Goal: Task Accomplishment & Management: Manage account settings

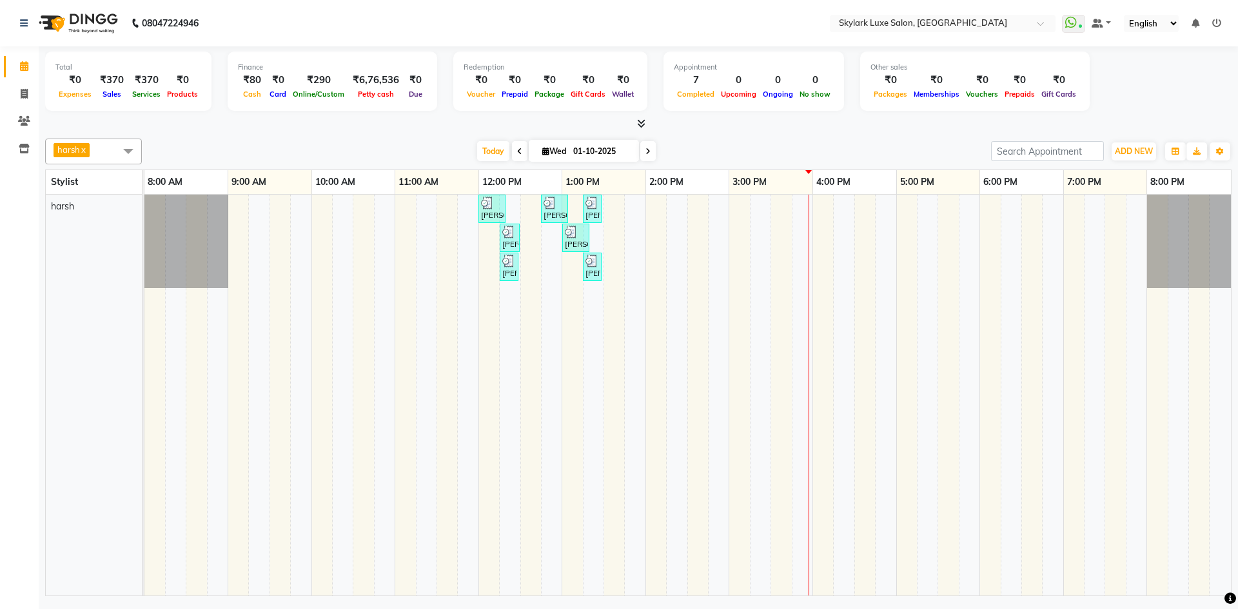
click at [722, 206] on div "[PERSON_NAME], TK01, 12:00 PM-12:20 PM, Threading - Eyebrow [PERSON_NAME], TK02…" at bounding box center [687, 395] width 1086 height 401
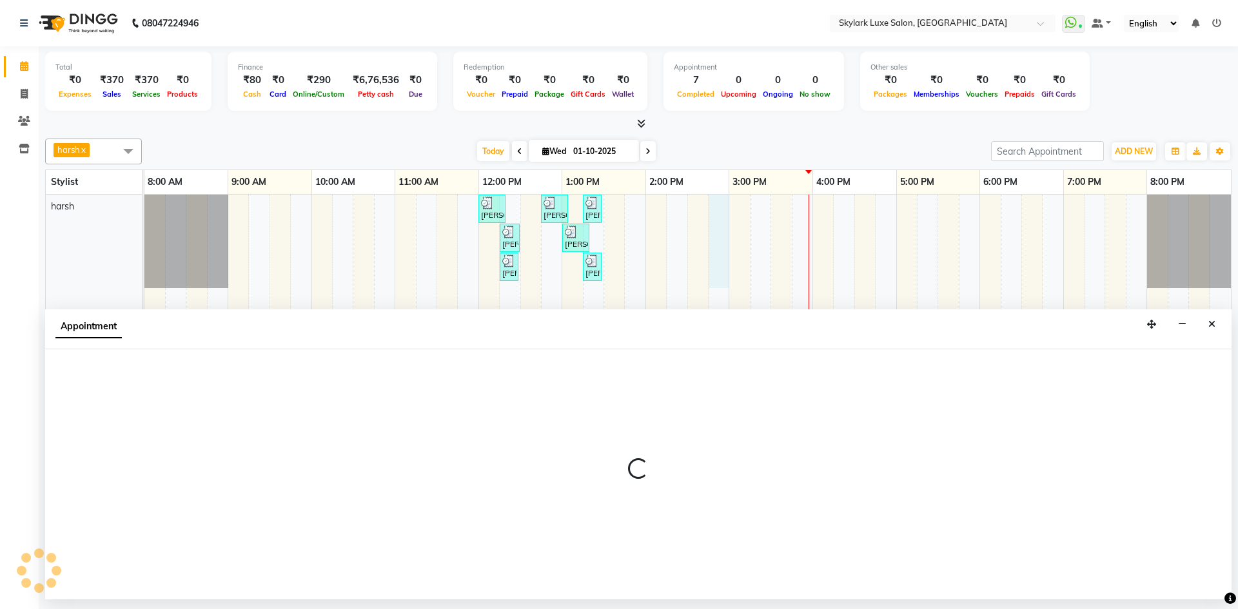
select select "92719"
select select "tentative"
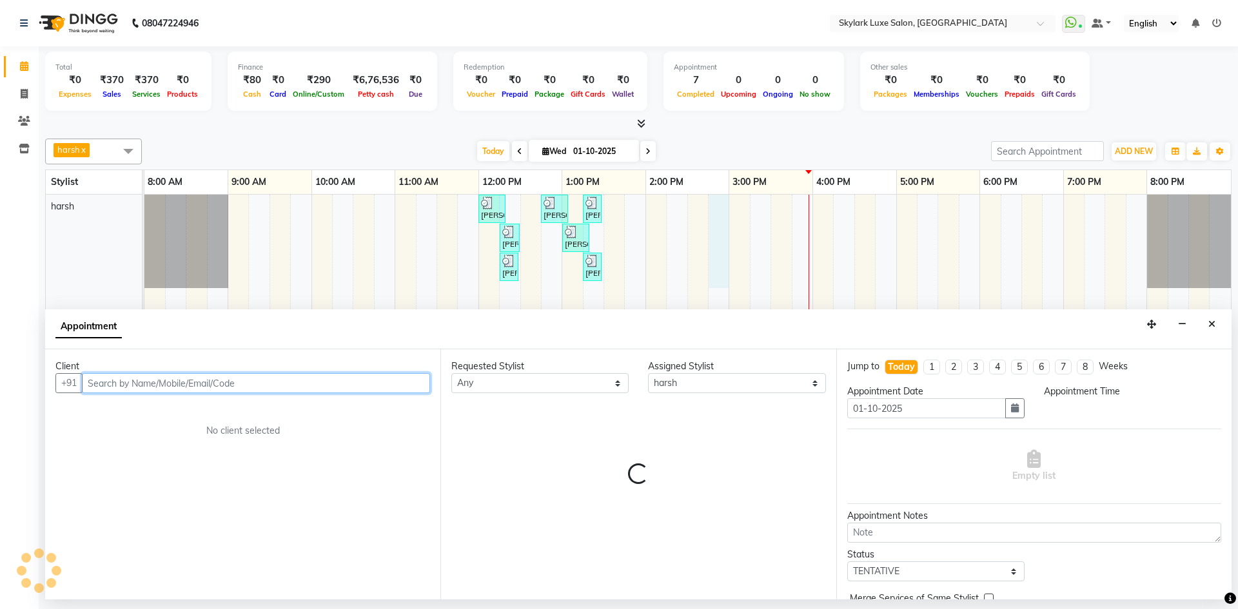
select select "885"
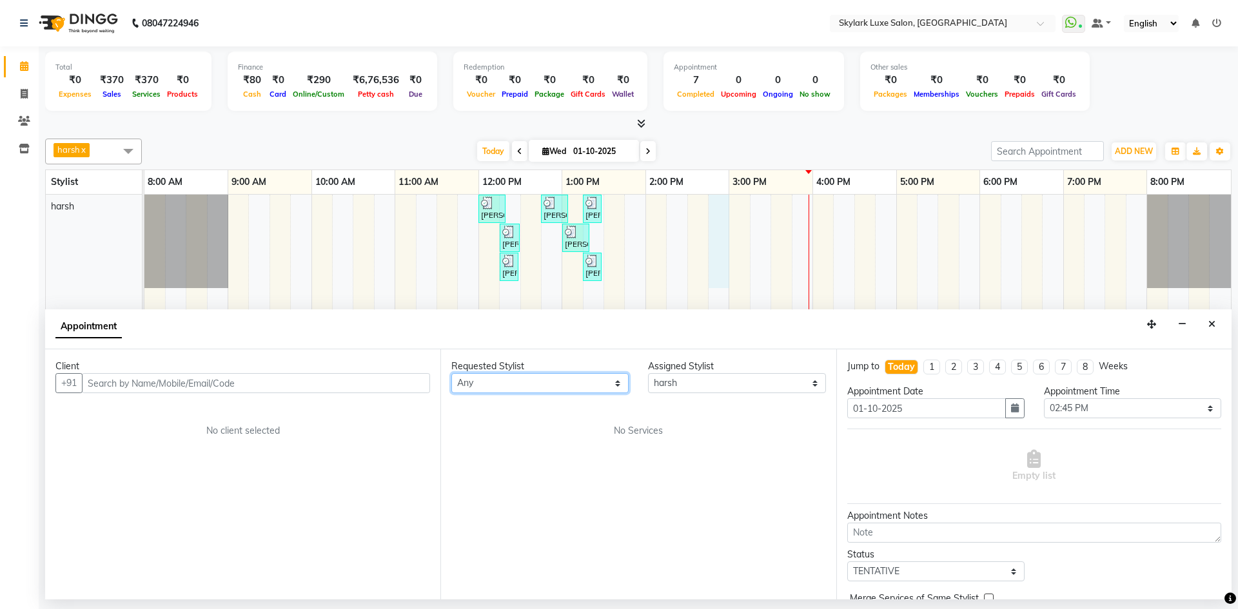
drag, startPoint x: 576, startPoint y: 385, endPoint x: 572, endPoint y: 393, distance: 8.7
click at [576, 385] on select "Any [PERSON_NAME] [PERSON_NAME] wasu" at bounding box center [539, 383] width 177 height 20
select select "92719"
click at [451, 373] on select "Any [PERSON_NAME] [PERSON_NAME] wasu" at bounding box center [539, 383] width 177 height 20
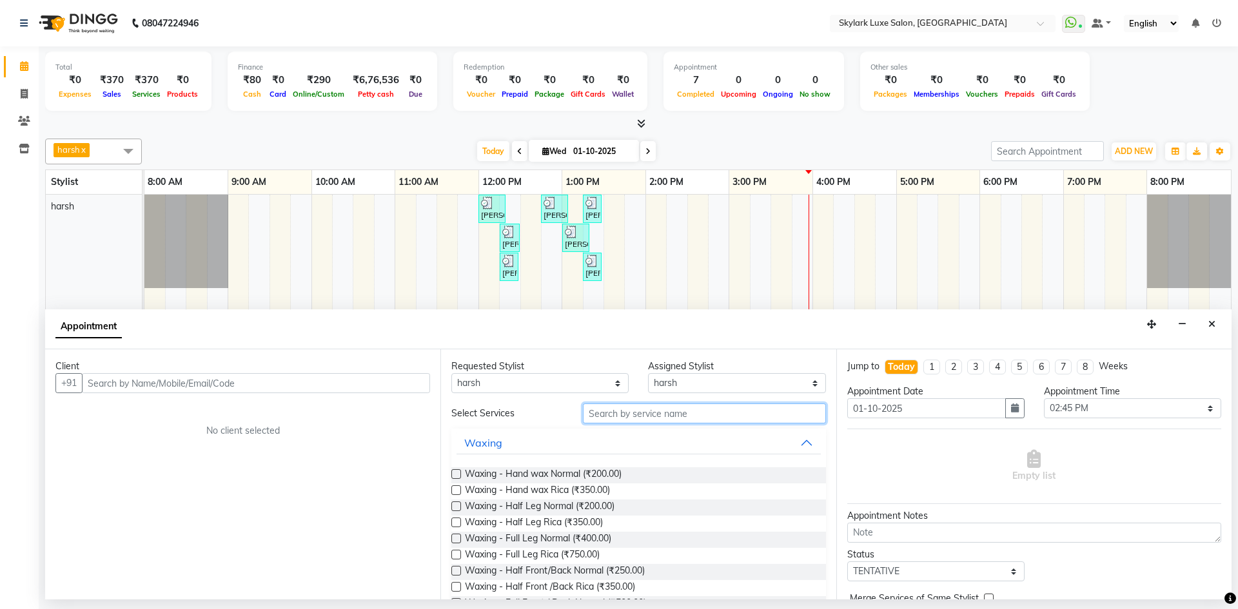
click at [651, 418] on input "text" at bounding box center [704, 414] width 243 height 20
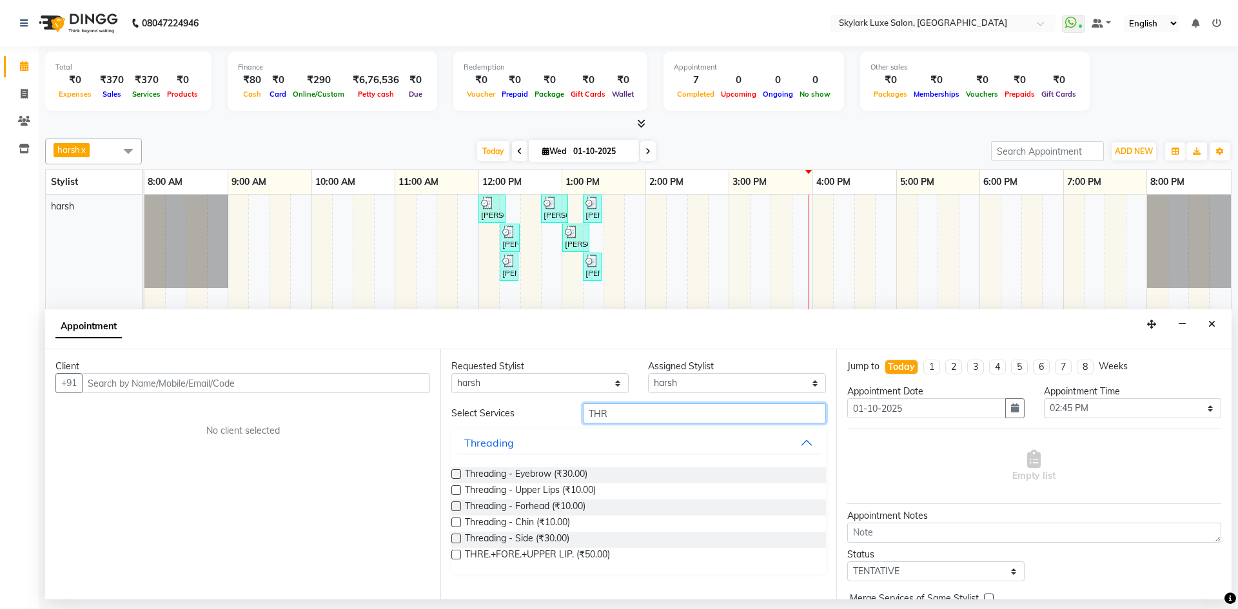
type input "THR"
click at [454, 475] on label at bounding box center [456, 474] width 10 height 10
click at [454, 475] on input "checkbox" at bounding box center [455, 475] width 8 height 8
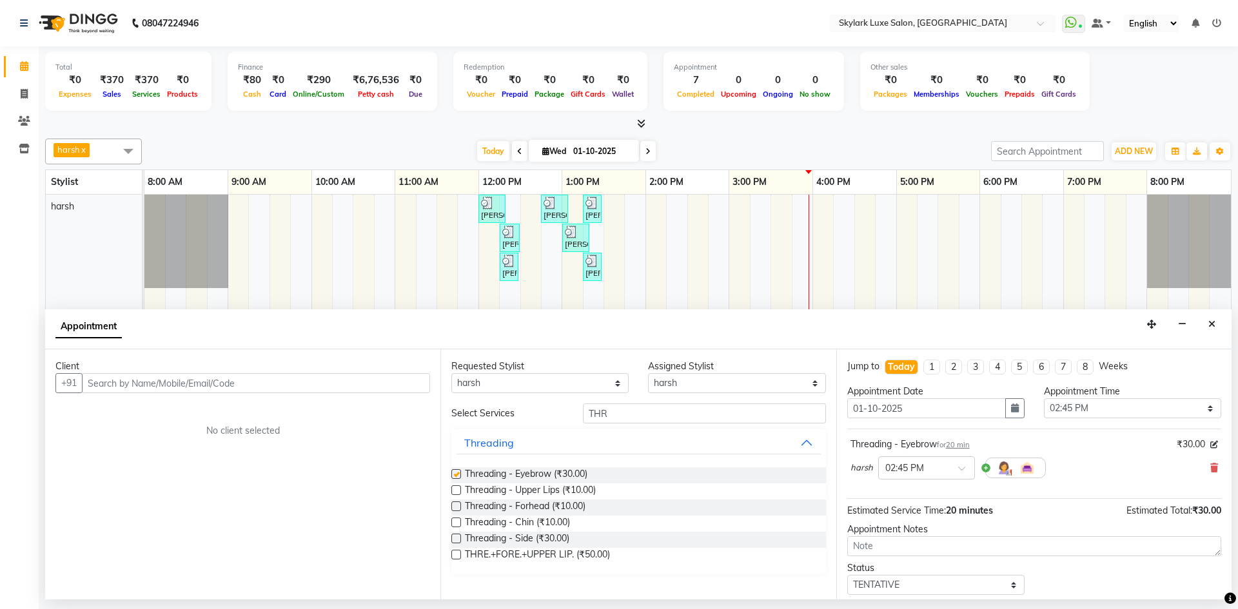
checkbox input "false"
click at [455, 508] on label at bounding box center [456, 507] width 10 height 10
click at [455, 508] on input "checkbox" at bounding box center [455, 508] width 8 height 8
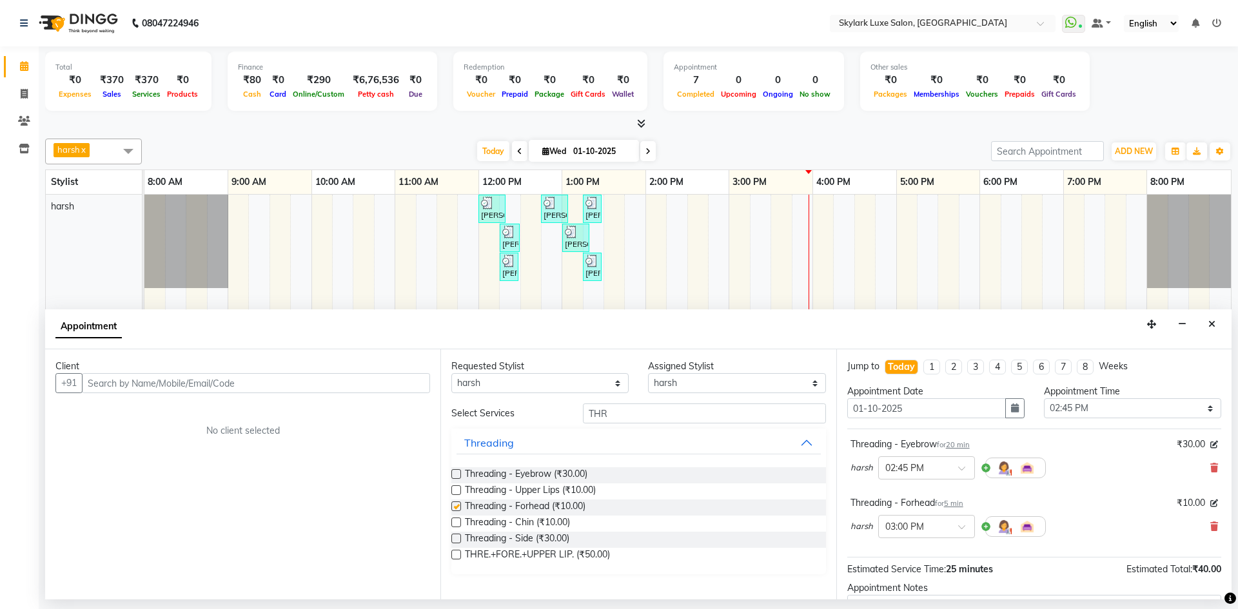
checkbox input "false"
click at [384, 389] on input "text" at bounding box center [256, 383] width 348 height 20
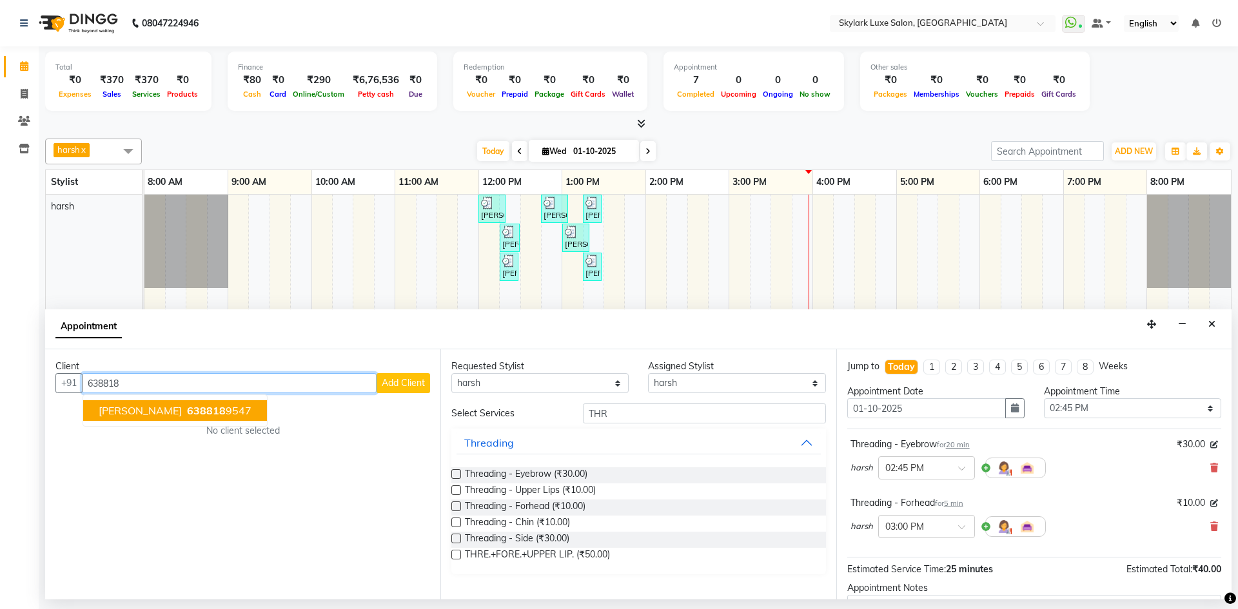
click at [190, 413] on span "638818" at bounding box center [206, 410] width 39 height 13
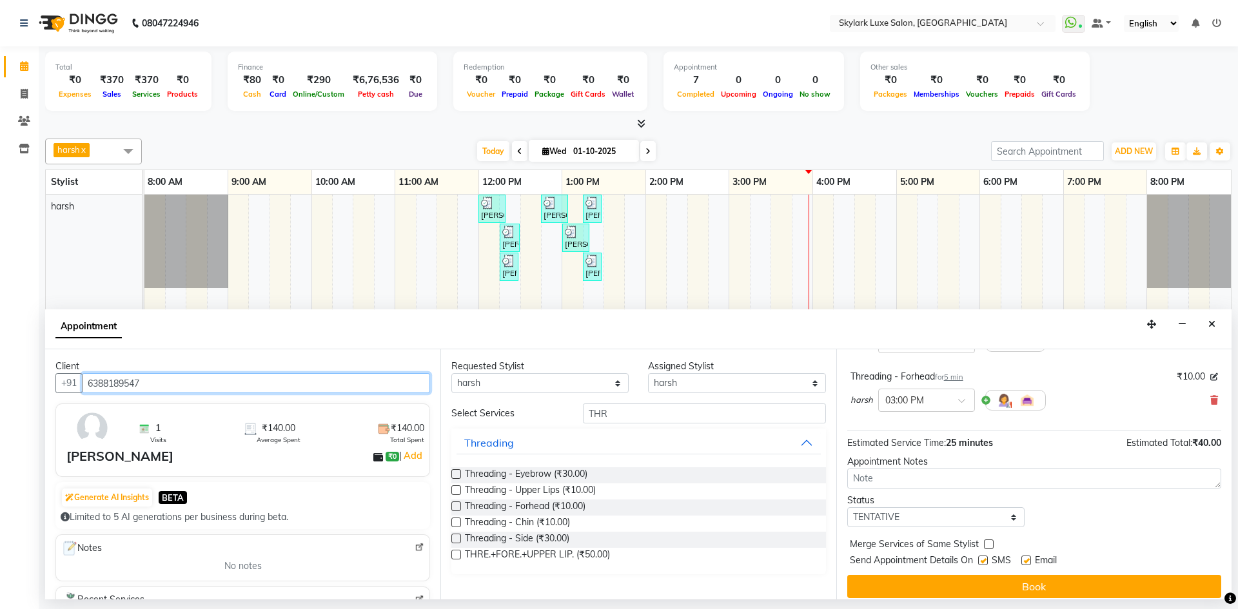
scroll to position [129, 0]
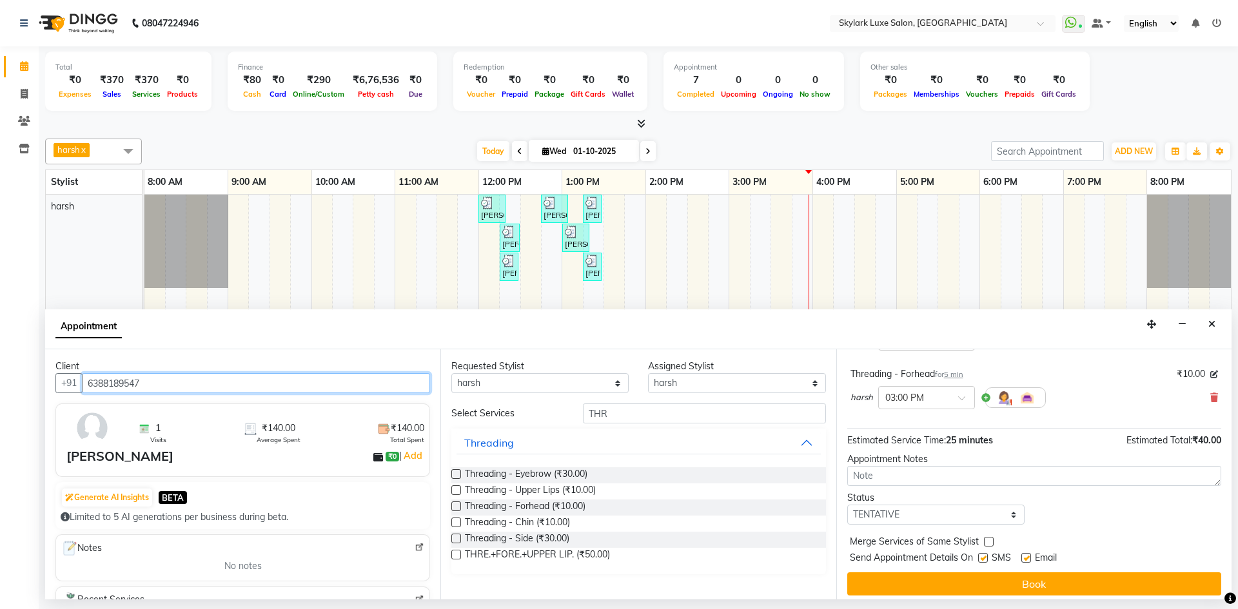
type input "6388189547"
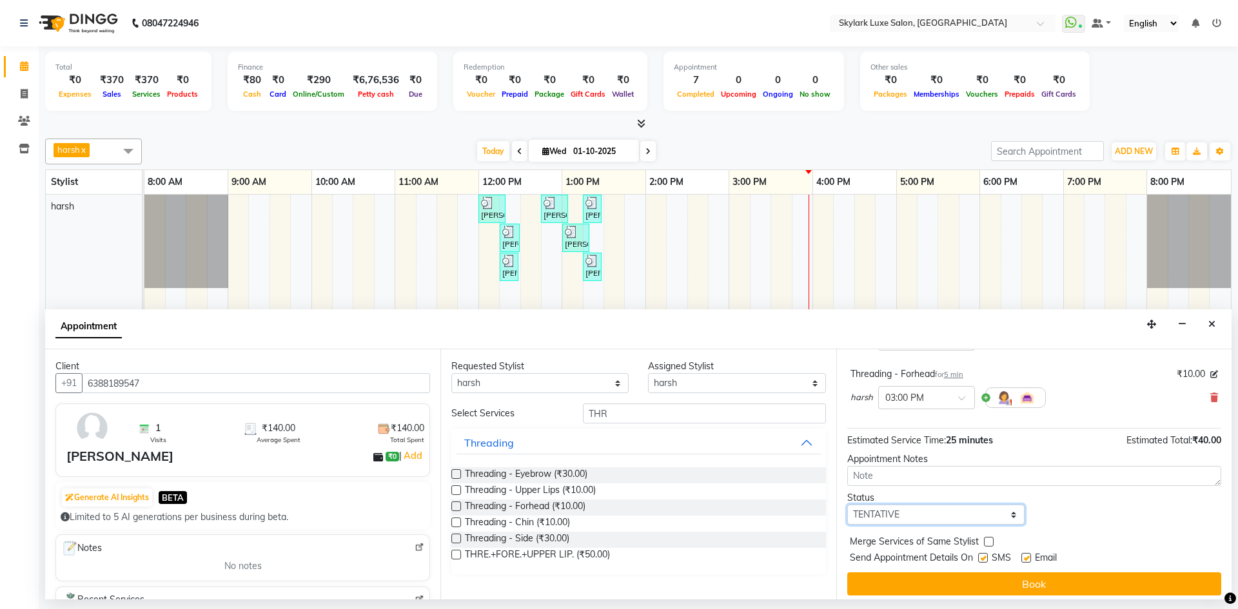
click at [889, 512] on select "Select TENTATIVE CONFIRM CHECK-IN UPCOMING" at bounding box center [935, 515] width 177 height 20
select select "check-in"
click at [847, 505] on select "Select TENTATIVE CONFIRM CHECK-IN UPCOMING" at bounding box center [935, 515] width 177 height 20
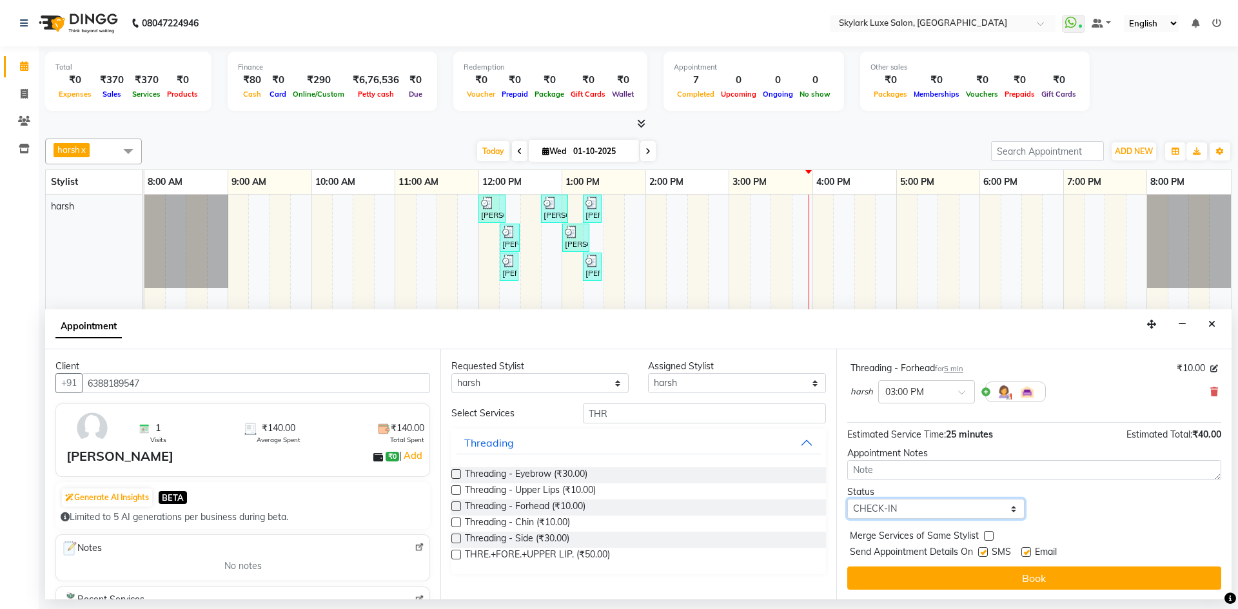
scroll to position [135, 0]
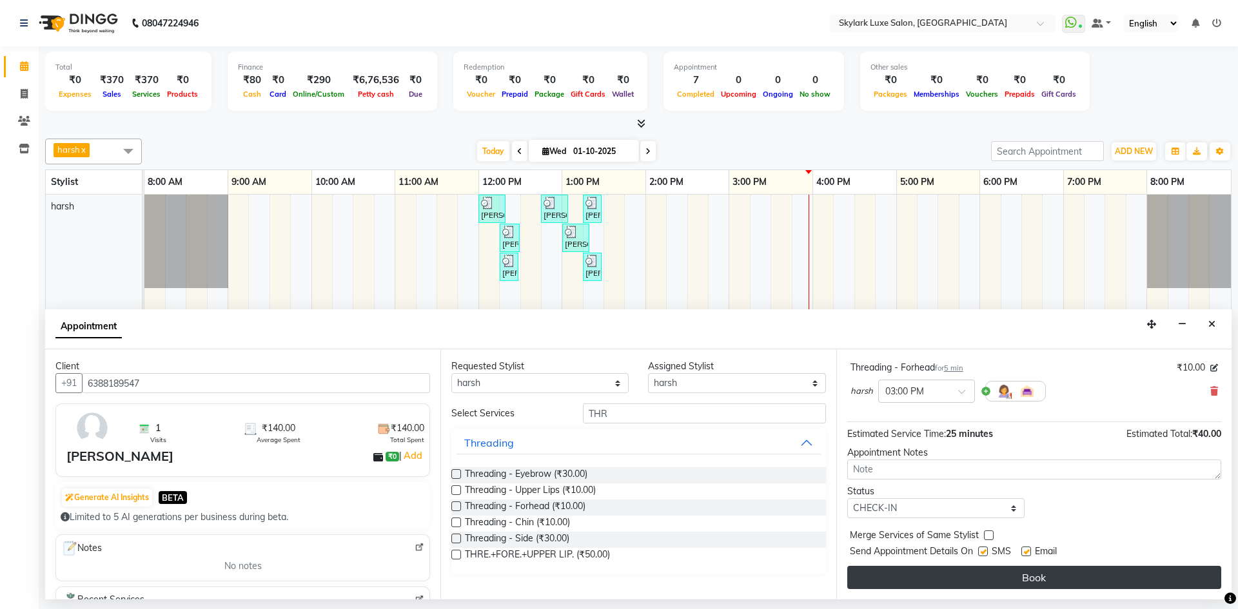
click at [974, 585] on button "Book" at bounding box center [1034, 577] width 374 height 23
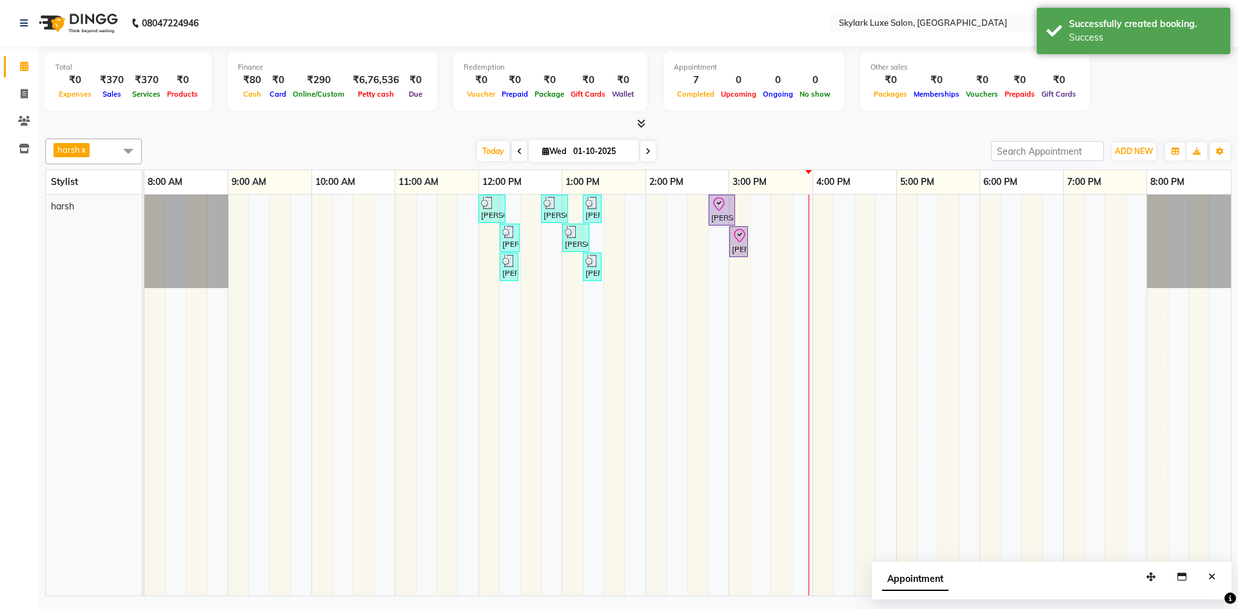
click at [736, 217] on div "[PERSON_NAME], TK01, 12:00 PM-12:20 PM, Threading - Eyebrow [PERSON_NAME], TK02…" at bounding box center [687, 395] width 1086 height 401
select select "92719"
select select "900"
select select "tentative"
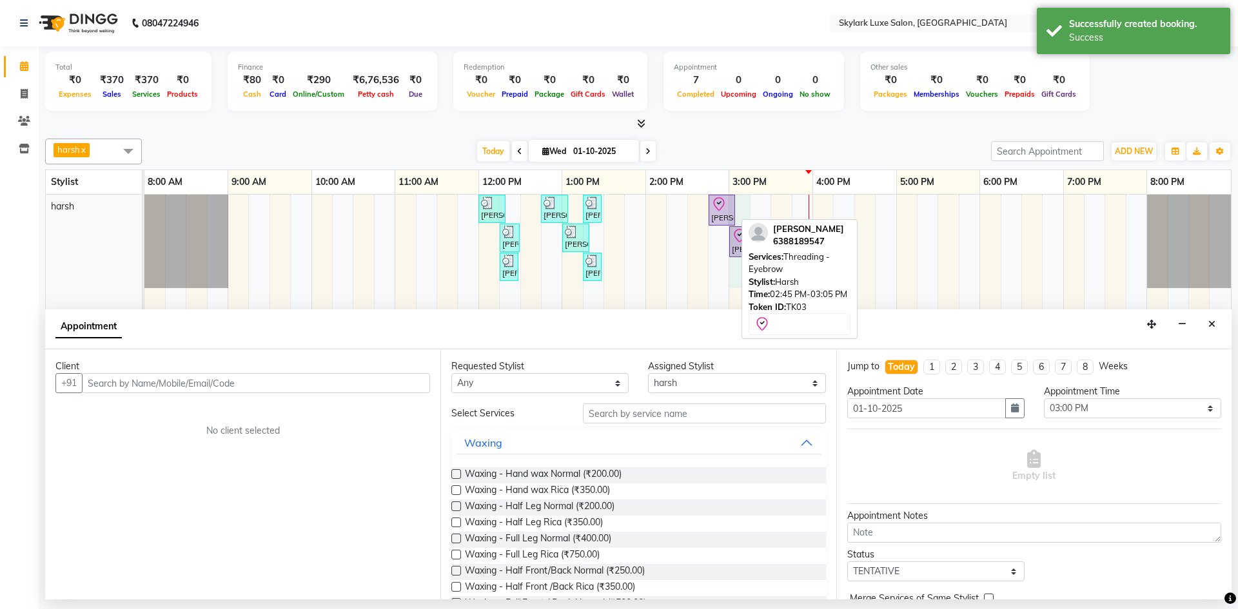
click at [720, 208] on icon at bounding box center [718, 204] width 15 height 15
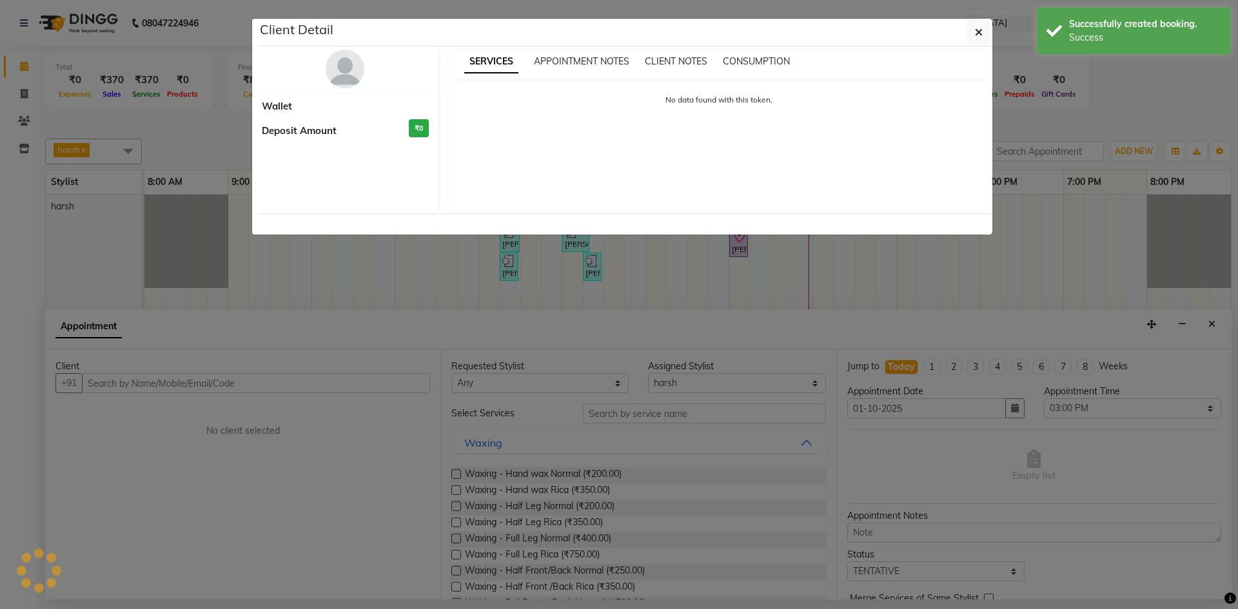
select select "8"
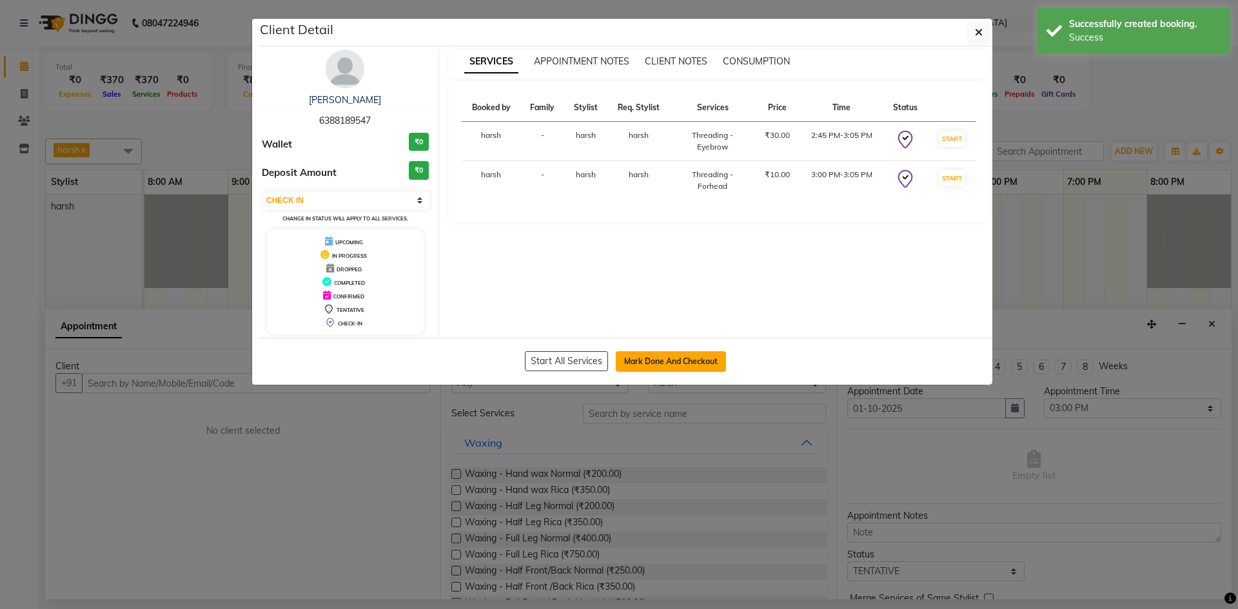
click at [669, 357] on button "Mark Done And Checkout" at bounding box center [671, 361] width 110 height 21
select select "service"
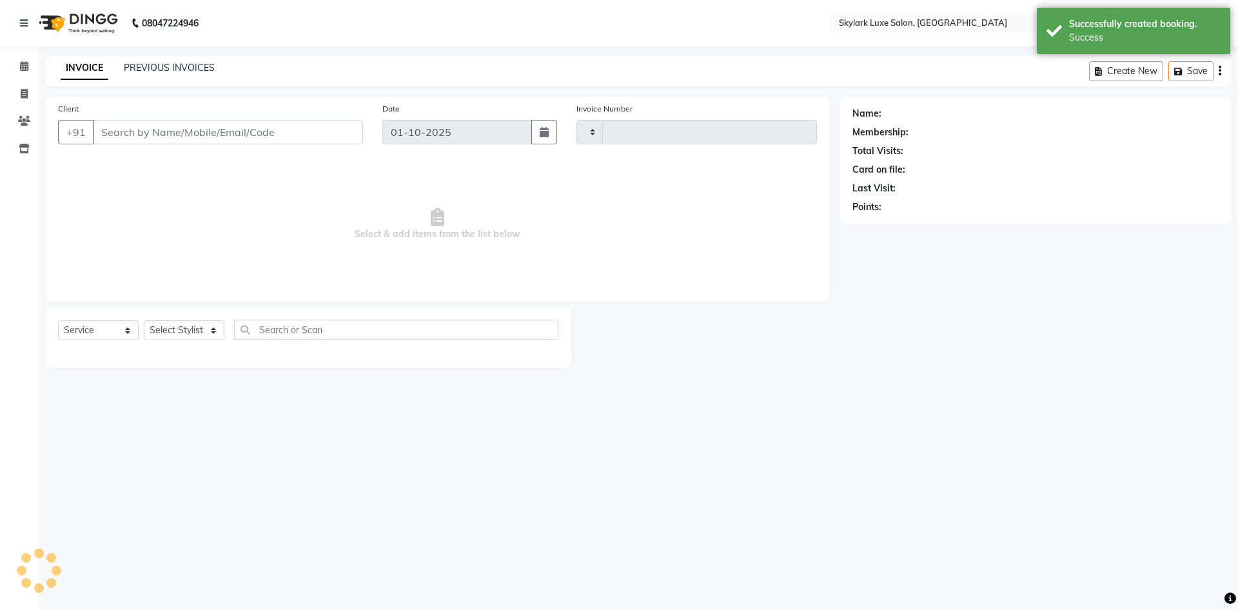
type input "0702"
select select "8191"
type input "6388189547"
select select "92719"
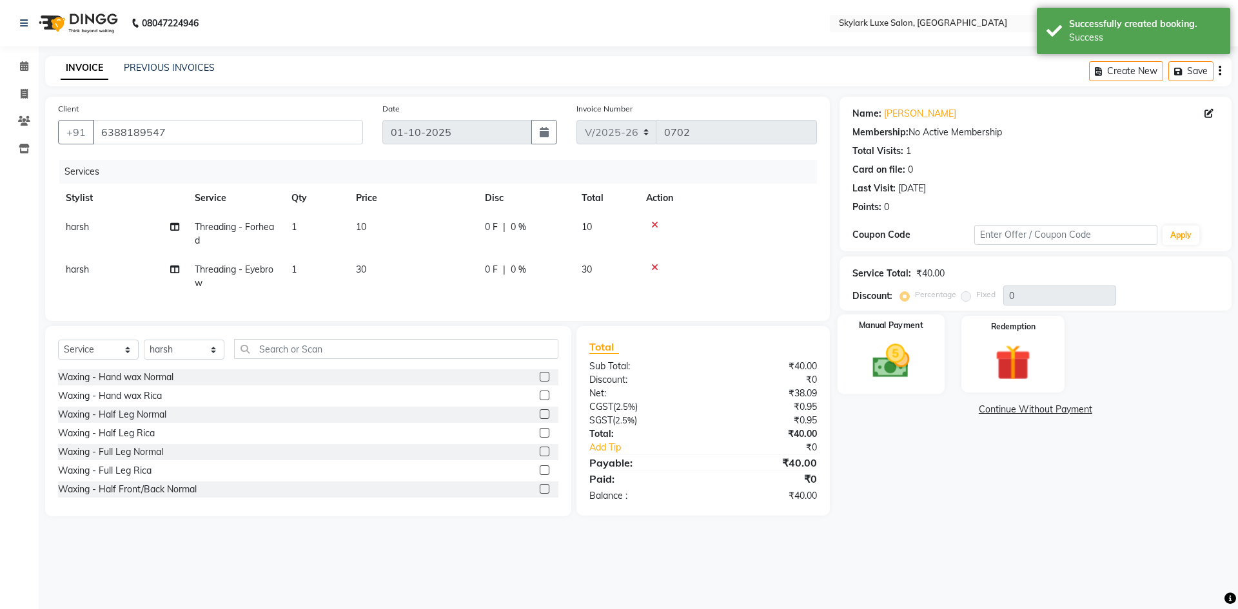
click at [892, 360] on img at bounding box center [891, 361] width 60 height 43
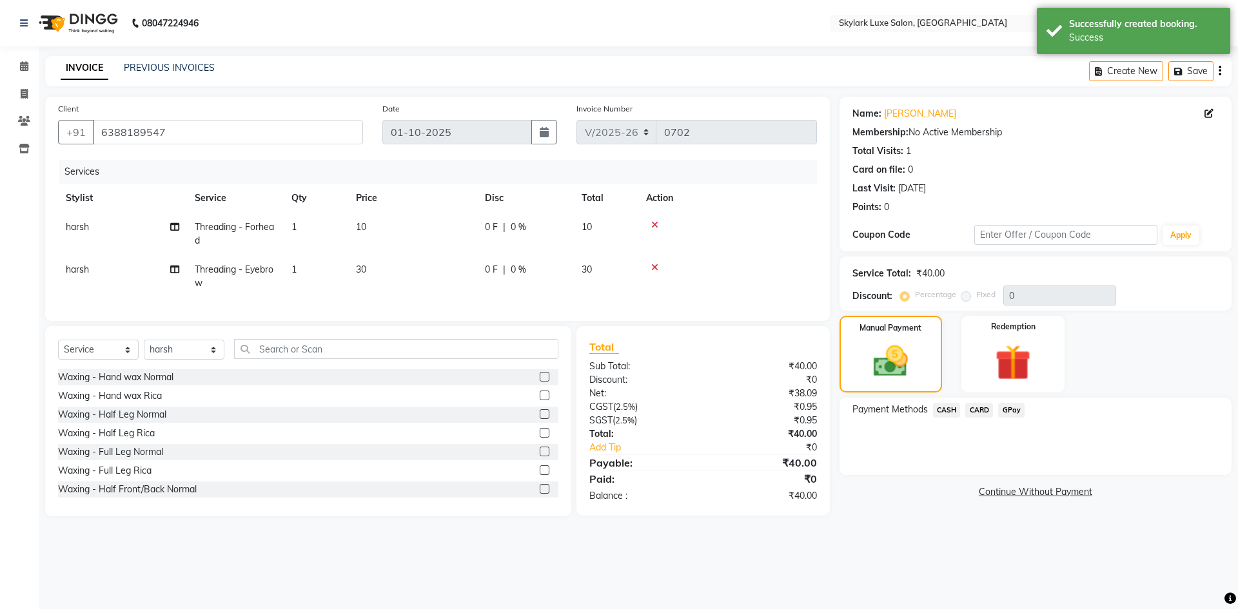
click at [941, 411] on span "CASH" at bounding box center [947, 410] width 28 height 15
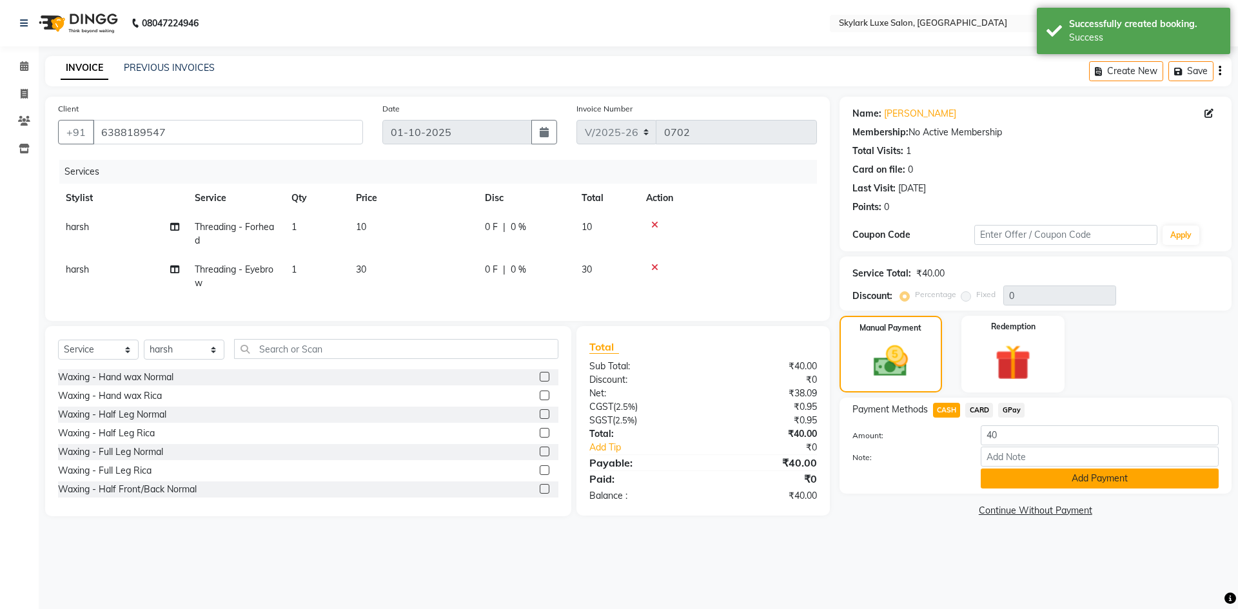
click at [1007, 475] on button "Add Payment" at bounding box center [1100, 479] width 238 height 20
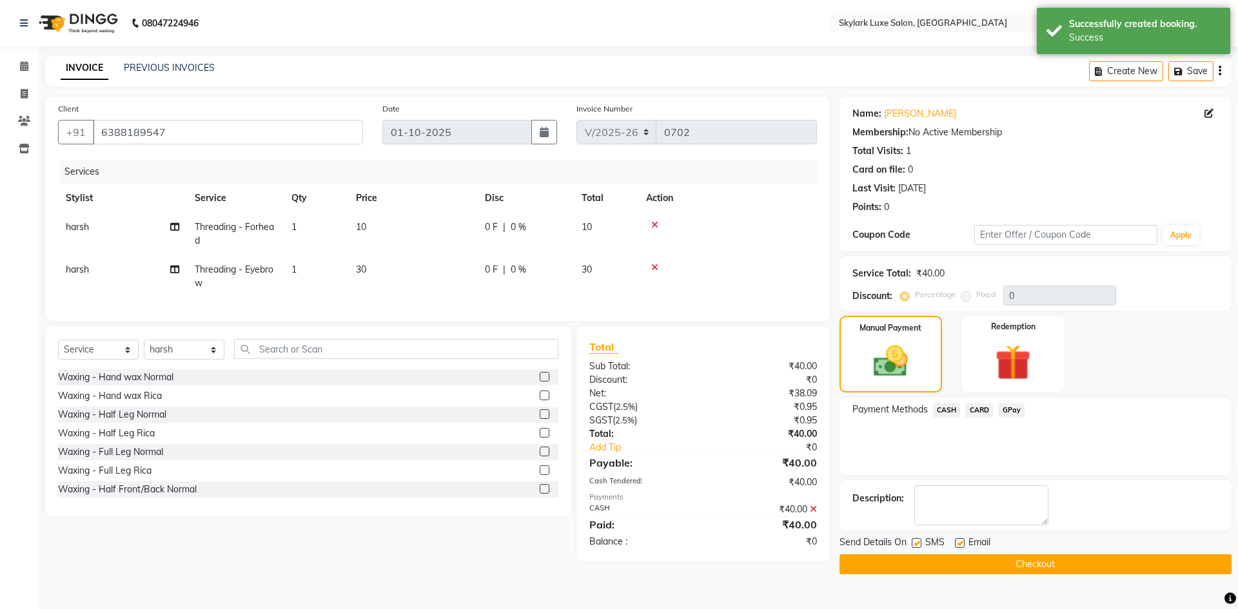
click at [1007, 562] on button "Checkout" at bounding box center [1036, 565] width 392 height 20
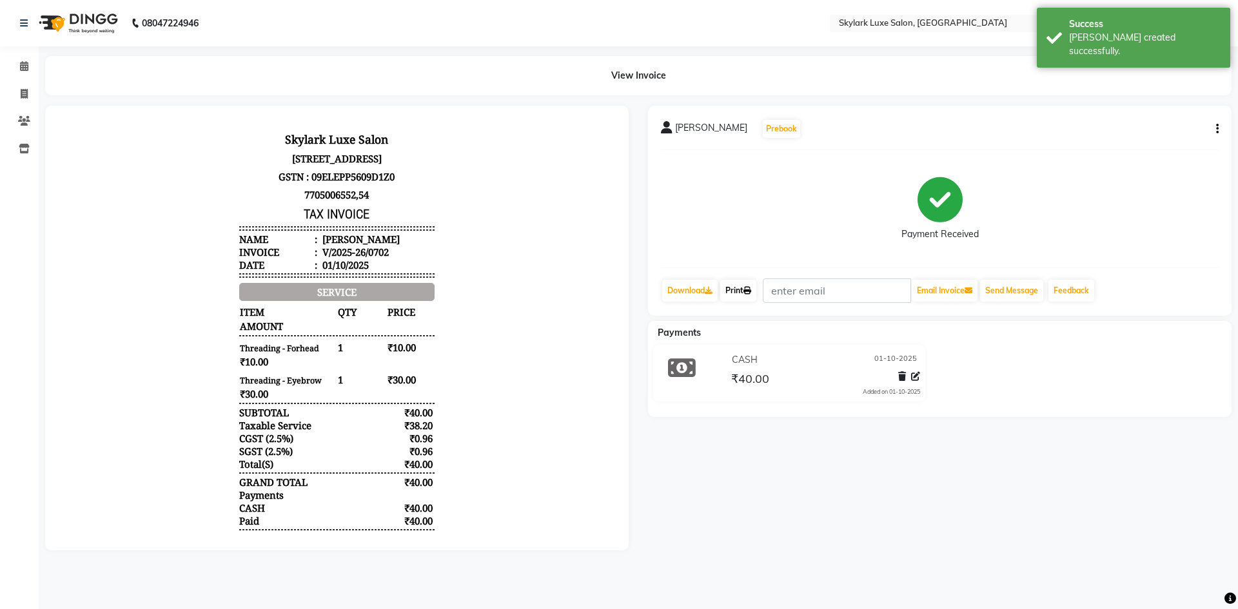
click at [745, 295] on link "Print" at bounding box center [738, 291] width 36 height 22
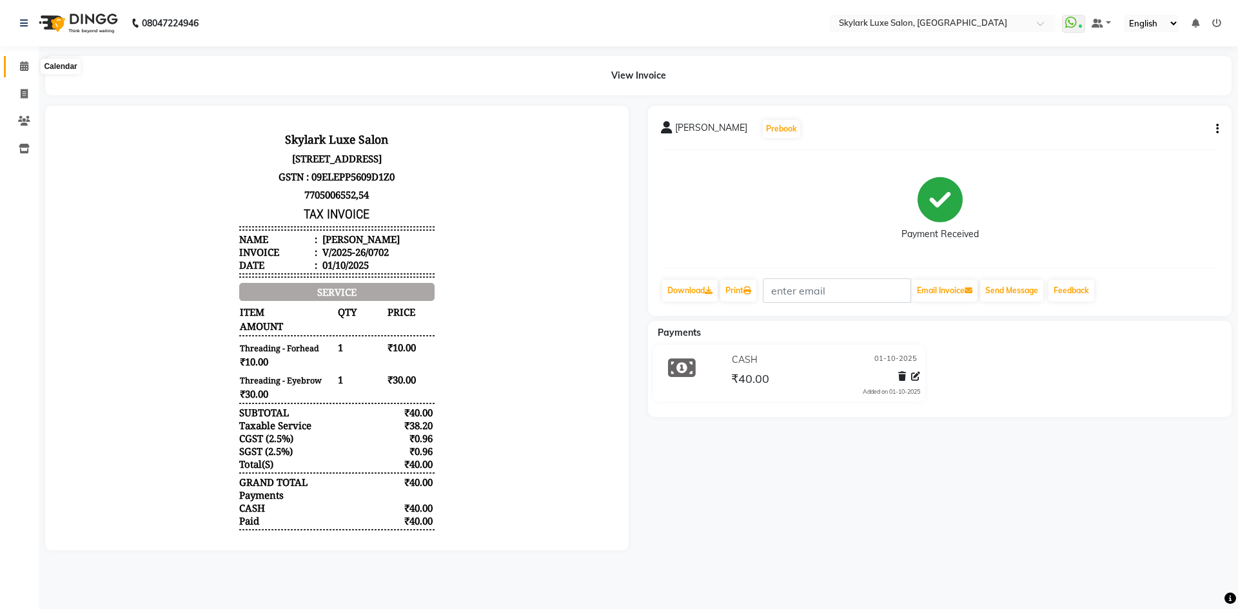
click at [15, 66] on span at bounding box center [24, 66] width 23 height 15
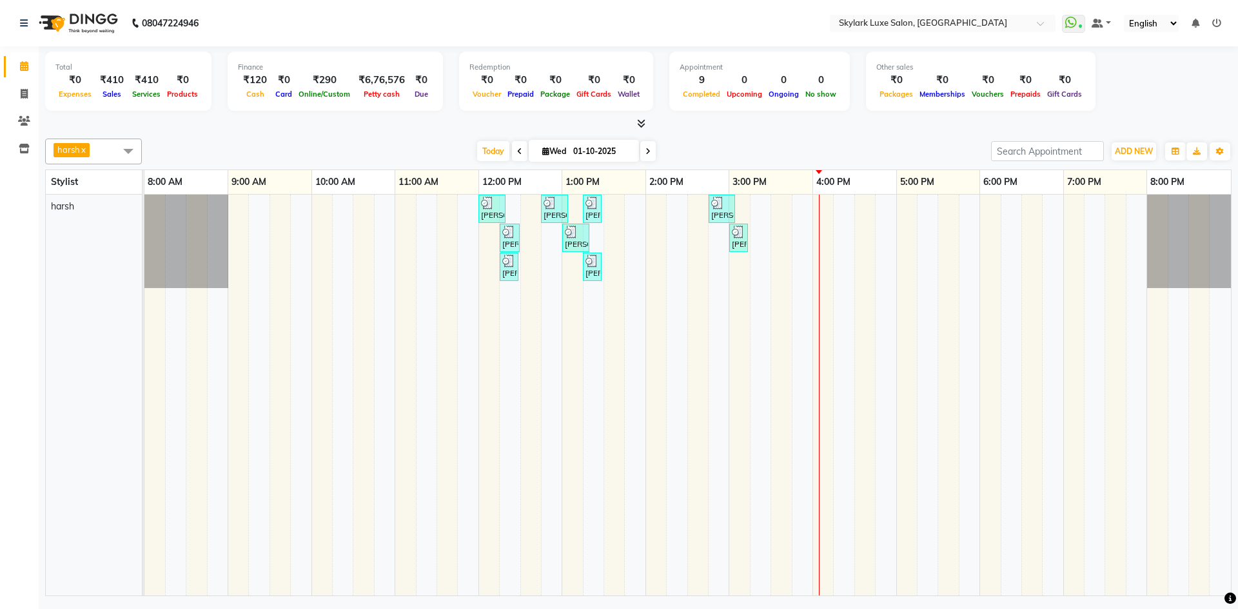
click at [758, 208] on div "[PERSON_NAME], TK01, 12:00 PM-12:20 PM, Threading - Eyebrow [PERSON_NAME], TK02…" at bounding box center [687, 395] width 1086 height 401
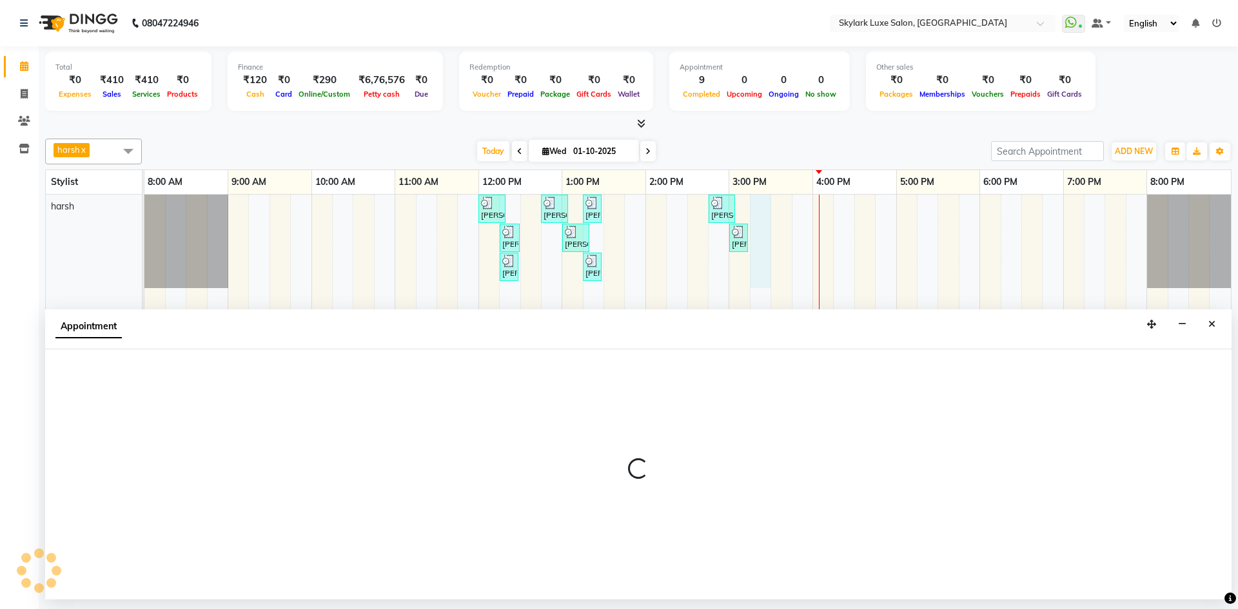
select select "92719"
select select "tentative"
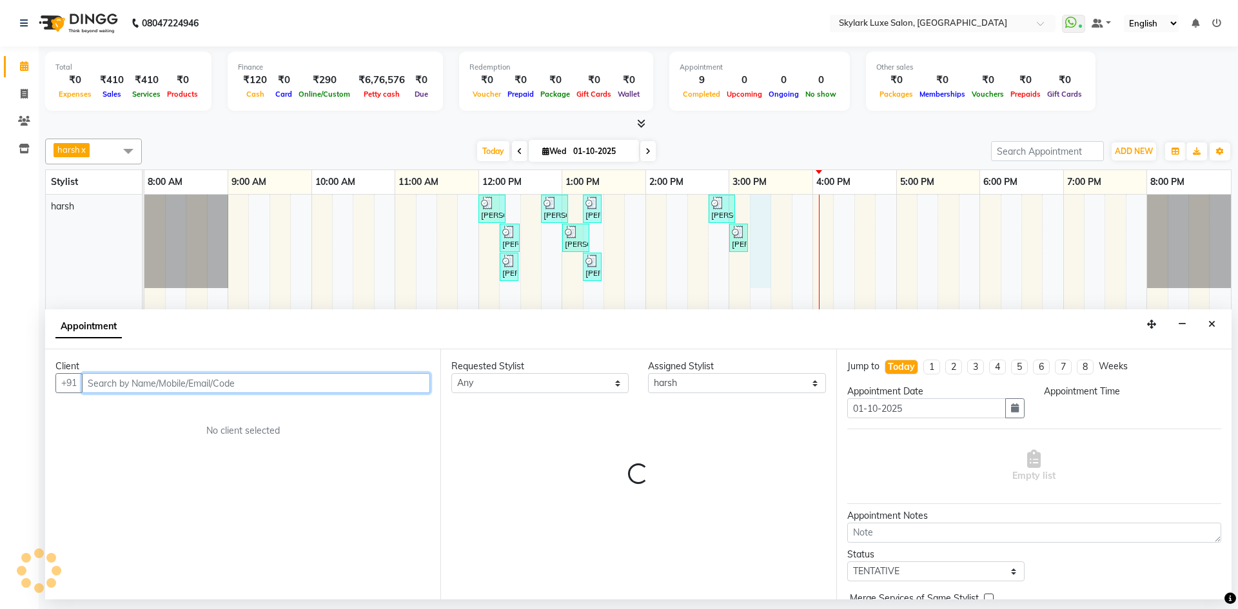
select select "915"
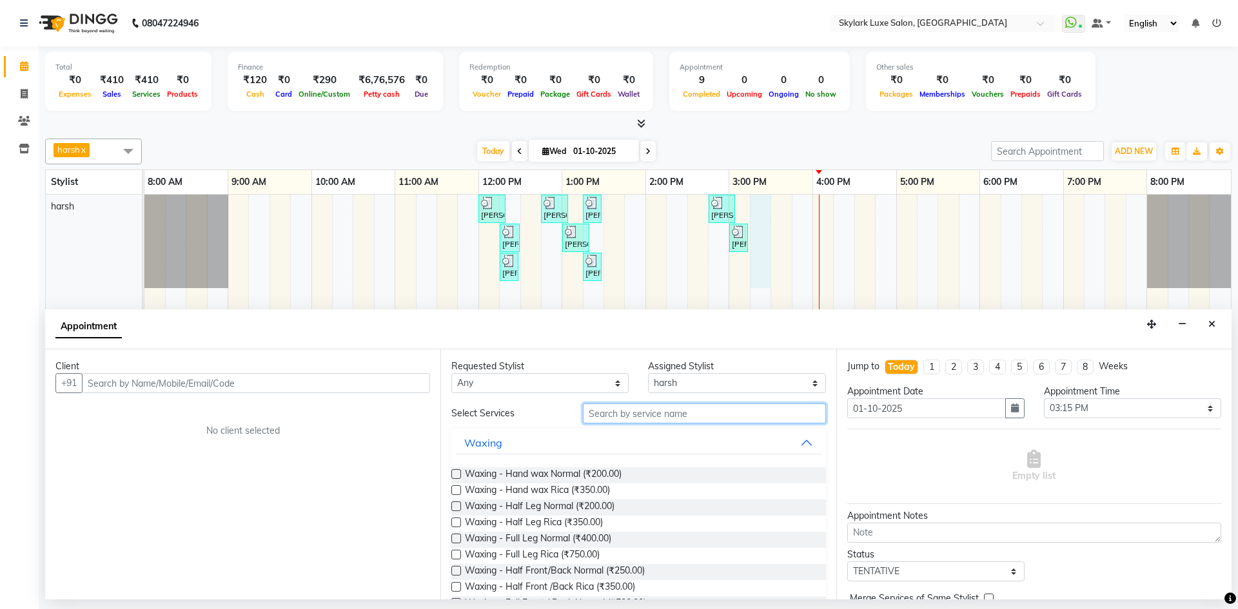
click at [615, 418] on input "text" at bounding box center [704, 414] width 243 height 20
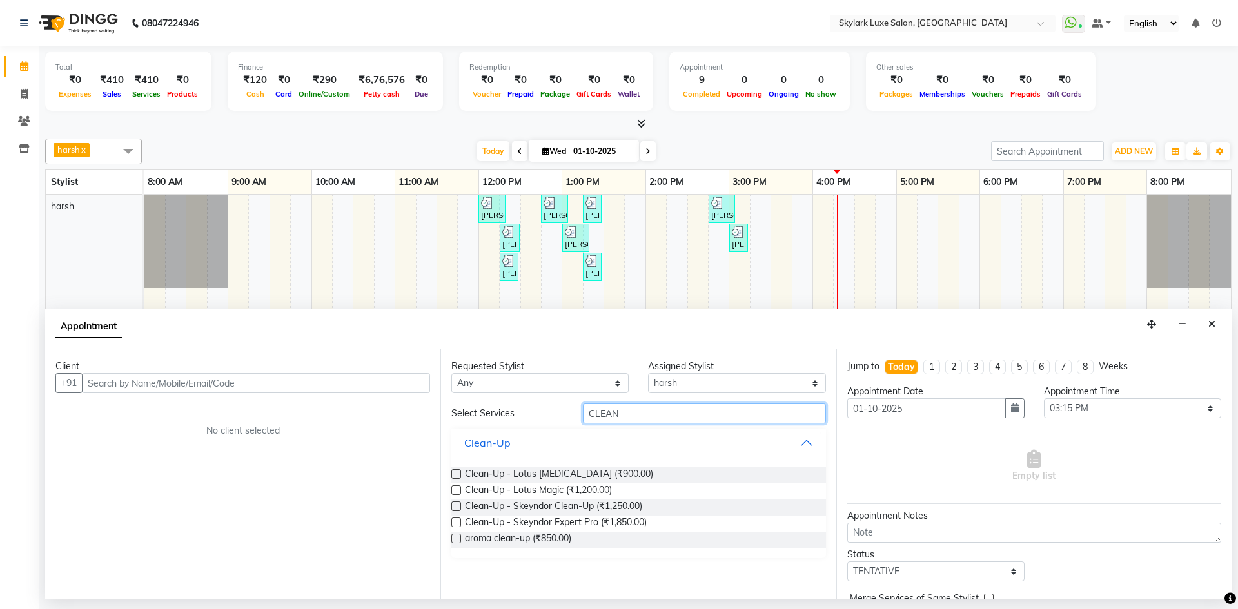
type input "CLEAN"
click at [456, 473] on label at bounding box center [456, 474] width 10 height 10
click at [456, 473] on input "checkbox" at bounding box center [455, 475] width 8 height 8
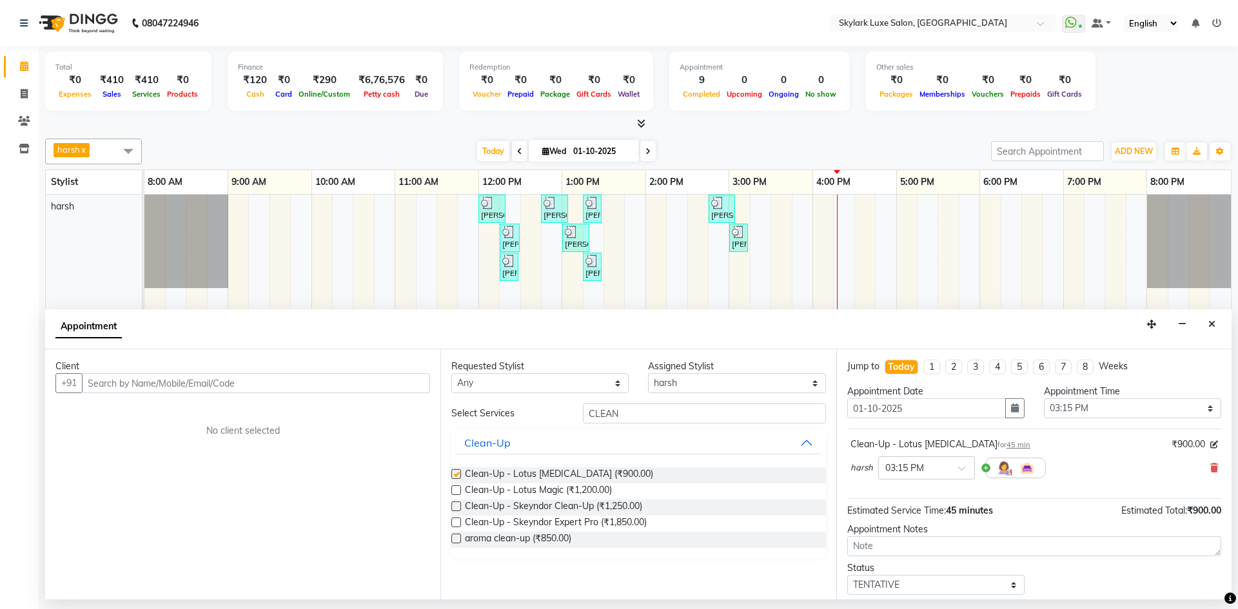
checkbox input "false"
drag, startPoint x: 634, startPoint y: 415, endPoint x: 555, endPoint y: 424, distance: 79.2
click at [555, 424] on div "Select Services CLEAN Clean-Up Clean-Up - Lotus [MEDICAL_DATA] (₹900.00) Clean-…" at bounding box center [638, 481] width 374 height 155
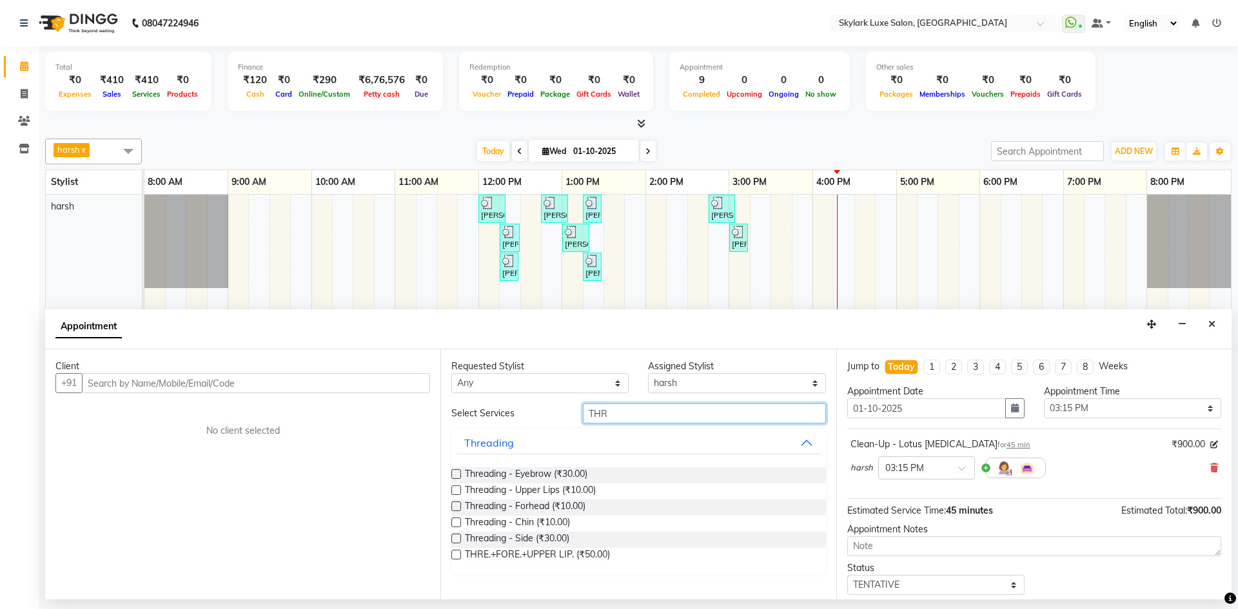
type input "THR"
click at [456, 473] on label at bounding box center [456, 474] width 10 height 10
click at [456, 473] on input "checkbox" at bounding box center [455, 475] width 8 height 8
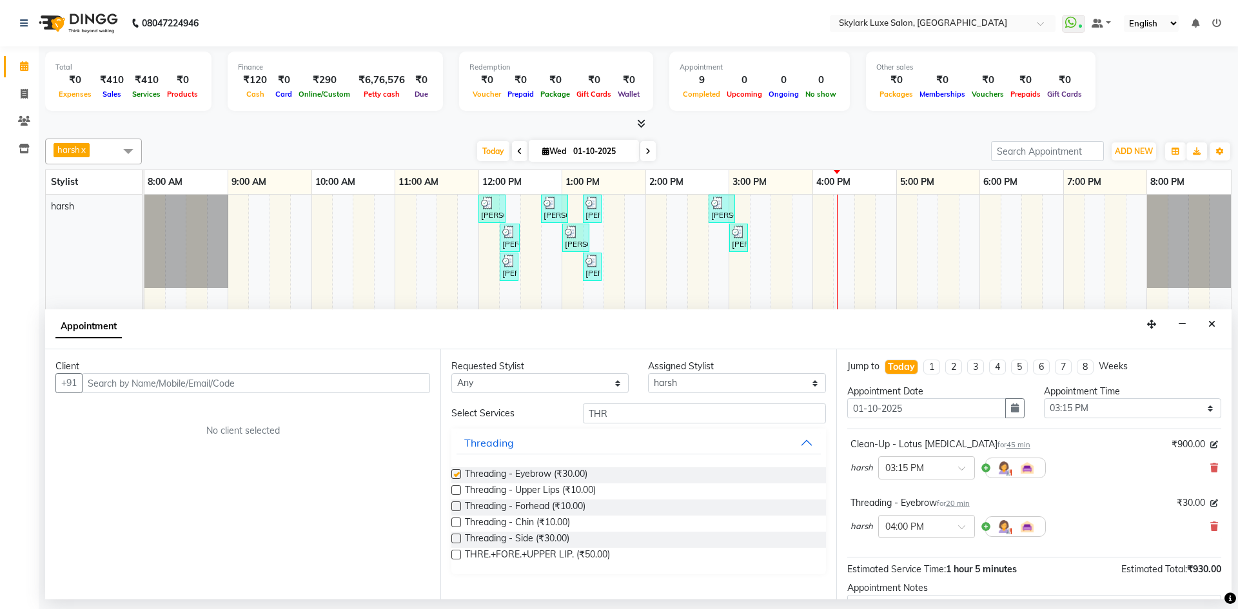
checkbox input "false"
drag, startPoint x: 629, startPoint y: 414, endPoint x: 555, endPoint y: 425, distance: 75.0
click at [555, 429] on div "Select Services THR Threading Threading - Eyebrow (₹30.00) Threading - Upper Li…" at bounding box center [638, 489] width 374 height 171
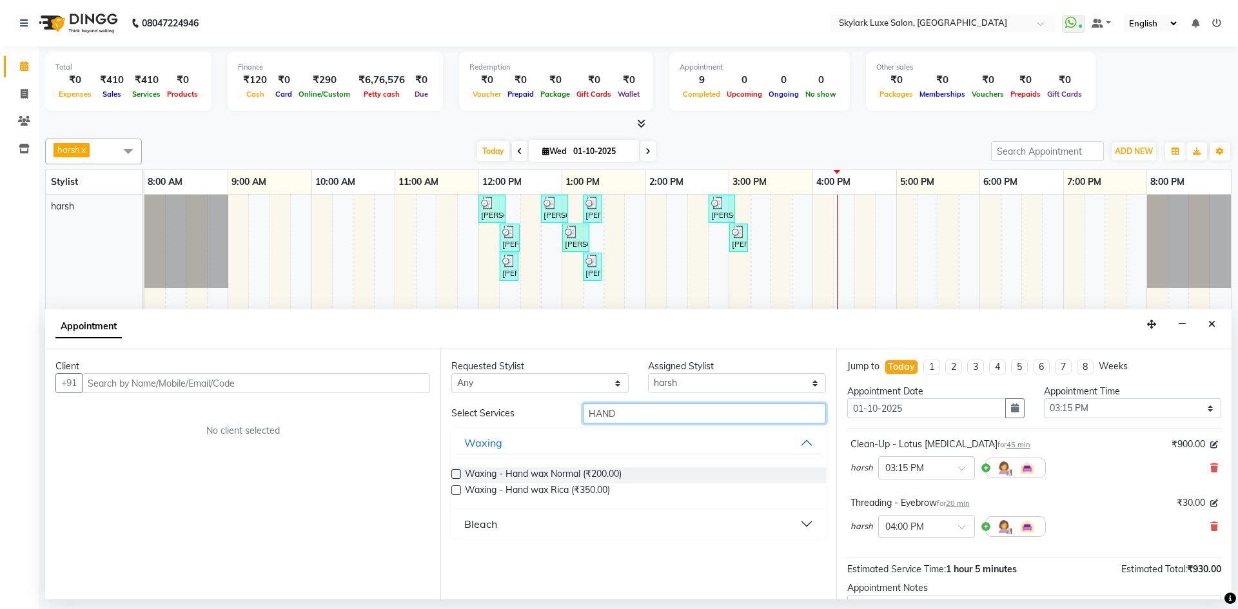
type input "HAND"
click at [458, 472] on label at bounding box center [456, 474] width 10 height 10
click at [458, 472] on input "checkbox" at bounding box center [455, 475] width 8 height 8
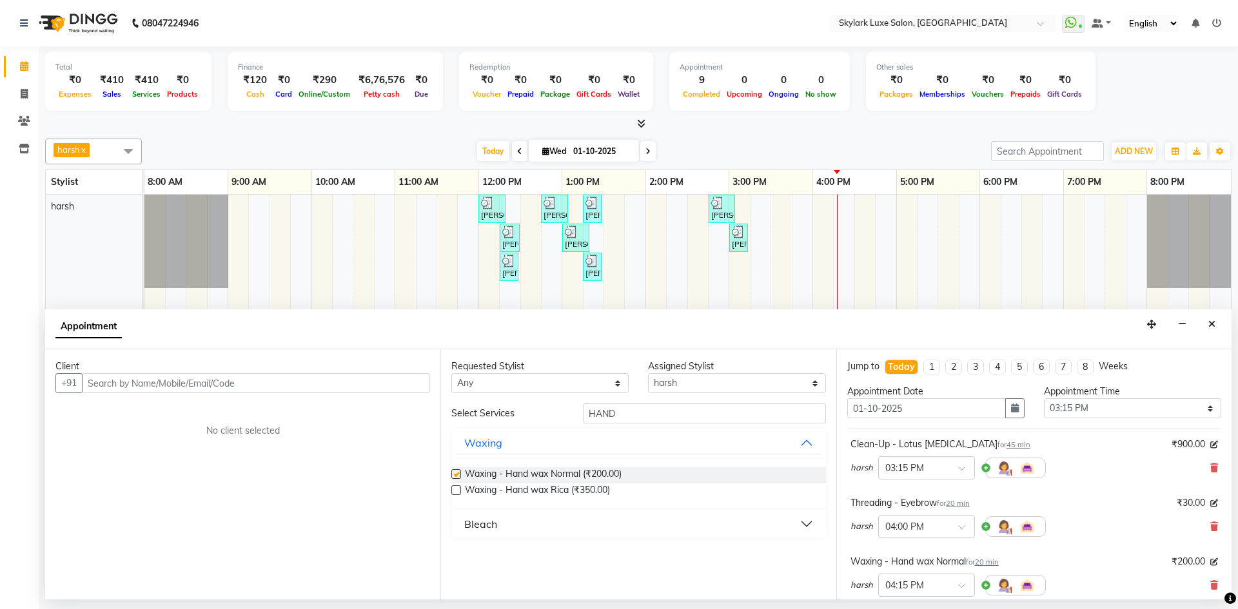
checkbox input "false"
drag, startPoint x: 568, startPoint y: 430, endPoint x: 546, endPoint y: 434, distance: 22.3
click at [546, 434] on div "Select Services HAND Waxing Waxing - Hand wax Normal (₹200.00) Waxing - Hand wa…" at bounding box center [638, 471] width 374 height 135
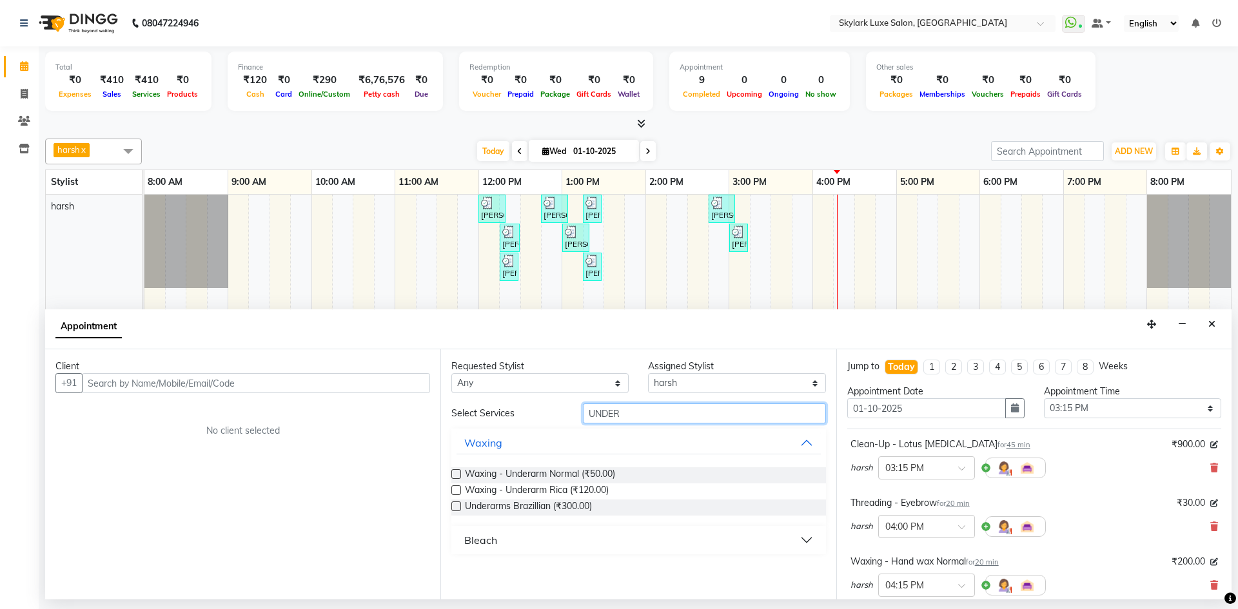
type input "UNDER"
click at [457, 475] on label at bounding box center [456, 474] width 10 height 10
click at [457, 475] on input "checkbox" at bounding box center [455, 475] width 8 height 8
checkbox input "false"
drag, startPoint x: 636, startPoint y: 418, endPoint x: 551, endPoint y: 426, distance: 85.5
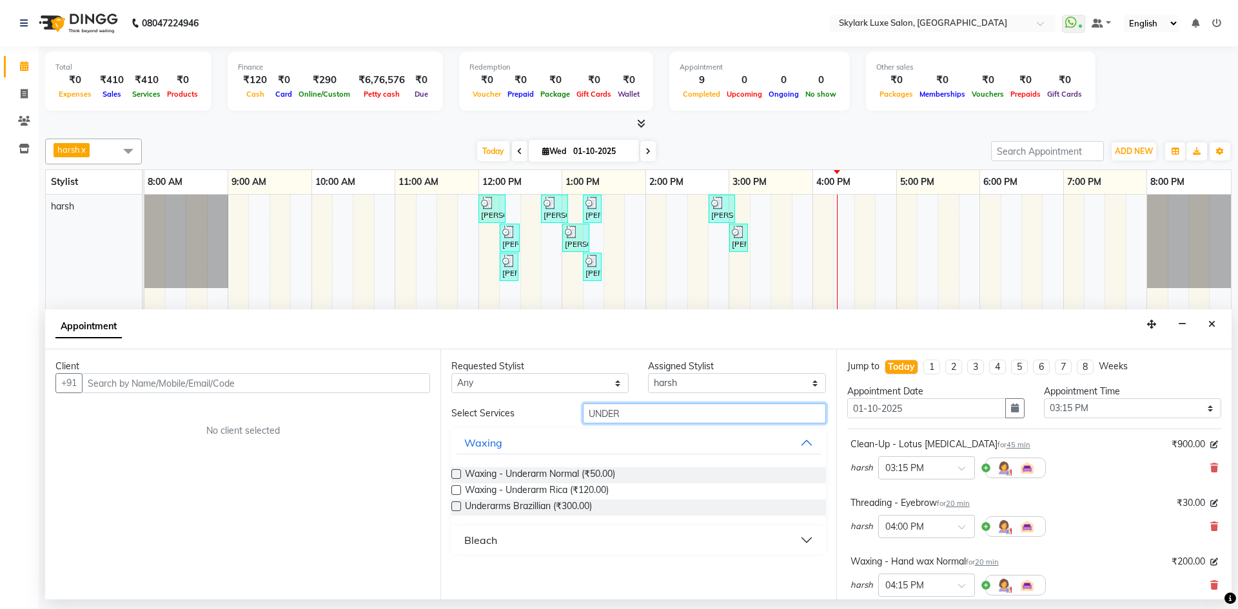
click at [551, 428] on div "Select Services UNDER Waxing Waxing - Underarm Normal (₹50.00) Waxing - Underar…" at bounding box center [638, 479] width 374 height 151
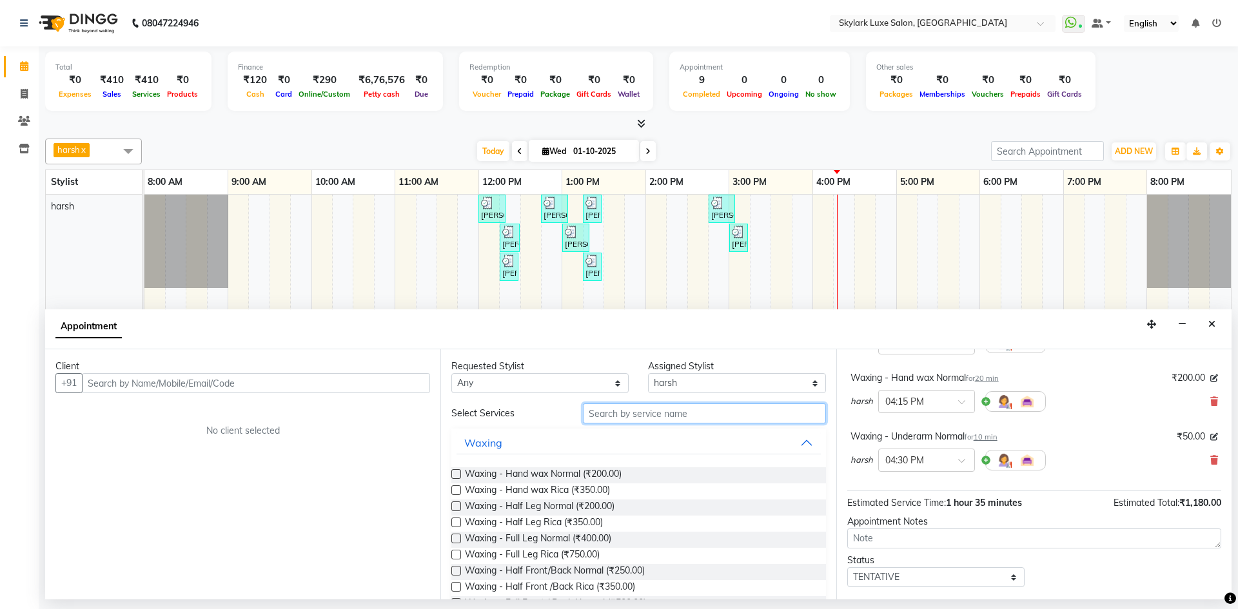
scroll to position [193, 0]
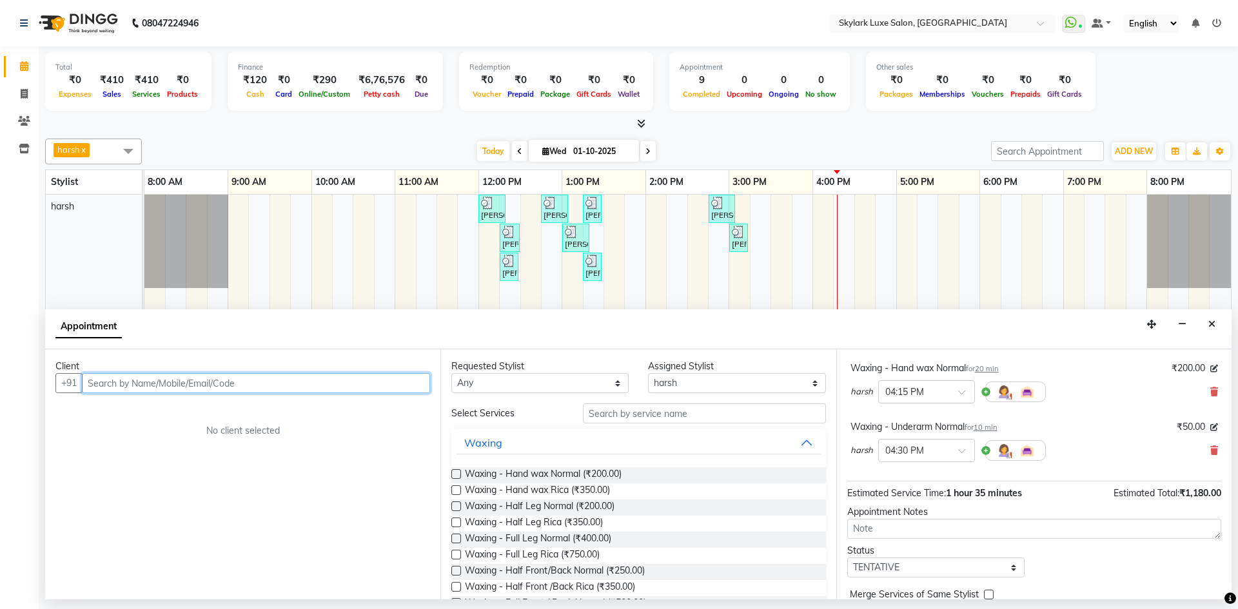
click at [348, 379] on input "text" at bounding box center [256, 383] width 348 height 20
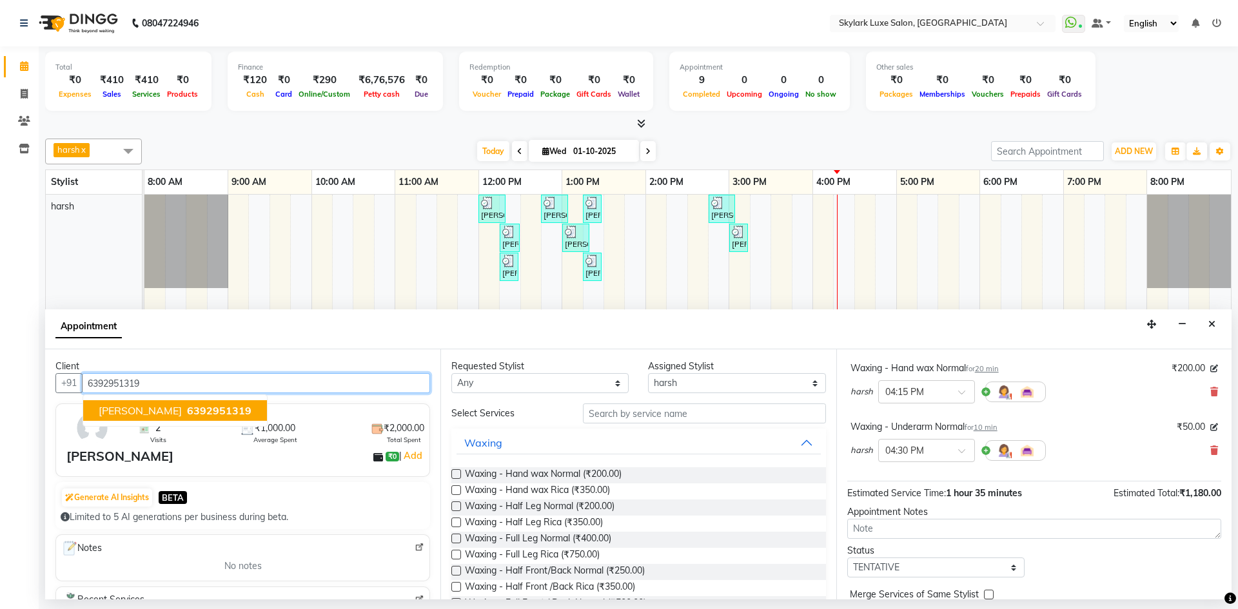
click at [125, 411] on span "[PERSON_NAME]" at bounding box center [140, 410] width 83 height 13
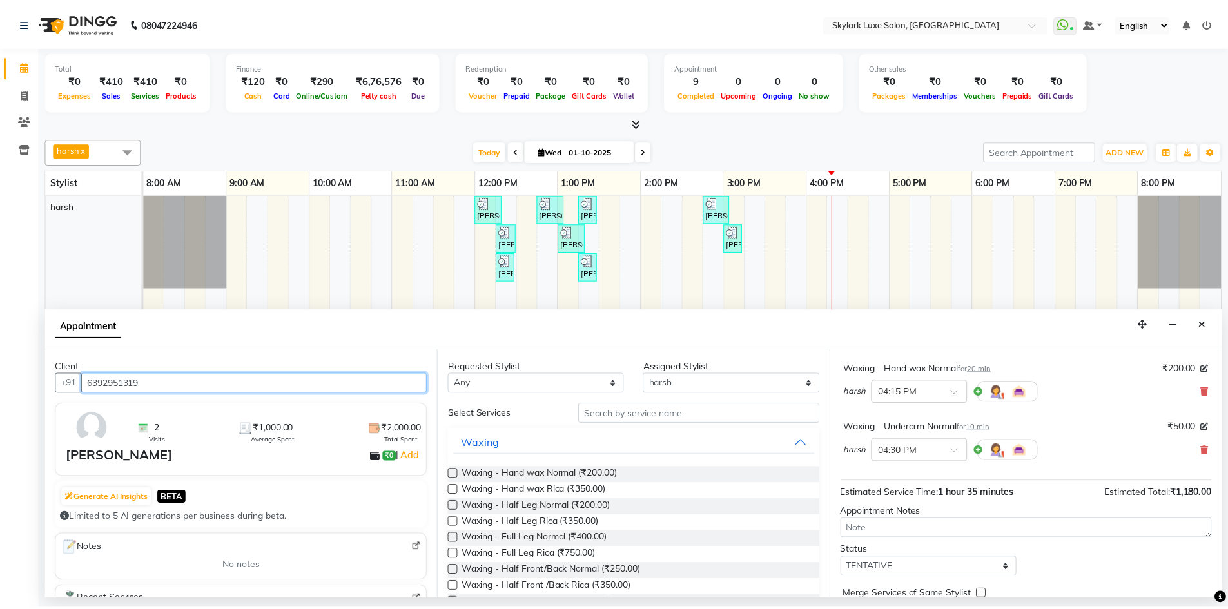
scroll to position [253, 0]
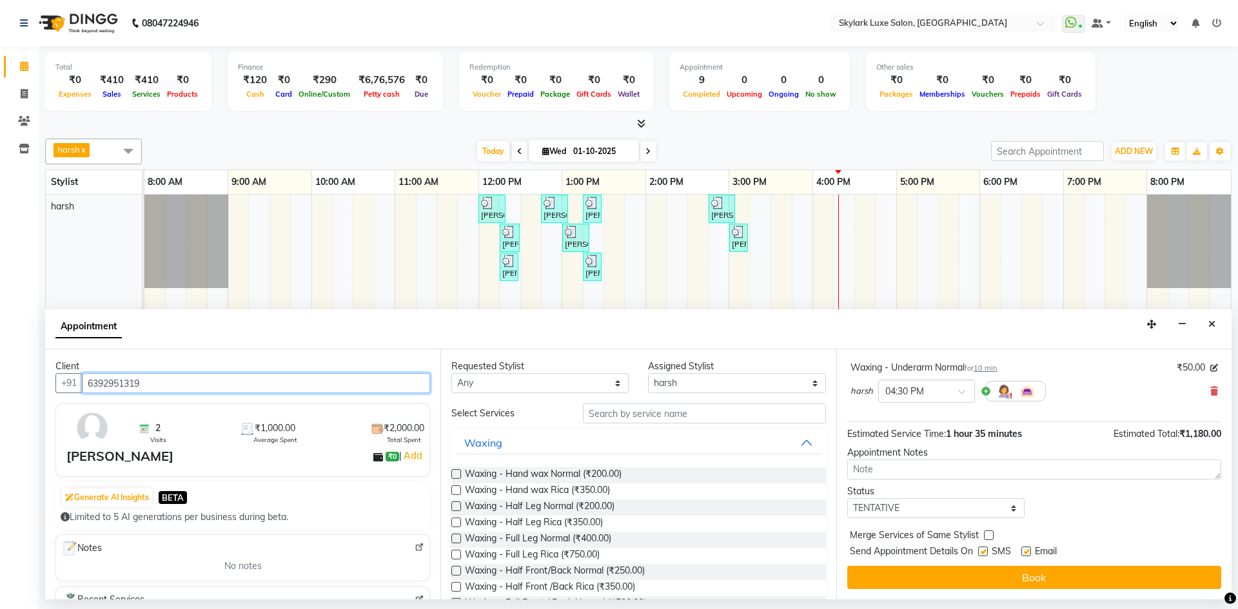
type input "6392951319"
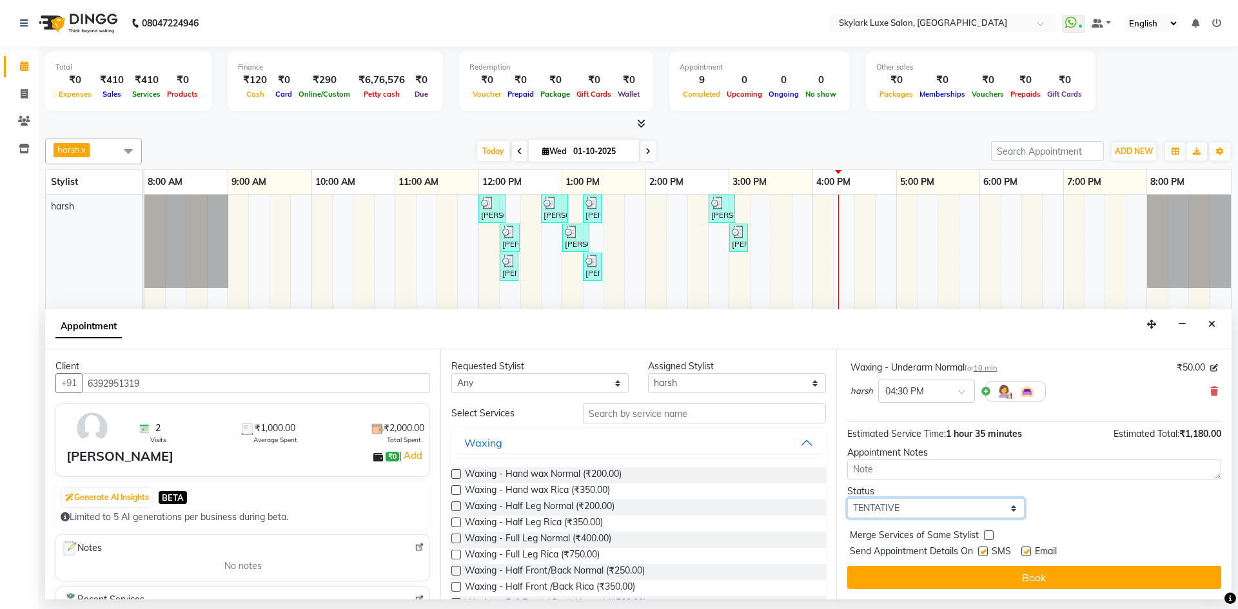
click at [903, 509] on select "Select TENTATIVE CONFIRM CHECK-IN UPCOMING" at bounding box center [935, 508] width 177 height 20
select select "check-in"
click at [847, 498] on select "Select TENTATIVE CONFIRM CHECK-IN UPCOMING" at bounding box center [935, 508] width 177 height 20
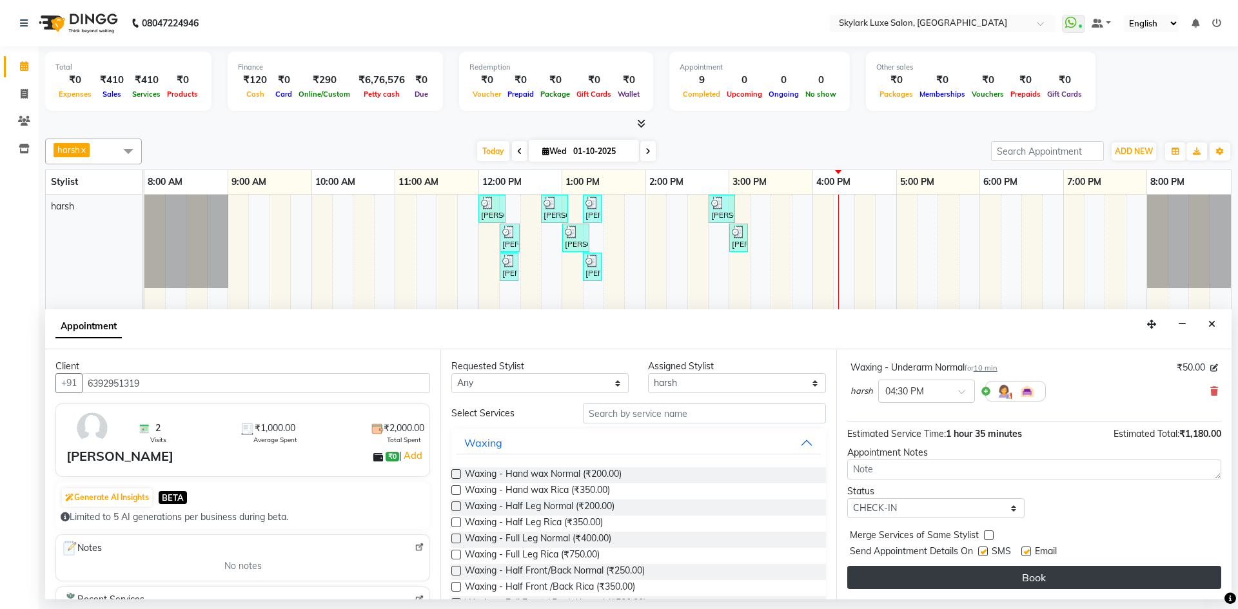
click at [939, 585] on button "Book" at bounding box center [1034, 577] width 374 height 23
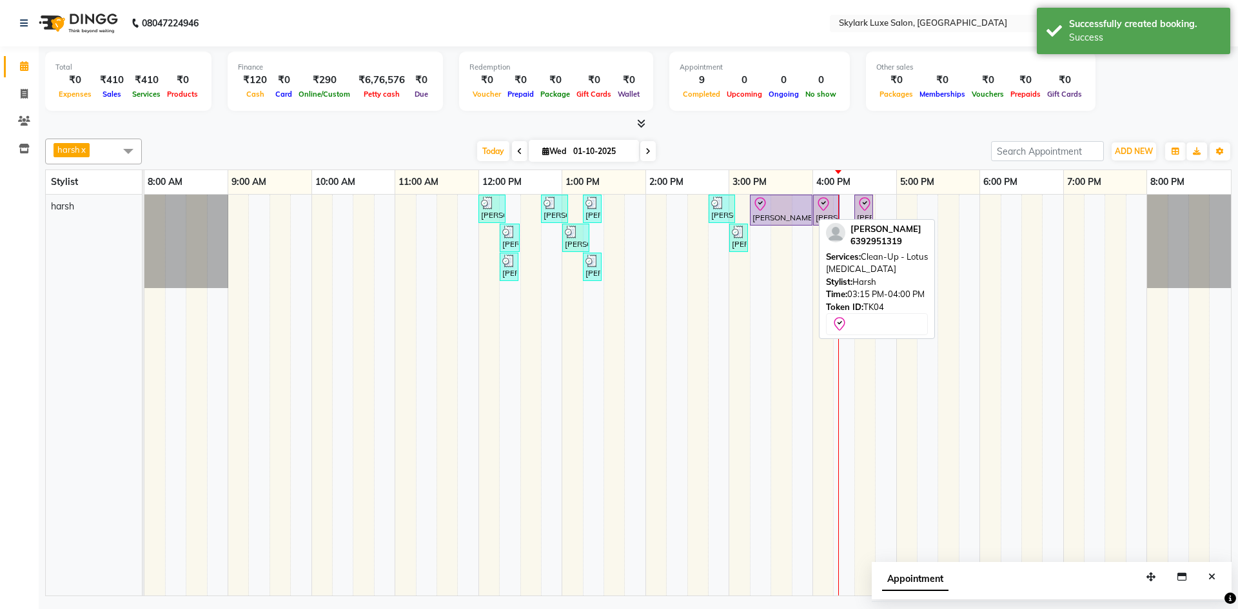
click at [765, 215] on div "[PERSON_NAME], TK04, 03:15 PM-04:00 PM, Clean-Up - Lotus [MEDICAL_DATA]" at bounding box center [781, 210] width 60 height 27
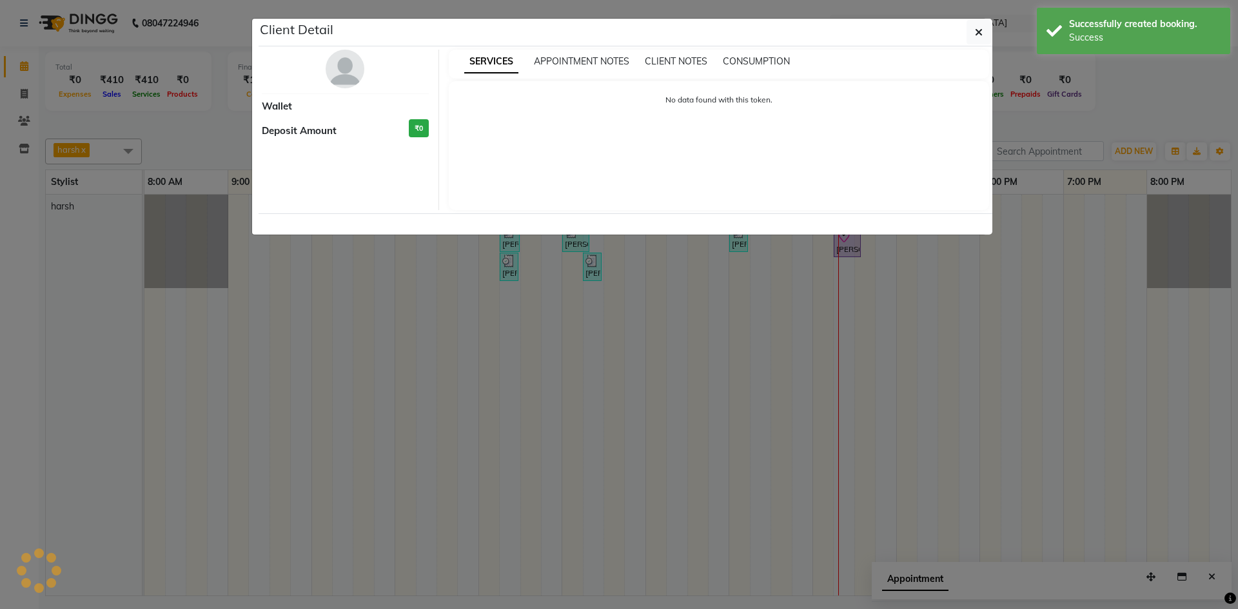
select select "8"
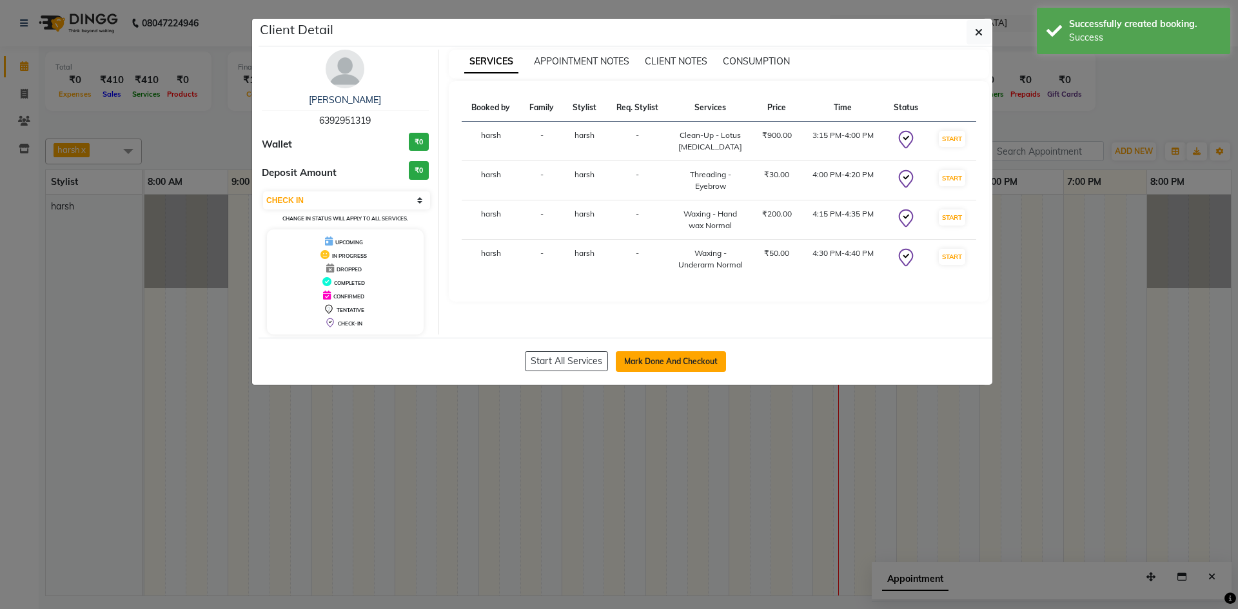
click at [693, 360] on button "Mark Done And Checkout" at bounding box center [671, 361] width 110 height 21
select select "8191"
select select "service"
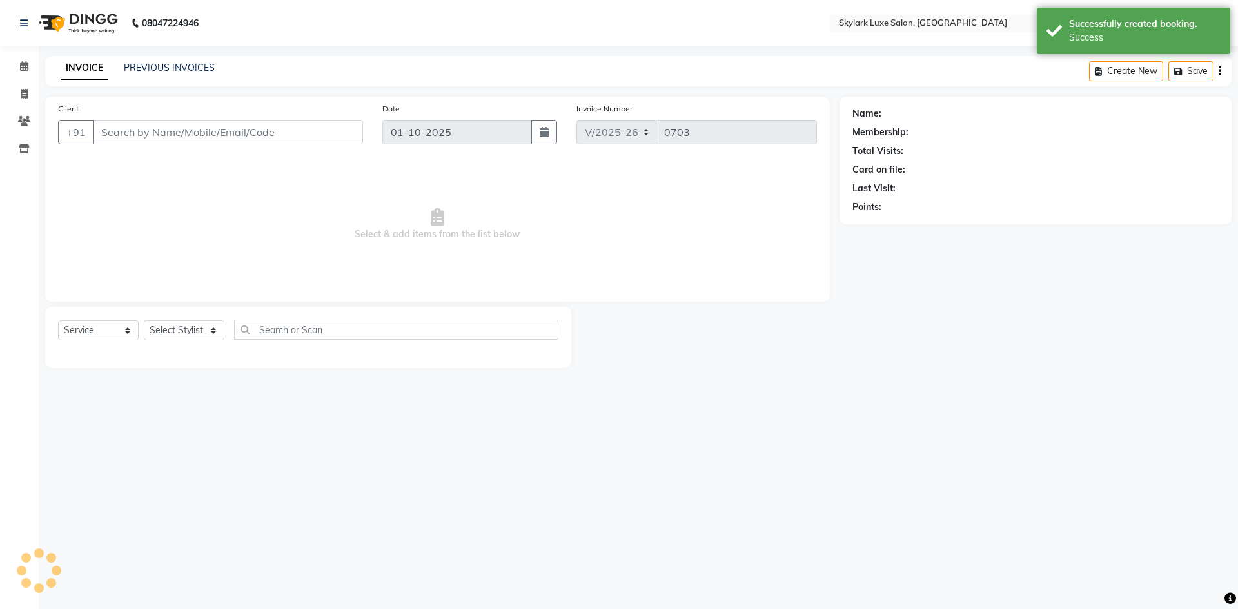
type input "6392951319"
select select "92719"
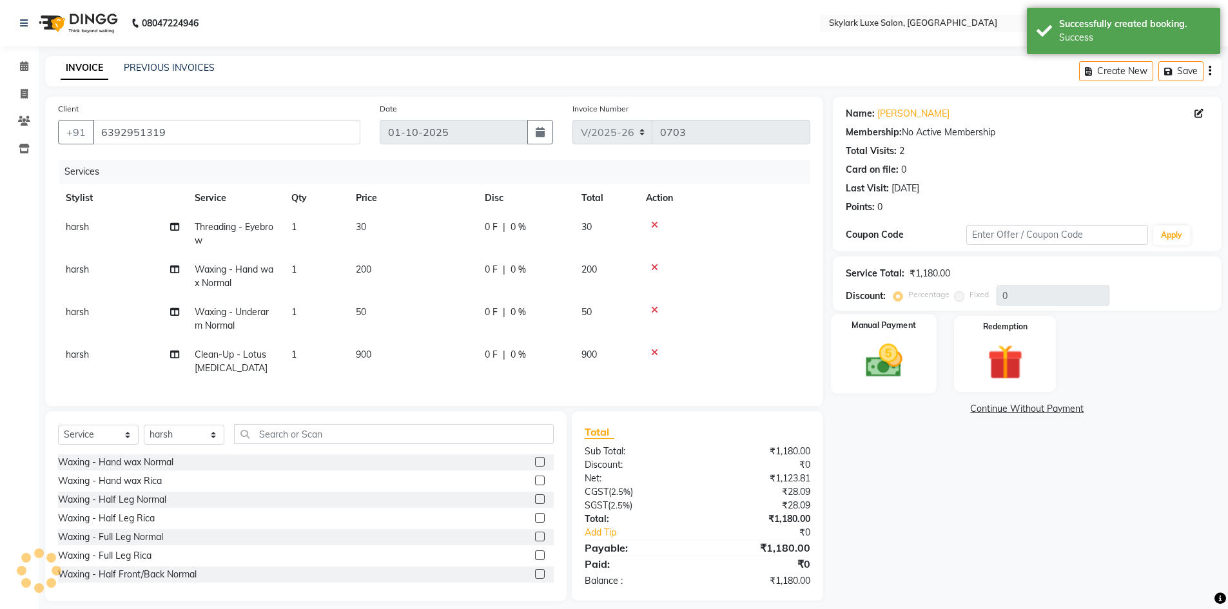
click at [885, 376] on img at bounding box center [883, 361] width 59 height 42
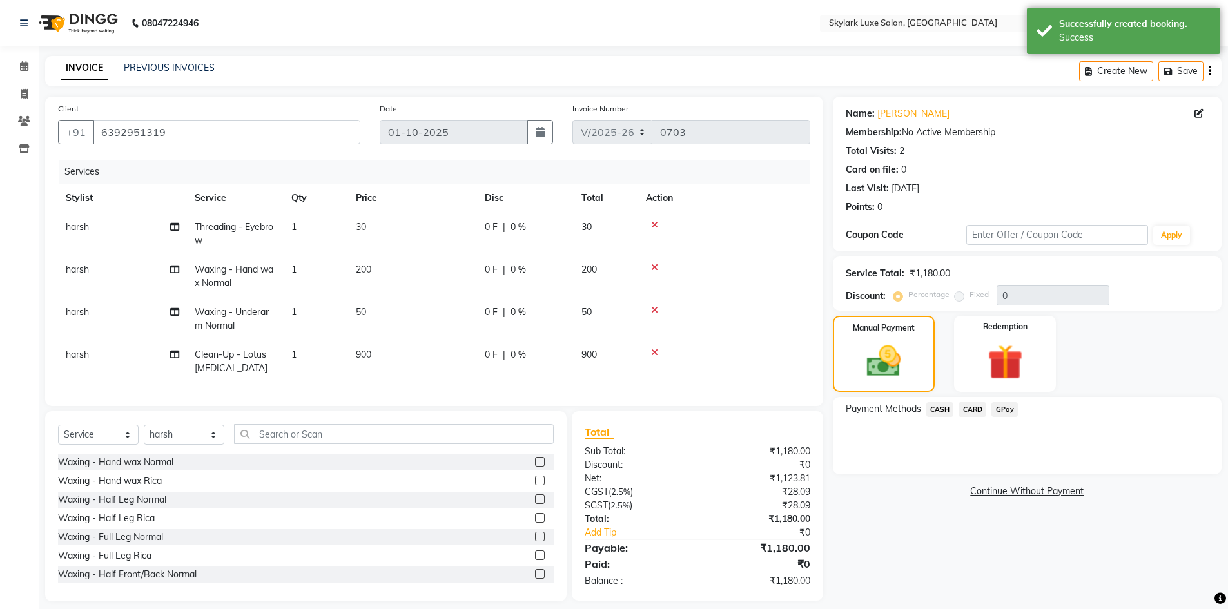
click at [1010, 413] on span "GPay" at bounding box center [1005, 409] width 26 height 15
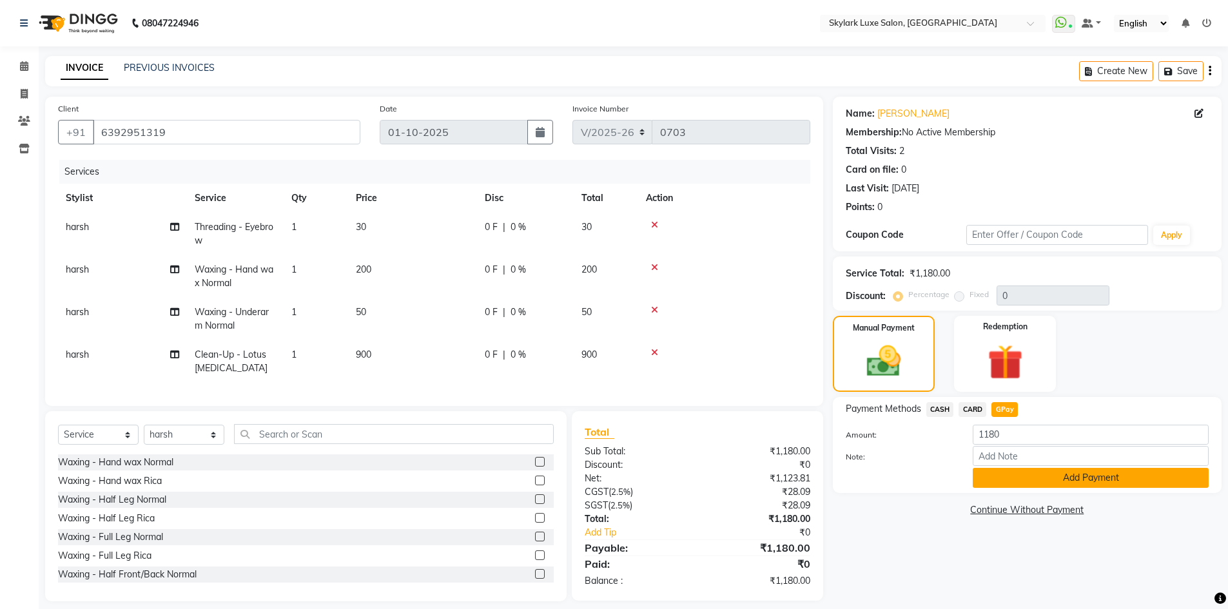
click at [1006, 476] on button "Add Payment" at bounding box center [1091, 478] width 236 height 20
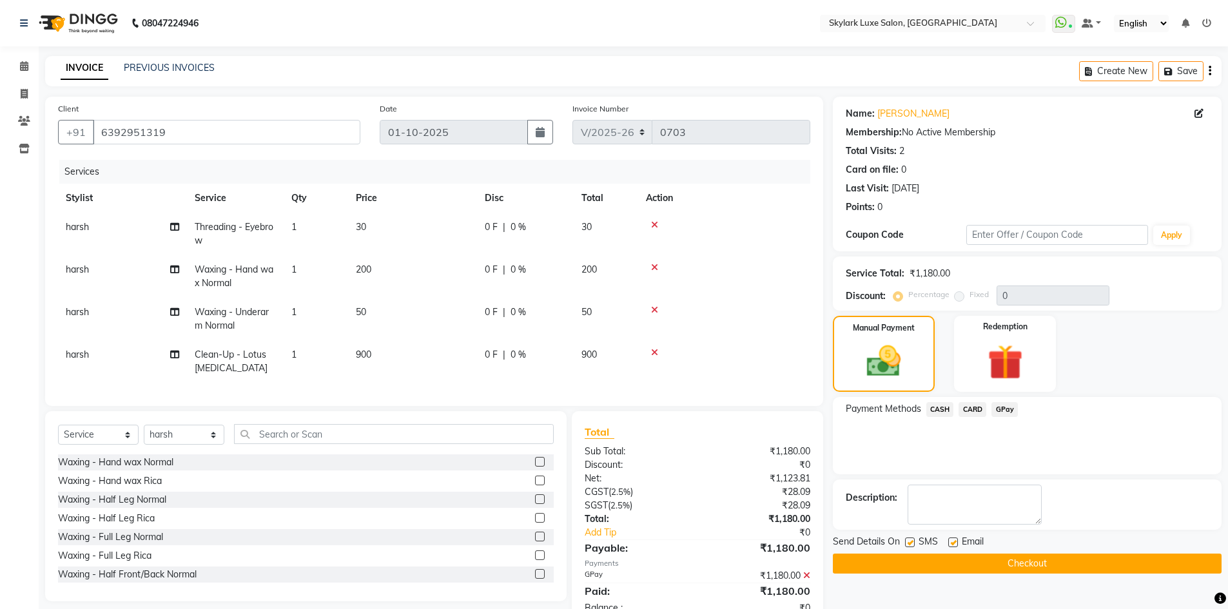
click at [996, 565] on button "Checkout" at bounding box center [1027, 564] width 389 height 20
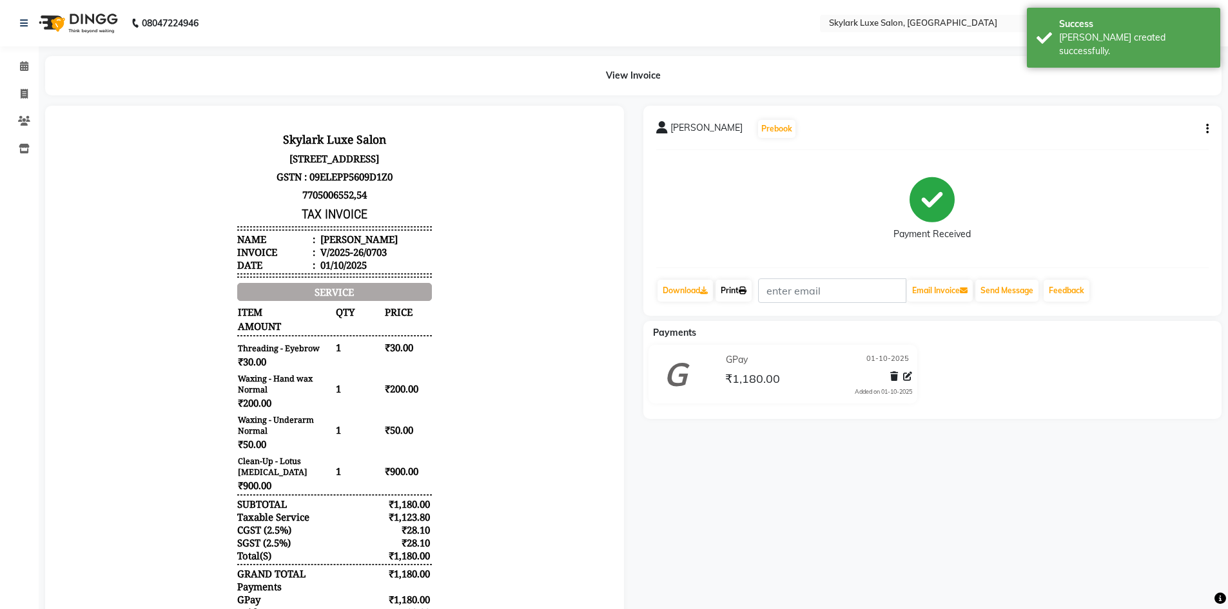
click at [741, 286] on link "Print" at bounding box center [734, 291] width 36 height 22
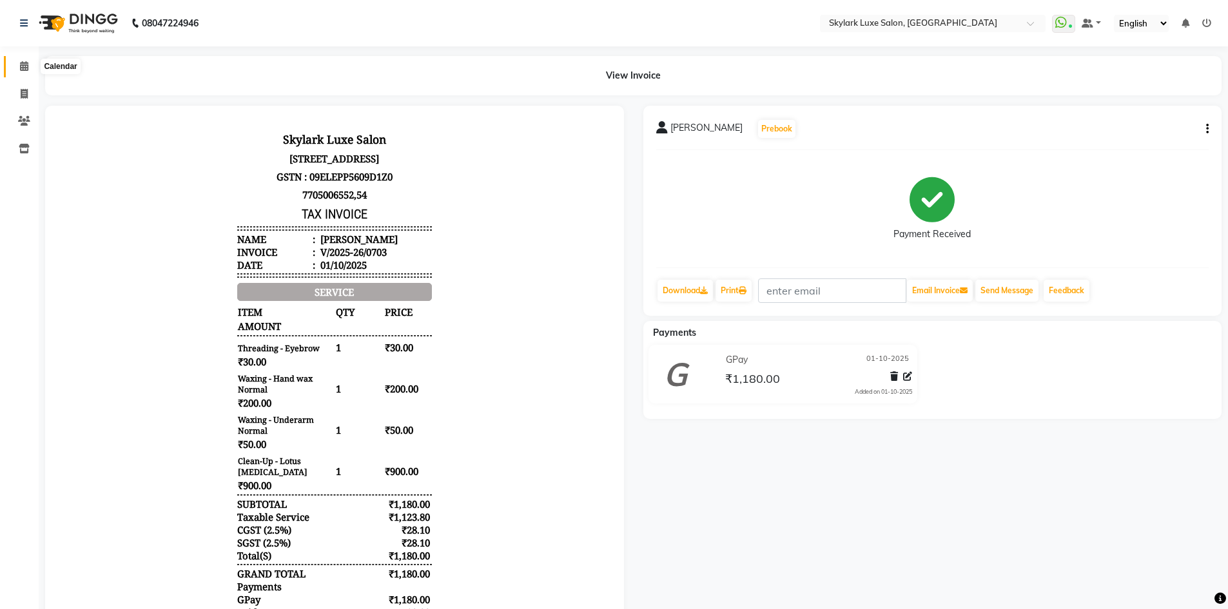
click at [18, 64] on span at bounding box center [24, 66] width 23 height 15
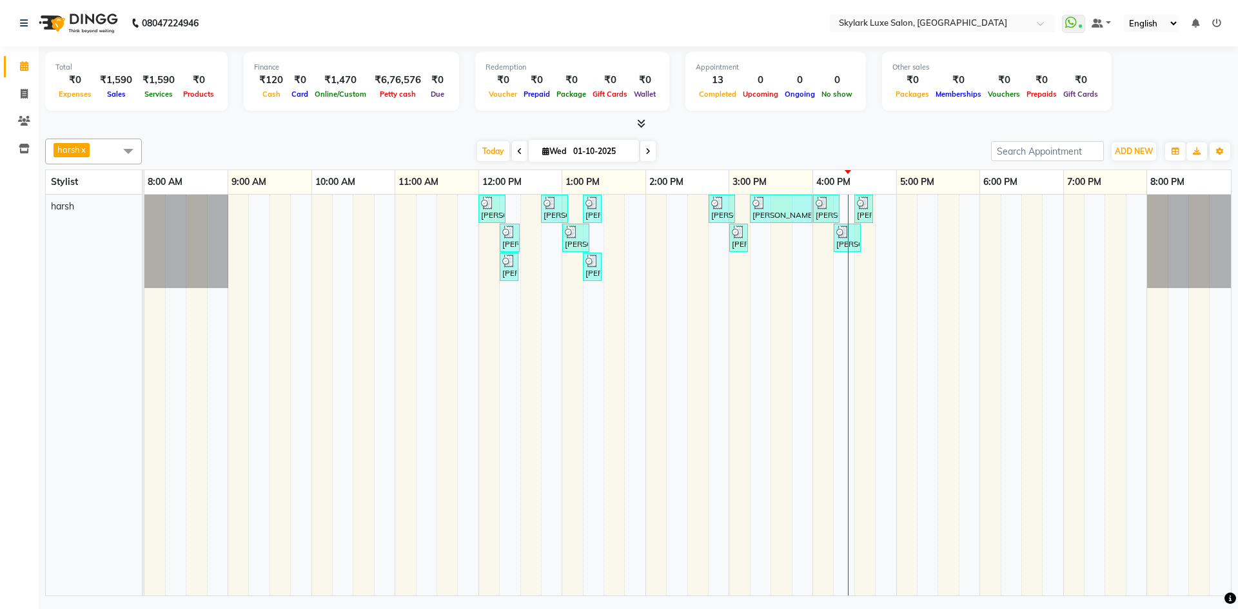
click at [818, 250] on div "[PERSON_NAME], TK01, 12:00 PM-12:20 PM, Threading - Eyebrow [PERSON_NAME], TK02…" at bounding box center [687, 395] width 1086 height 401
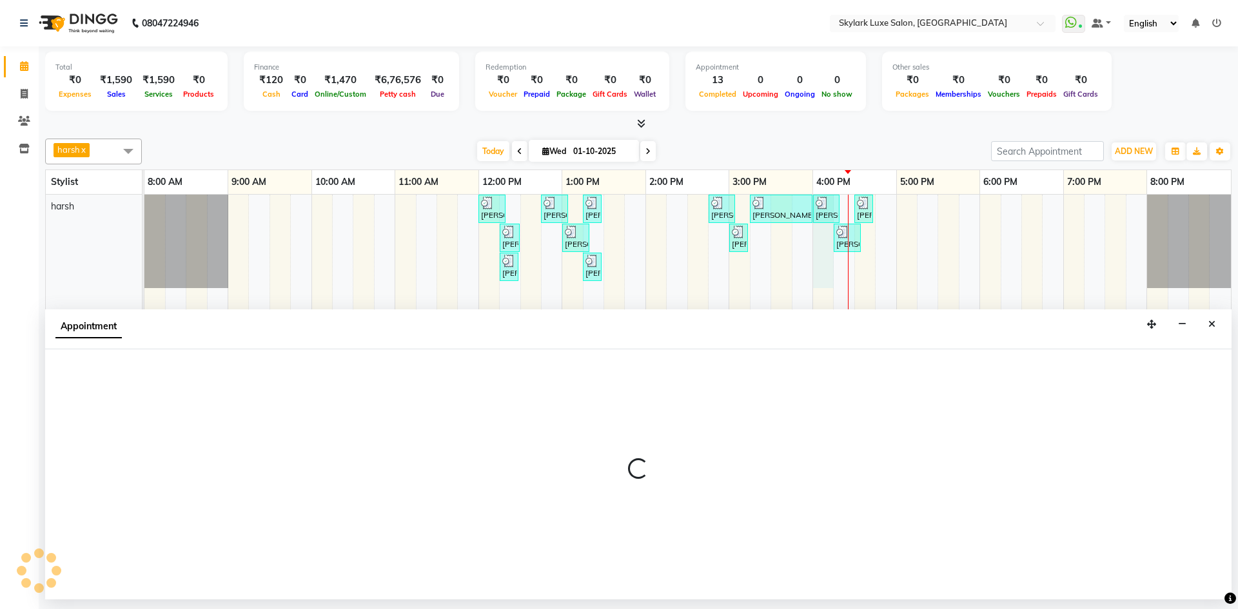
select select "92719"
select select "960"
select select "tentative"
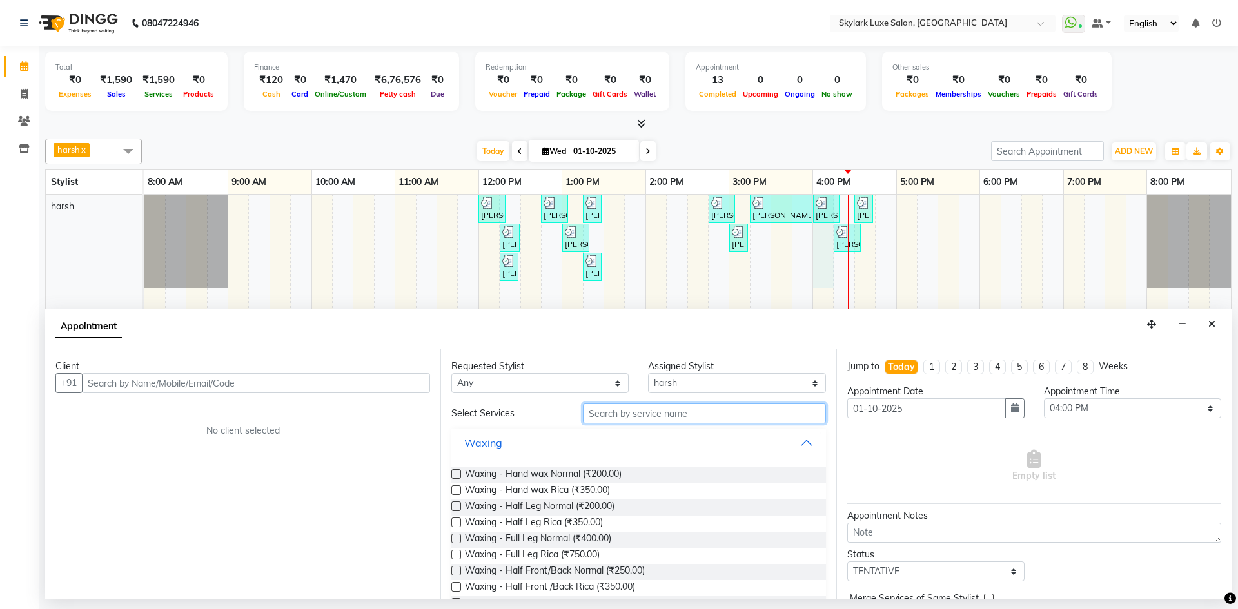
click at [677, 411] on input "text" at bounding box center [704, 414] width 243 height 20
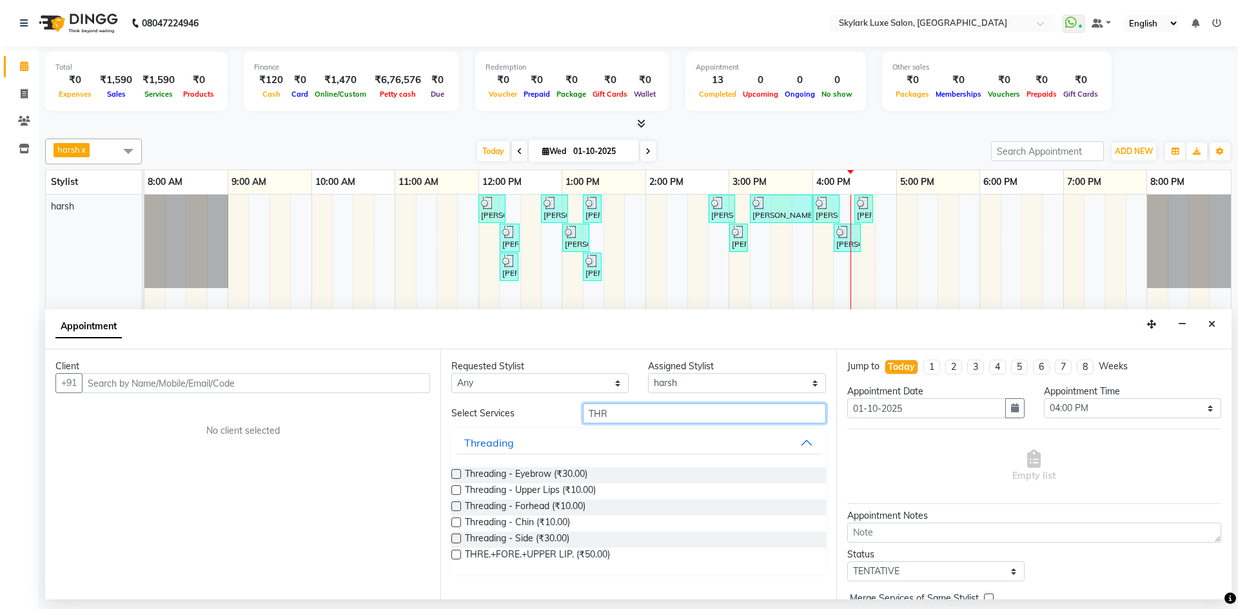
type input "THR"
click at [453, 555] on label at bounding box center [456, 555] width 10 height 10
click at [453, 555] on input "checkbox" at bounding box center [455, 556] width 8 height 8
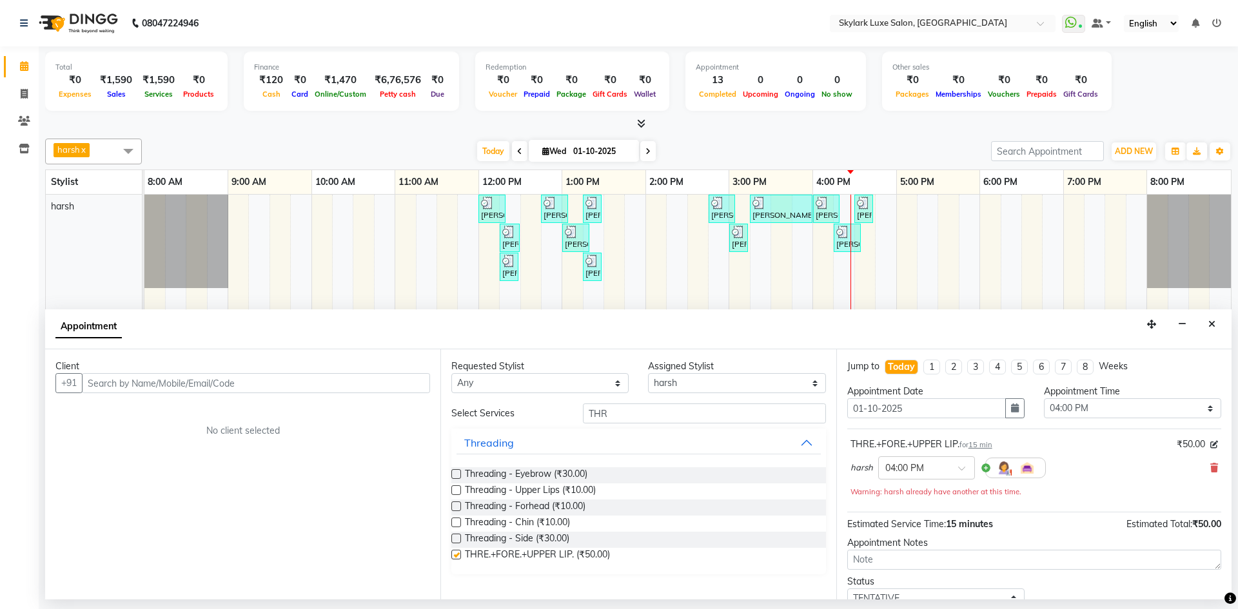
checkbox input "false"
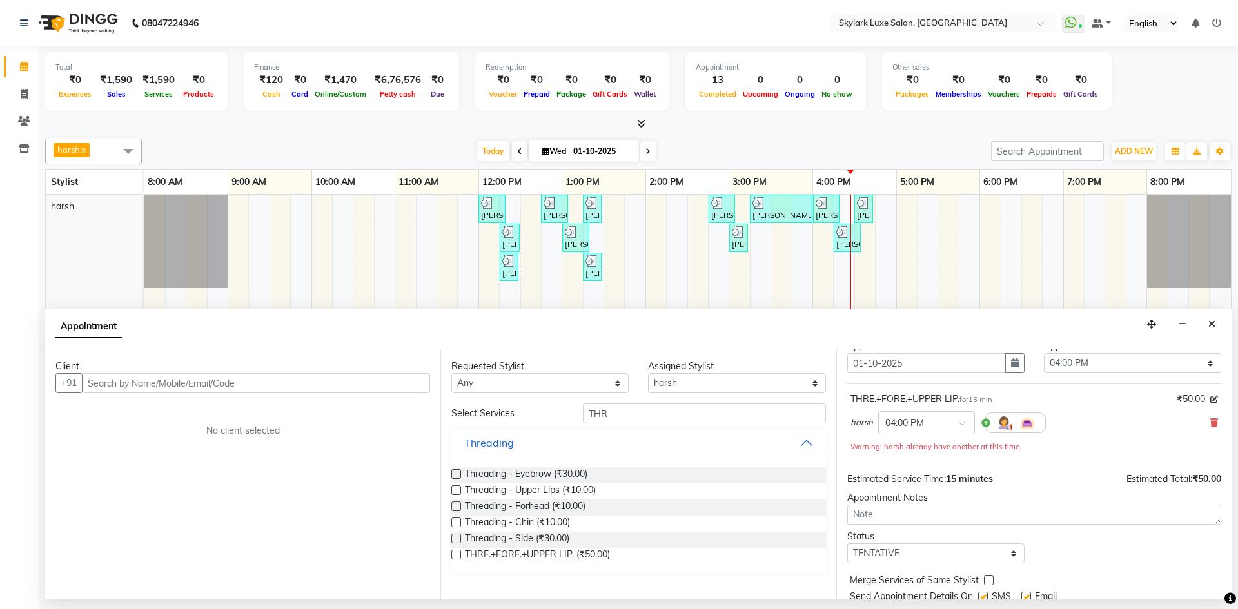
scroll to position [64, 0]
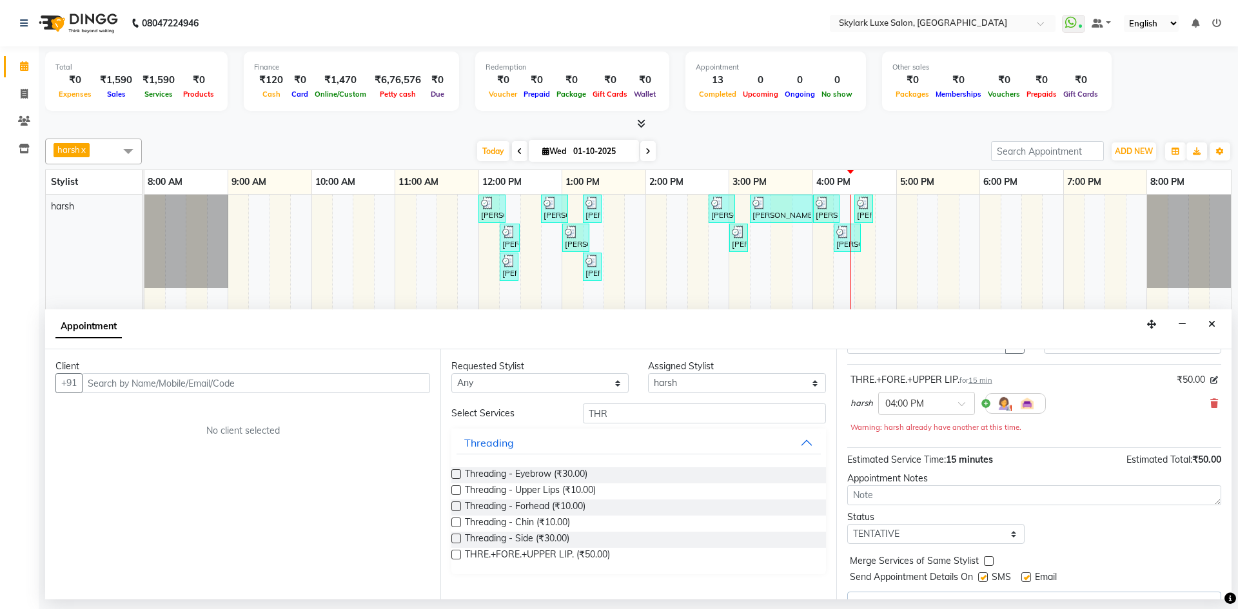
click at [456, 522] on label at bounding box center [456, 523] width 10 height 10
click at [456, 522] on input "checkbox" at bounding box center [455, 524] width 8 height 8
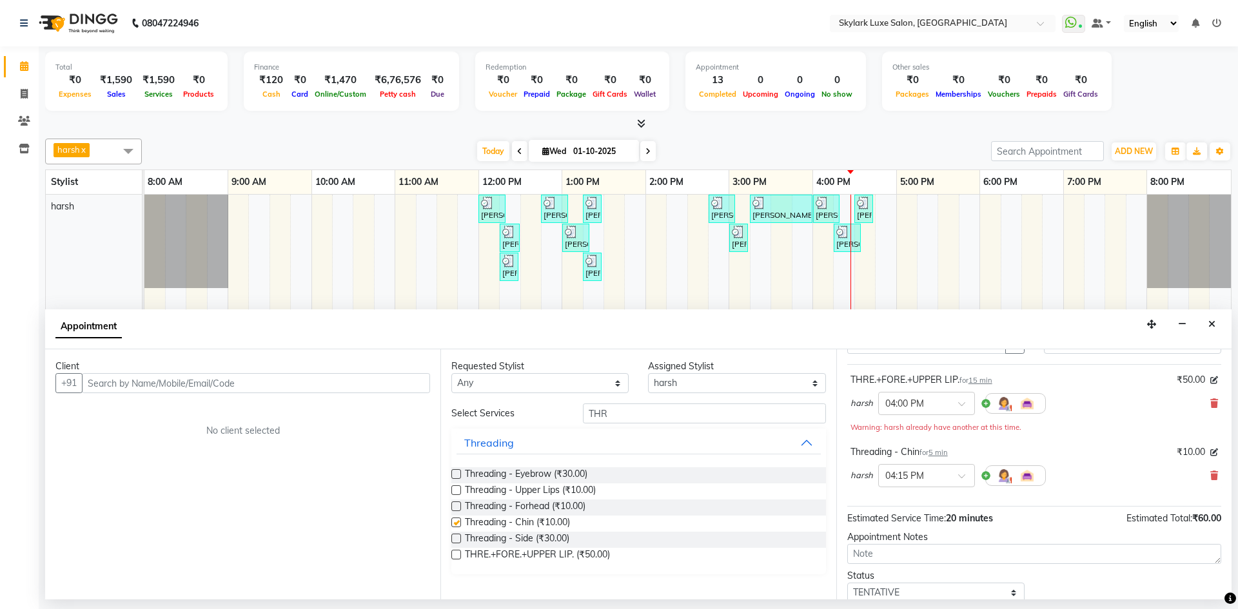
checkbox input "false"
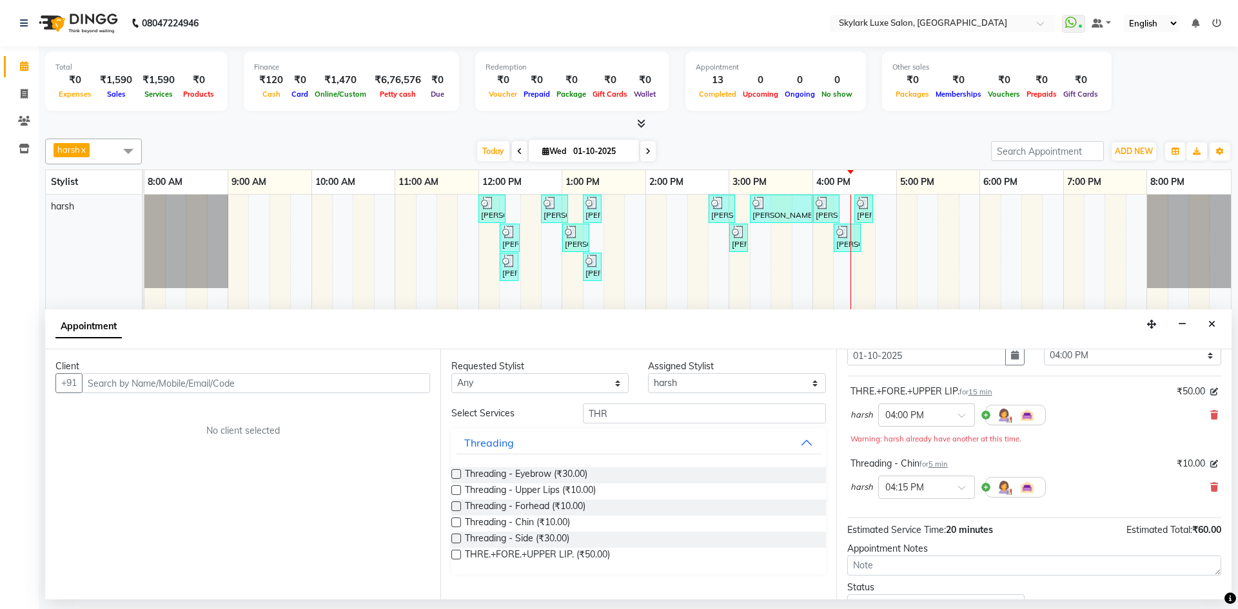
scroll to position [0, 0]
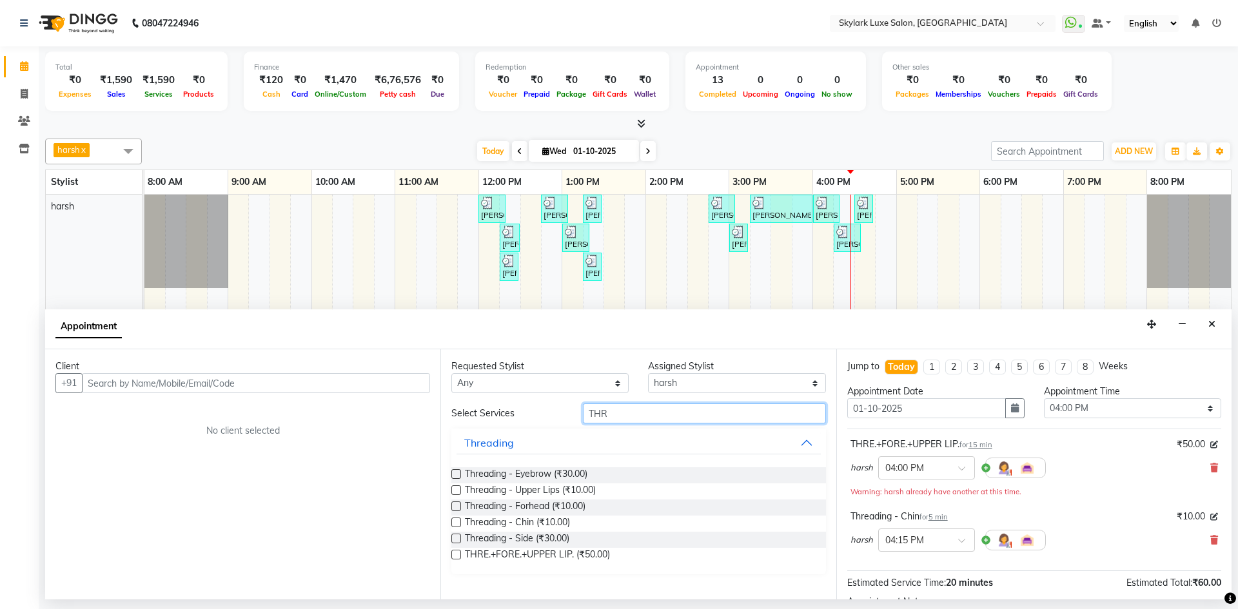
drag, startPoint x: 631, startPoint y: 415, endPoint x: 539, endPoint y: 424, distance: 92.1
click at [539, 424] on div "Select Services THR Threading Threading - Eyebrow (₹30.00) Threading - Upper Li…" at bounding box center [638, 489] width 374 height 171
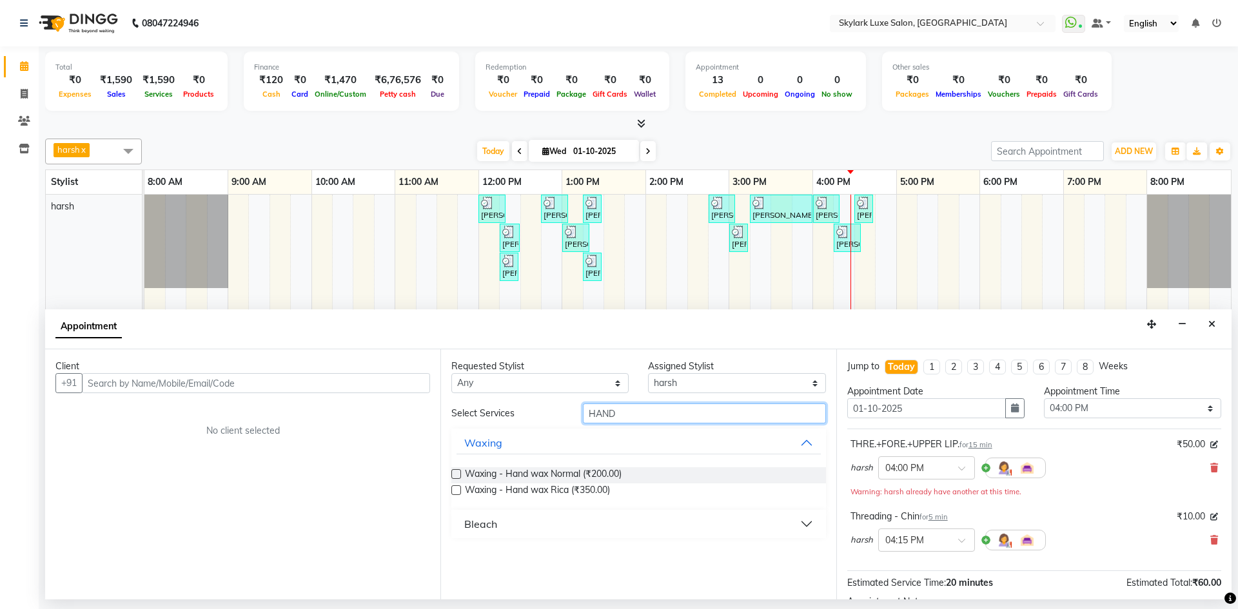
type input "HAND"
click at [457, 493] on label at bounding box center [456, 491] width 10 height 10
click at [457, 493] on input "checkbox" at bounding box center [455, 491] width 8 height 8
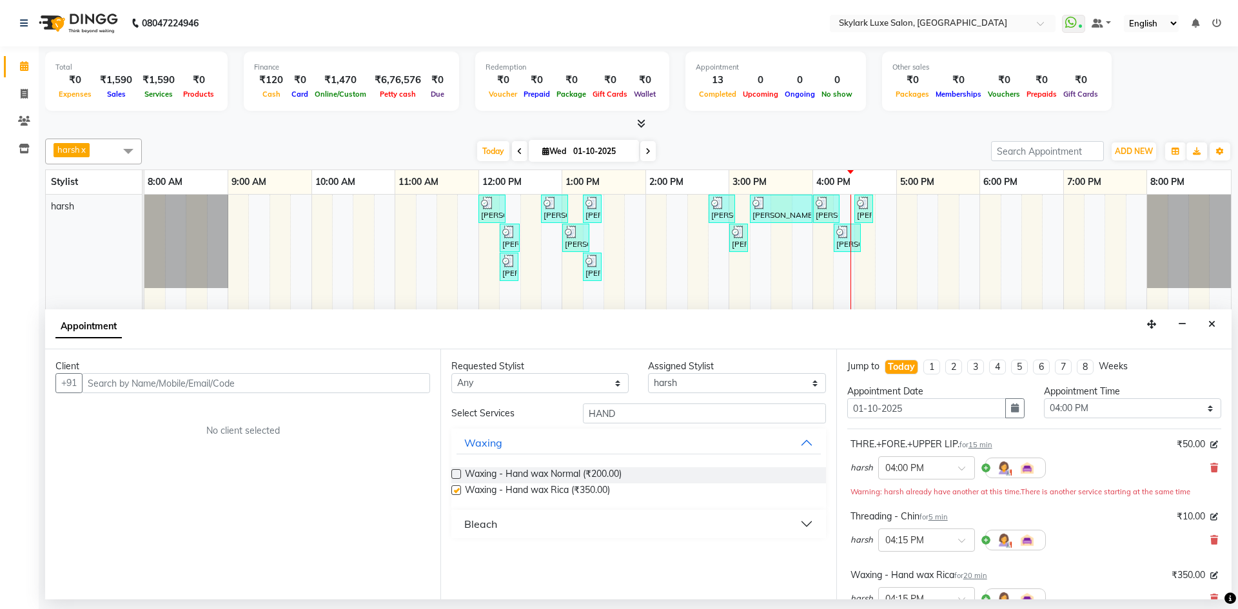
checkbox input "false"
drag, startPoint x: 637, startPoint y: 412, endPoint x: 553, endPoint y: 435, distance: 87.0
click at [553, 435] on div "Select Services HAND Waxing Waxing - Hand wax Normal (₹200.00) Waxing - Hand wa…" at bounding box center [638, 471] width 374 height 135
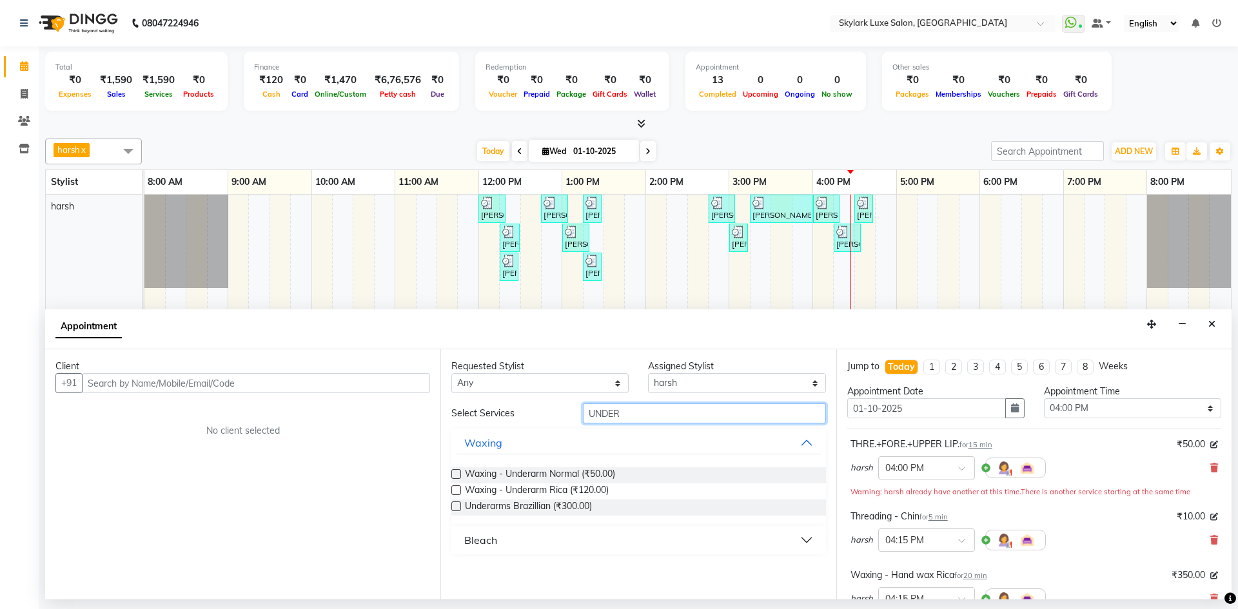
type input "UNDER"
click at [456, 490] on label at bounding box center [456, 491] width 10 height 10
click at [456, 490] on input "checkbox" at bounding box center [455, 491] width 8 height 8
checkbox input "false"
drag, startPoint x: 636, startPoint y: 423, endPoint x: 567, endPoint y: 428, distance: 69.1
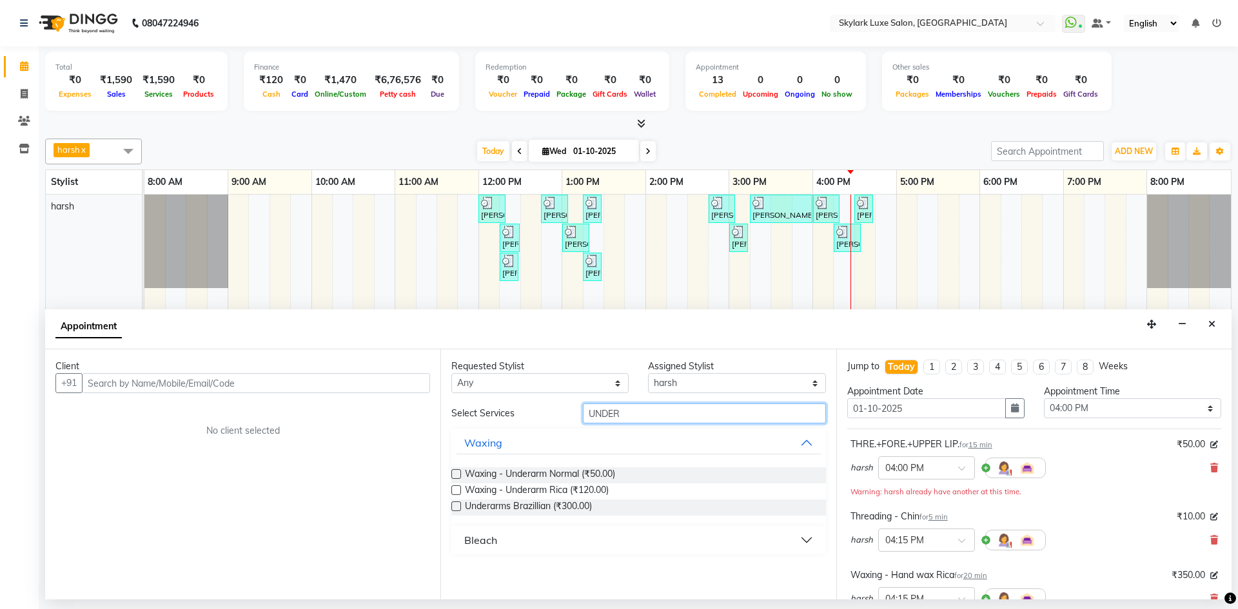
click at [567, 428] on div "Select Services UNDER Waxing Waxing - Underarm Normal (₹50.00) Waxing - Underar…" at bounding box center [638, 479] width 374 height 151
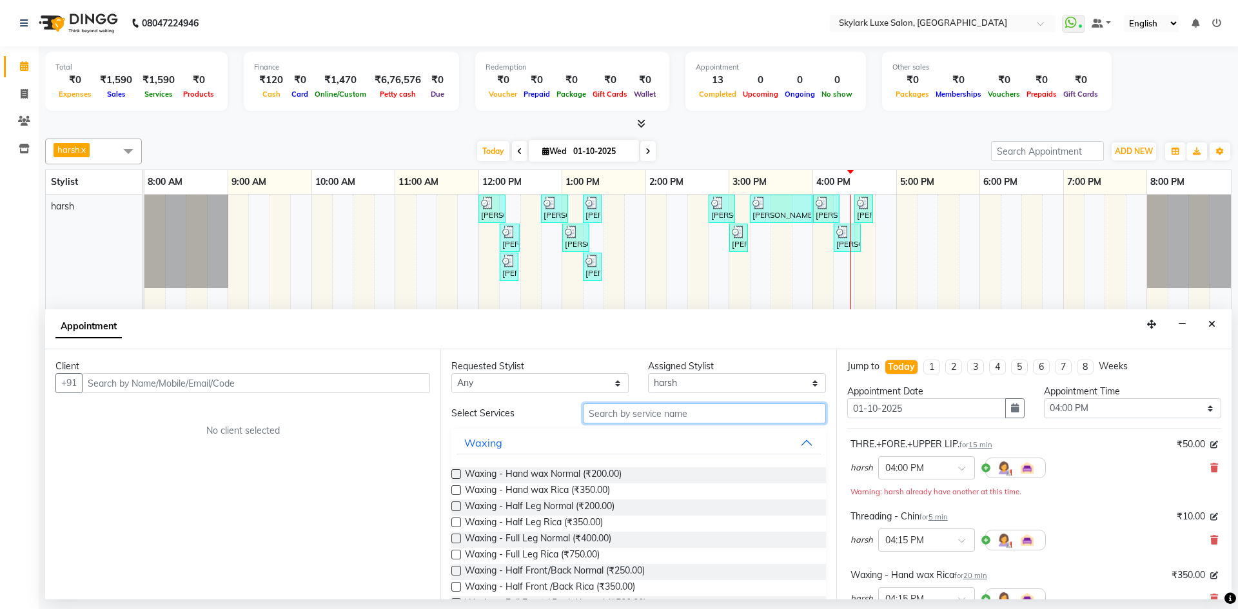
drag, startPoint x: 673, startPoint y: 409, endPoint x: 665, endPoint y: 412, distance: 8.2
click at [673, 409] on input "text" at bounding box center [704, 414] width 243 height 20
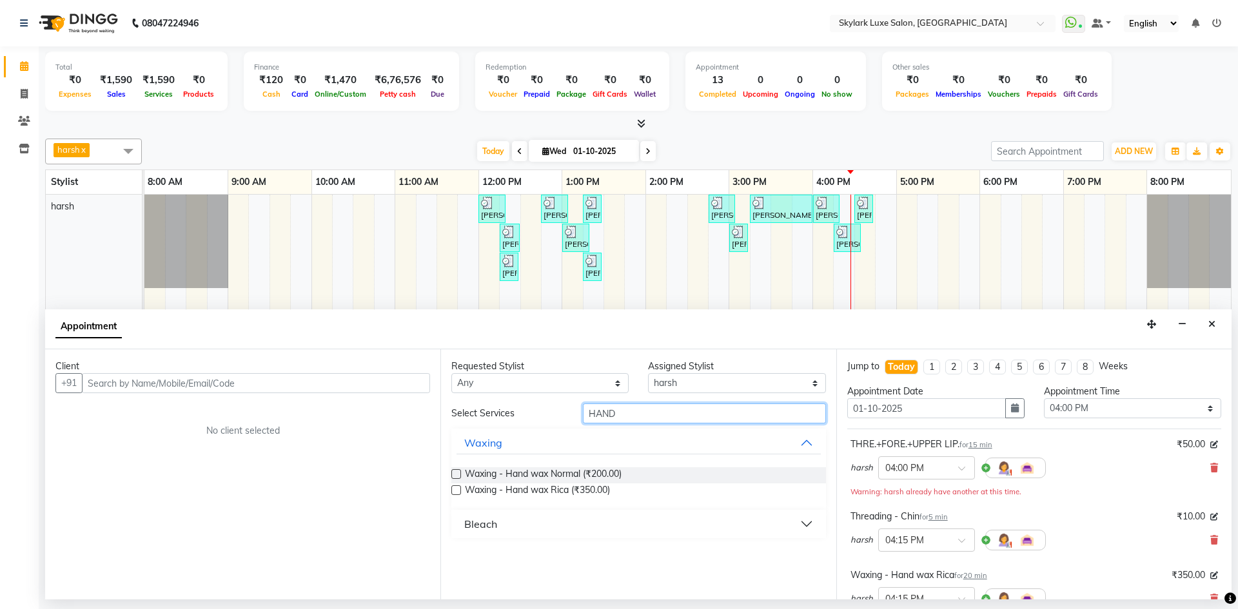
type input "HAND"
click at [457, 487] on label at bounding box center [456, 491] width 10 height 10
click at [457, 487] on input "checkbox" at bounding box center [455, 491] width 8 height 8
checkbox input "false"
drag, startPoint x: 632, startPoint y: 408, endPoint x: 557, endPoint y: 424, distance: 76.4
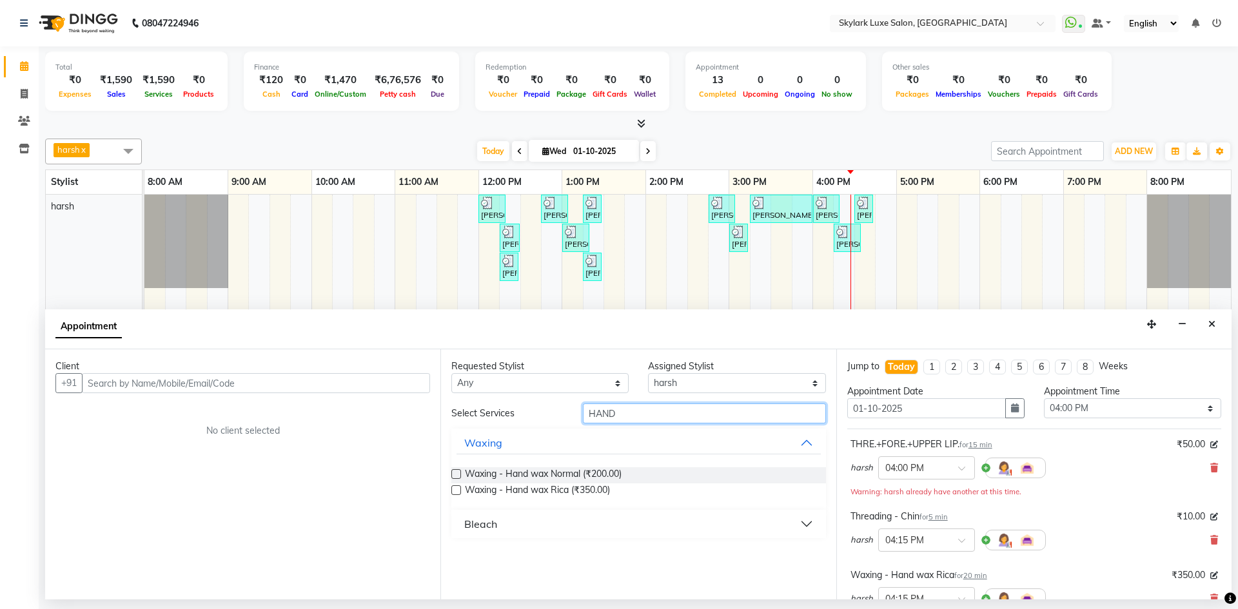
click at [557, 424] on div "Select Services HAND Waxing Waxing - Hand wax Normal (₹200.00) Waxing - Hand wa…" at bounding box center [638, 471] width 374 height 135
type input "UNDER"
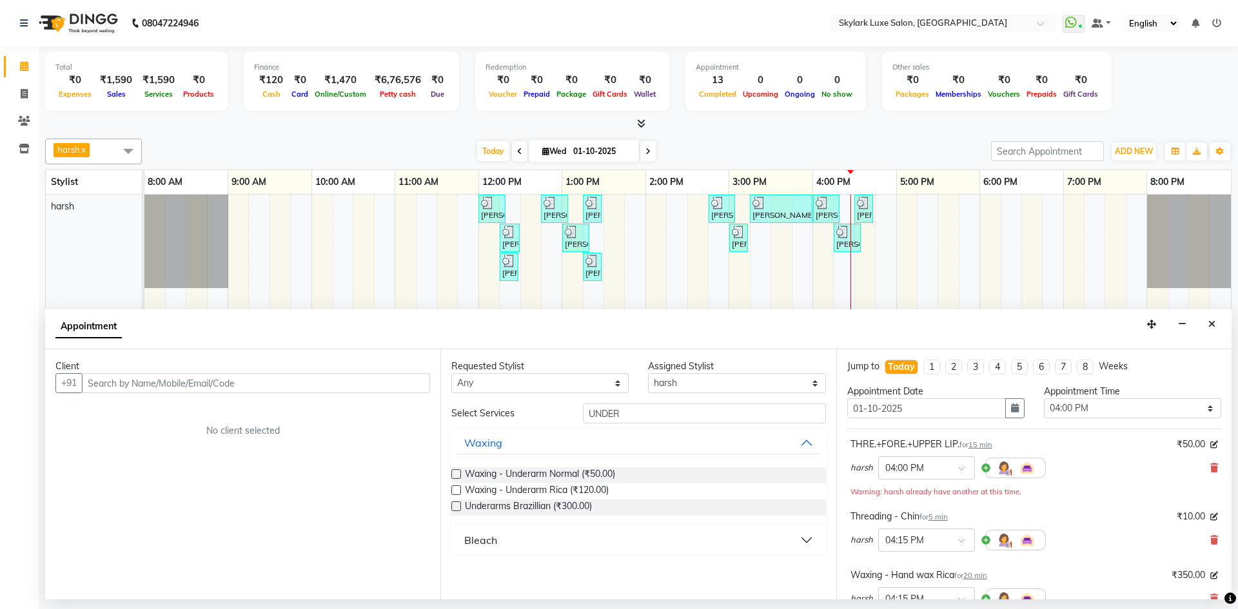
click at [455, 489] on label at bounding box center [456, 491] width 10 height 10
click at [455, 489] on input "checkbox" at bounding box center [455, 491] width 8 height 8
checkbox input "false"
drag, startPoint x: 647, startPoint y: 405, endPoint x: 543, endPoint y: 415, distance: 104.3
click at [543, 415] on div "Select Services UNDER" at bounding box center [638, 414] width 393 height 20
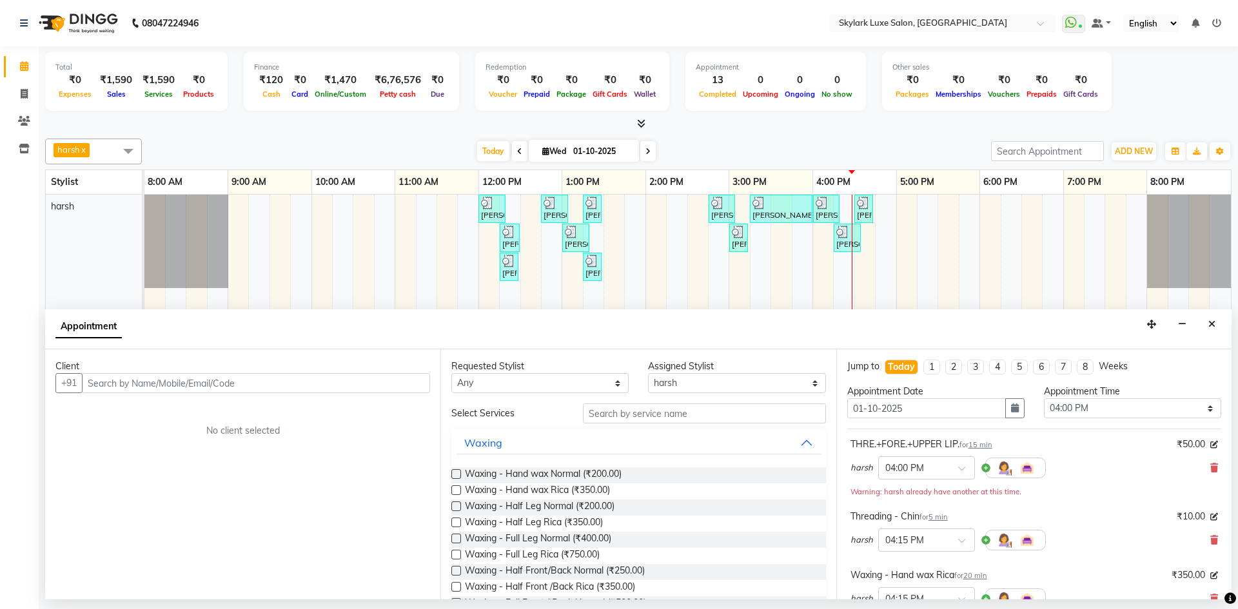
click at [932, 480] on div "harsh × 04:00 PM" at bounding box center [947, 468] width 195 height 34
click at [932, 479] on ng-select "× 04:00 PM 09:00 AM 09:15 AM 09:30 AM 09:45 AM 10:00 AM 10:15 AM 10:30 AM 10:45…" at bounding box center [926, 468] width 97 height 23
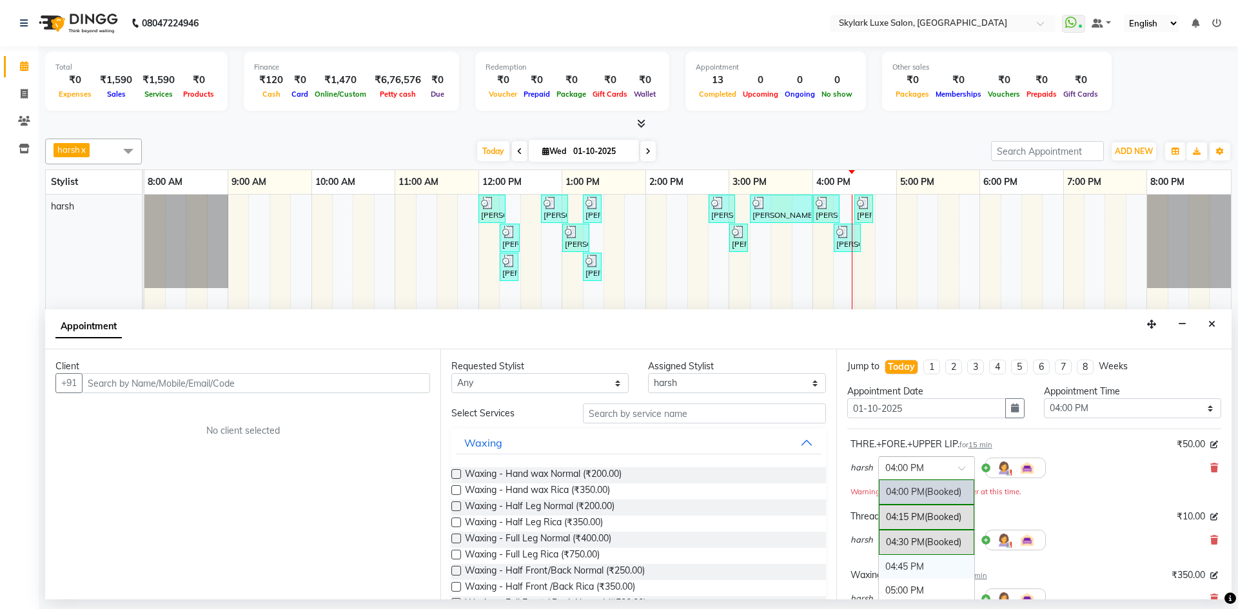
click at [891, 565] on div "04:45 PM" at bounding box center [926, 567] width 95 height 24
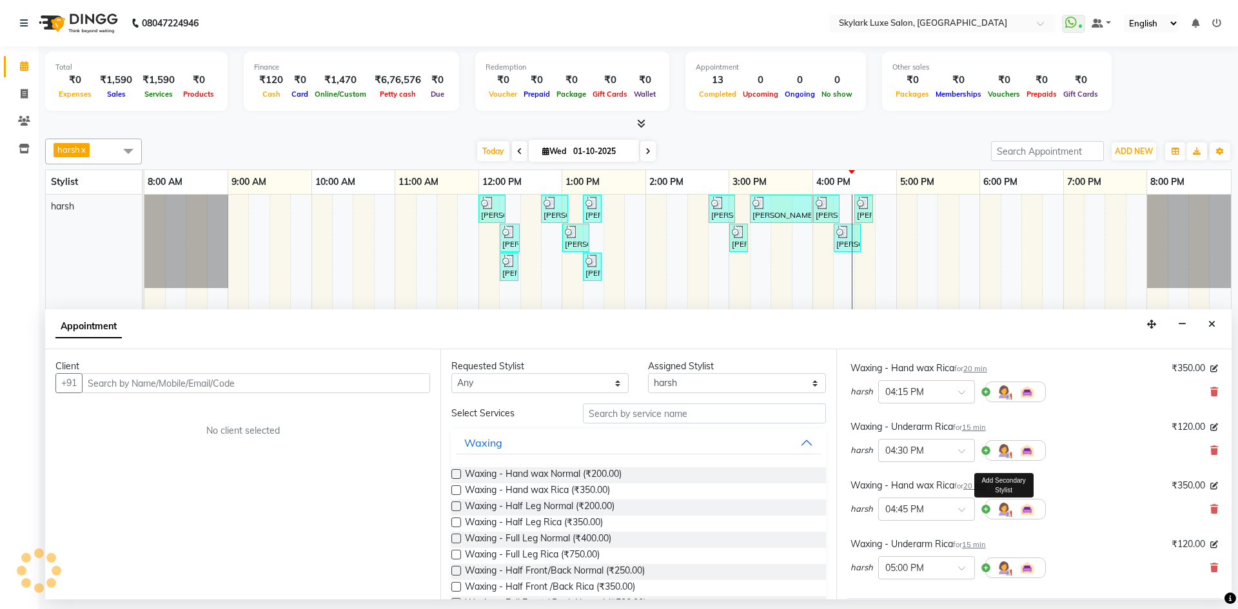
scroll to position [371, 0]
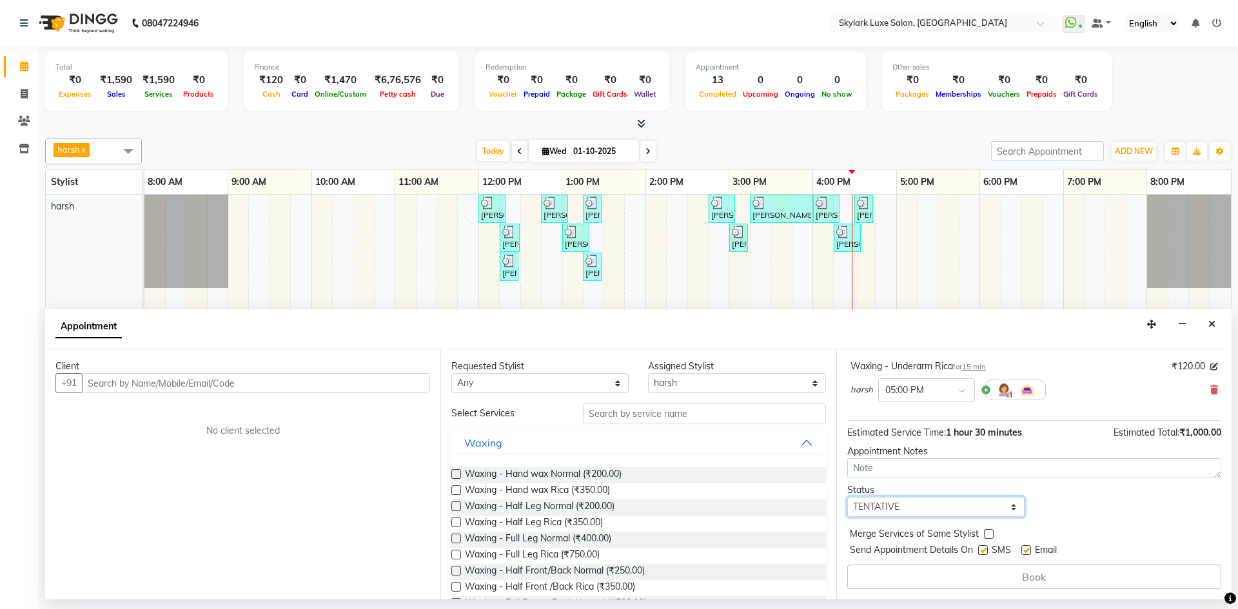
click at [887, 511] on select "Select TENTATIVE CONFIRM CHECK-IN UPCOMING" at bounding box center [935, 507] width 177 height 20
select select "check-in"
click at [847, 497] on select "Select TENTATIVE CONFIRM CHECK-IN UPCOMING" at bounding box center [935, 507] width 177 height 20
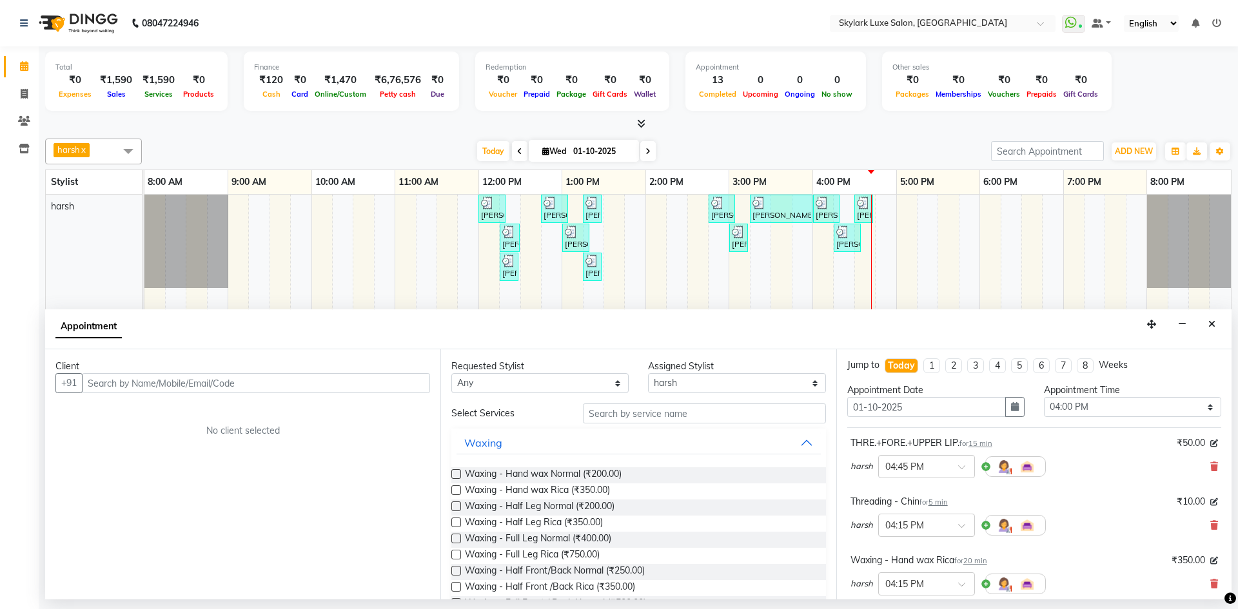
scroll to position [0, 0]
click at [662, 418] on input "text" at bounding box center [704, 414] width 243 height 20
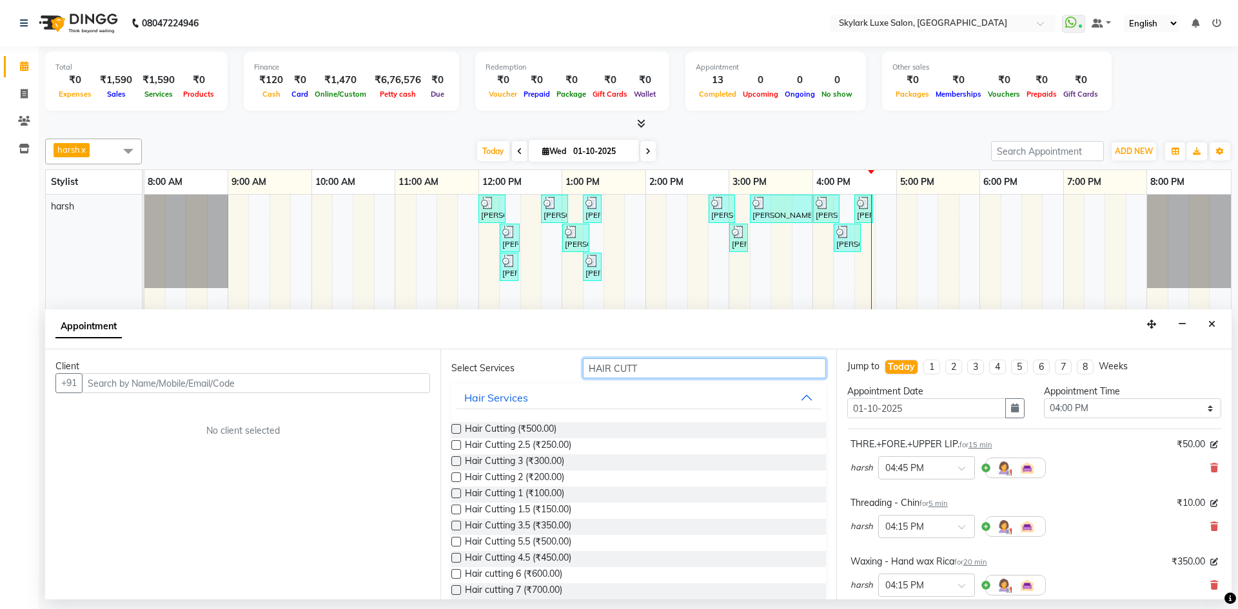
scroll to position [64, 0]
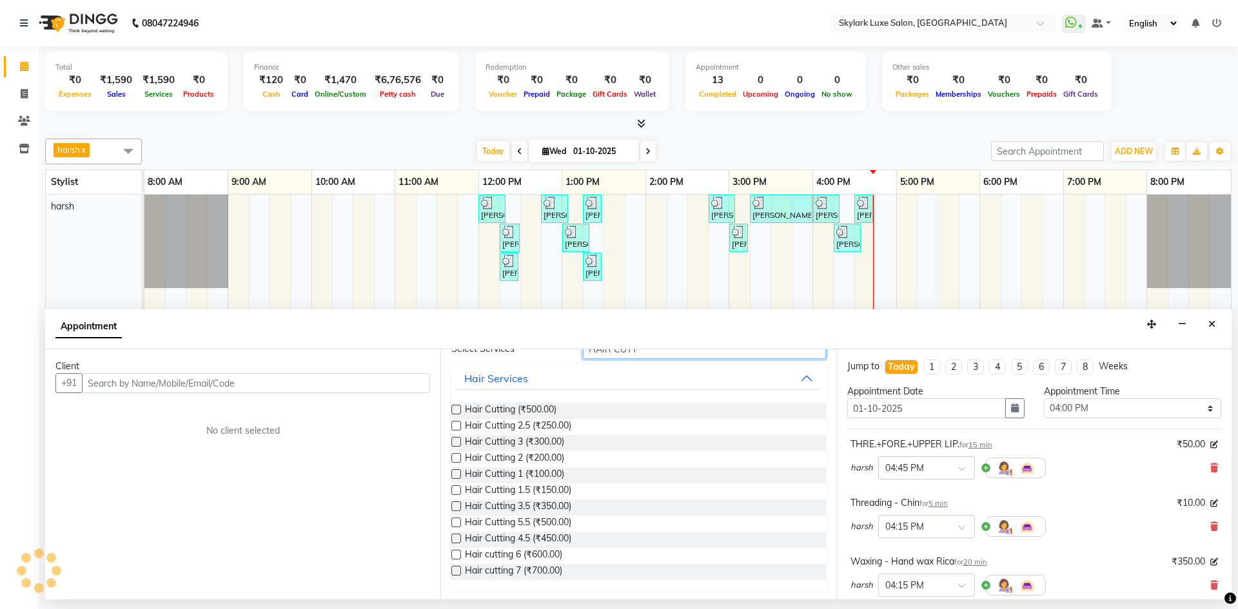
type input "HAIR CUTT"
click at [454, 473] on label at bounding box center [456, 474] width 10 height 10
click at [454, 473] on input "checkbox" at bounding box center [455, 475] width 8 height 8
checkbox input "false"
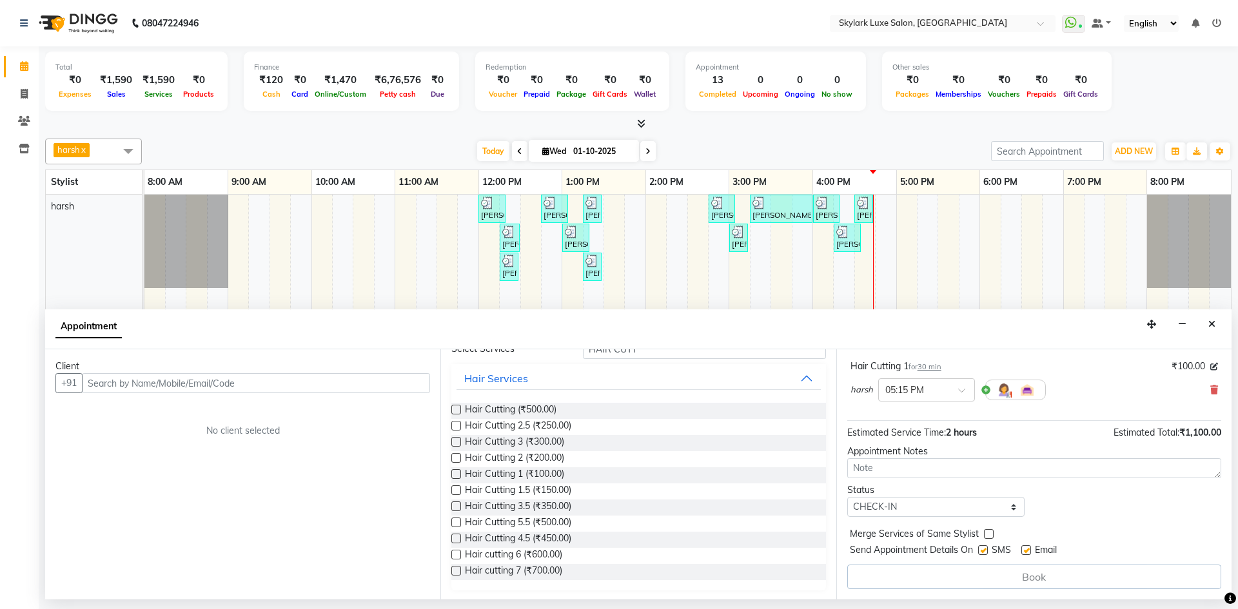
scroll to position [366, 0]
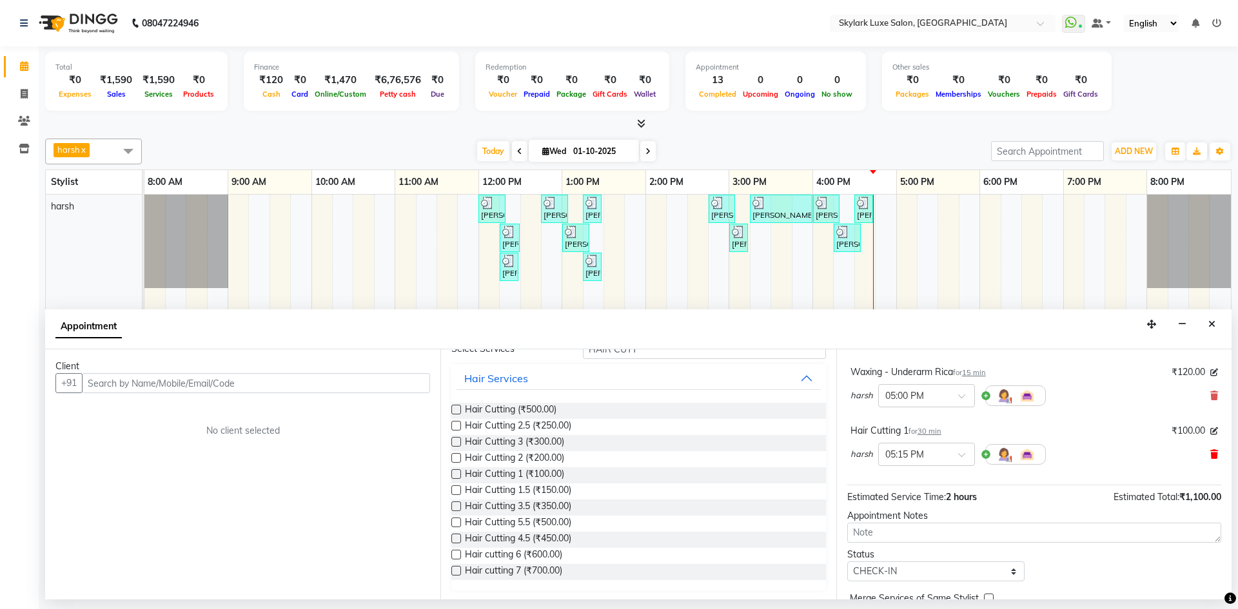
click at [1210, 455] on icon at bounding box center [1214, 454] width 8 height 9
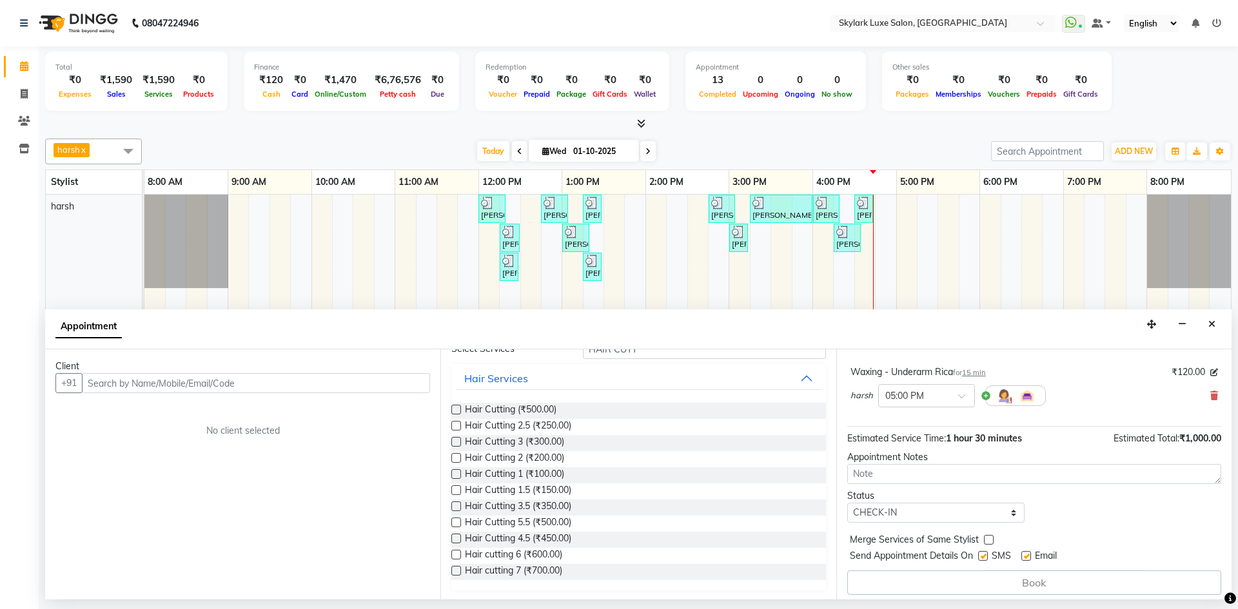
click at [455, 491] on label at bounding box center [456, 491] width 10 height 10
click at [455, 491] on input "checkbox" at bounding box center [455, 491] width 8 height 8
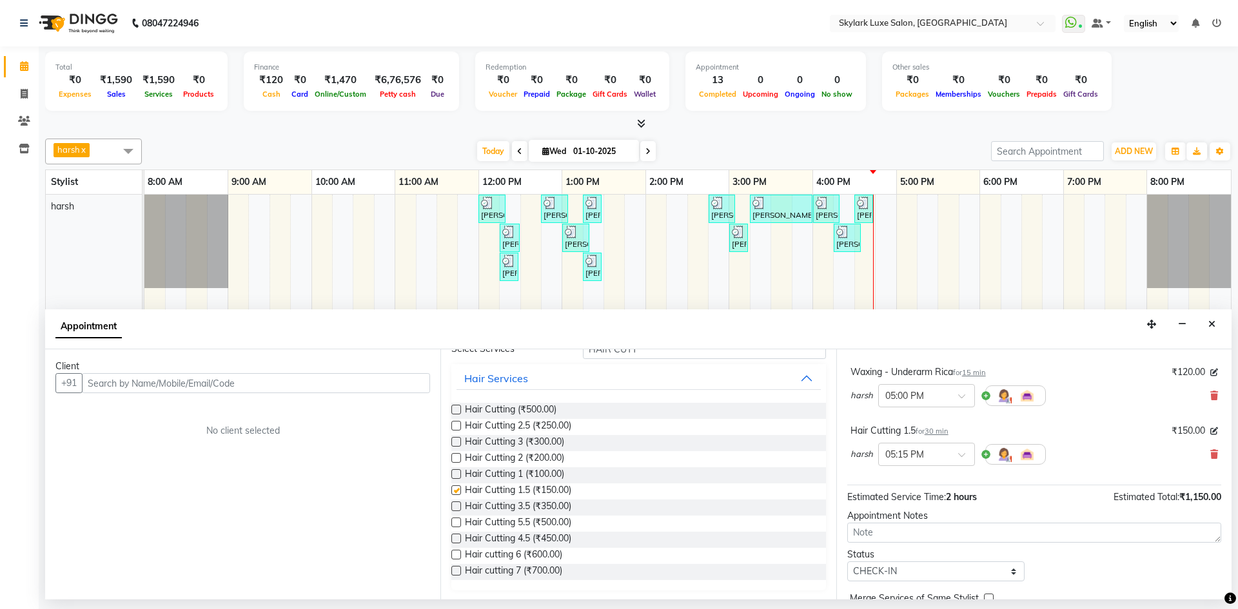
checkbox input "false"
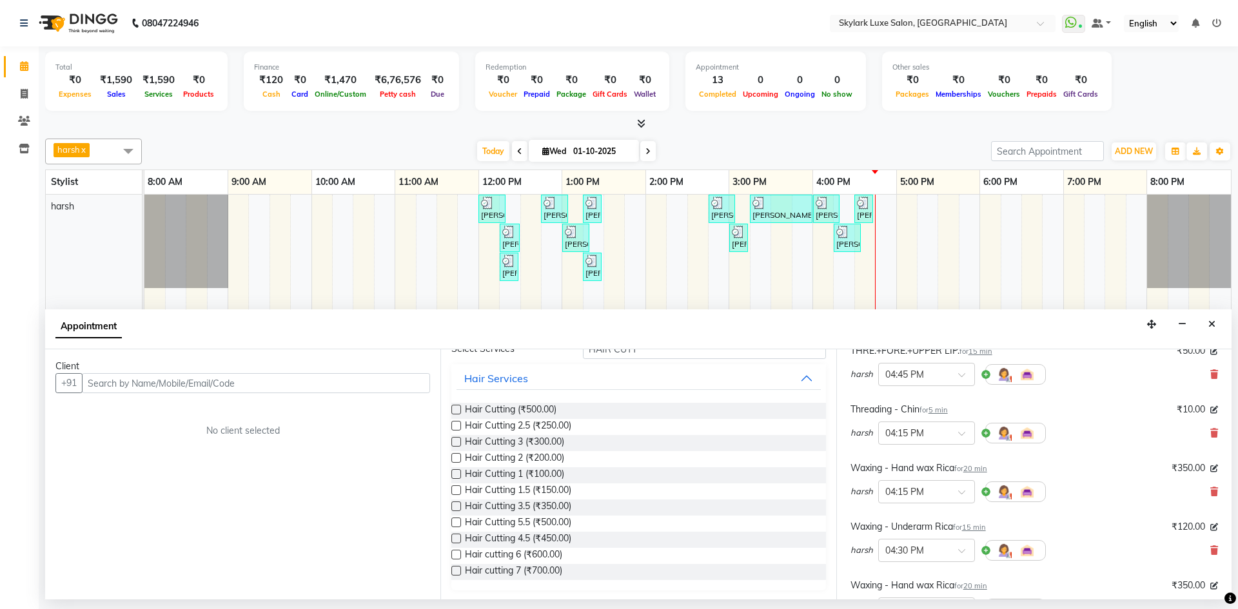
scroll to position [0, 0]
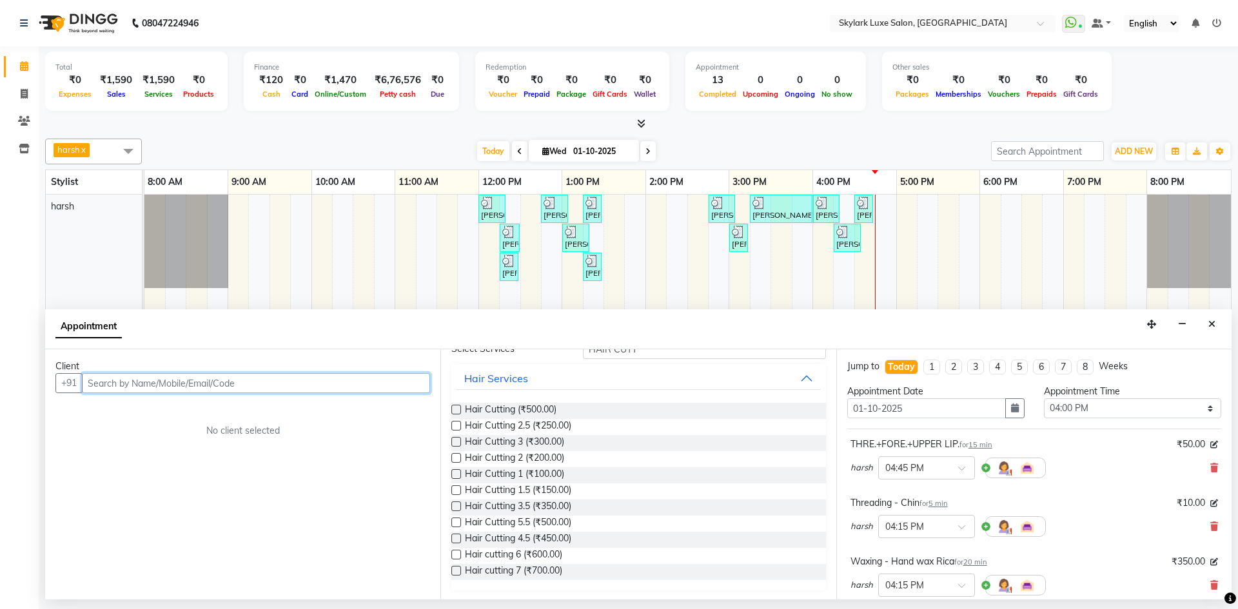
click at [332, 389] on input "text" at bounding box center [256, 383] width 348 height 20
click at [396, 378] on input "text" at bounding box center [256, 383] width 348 height 20
type input "87380444456"
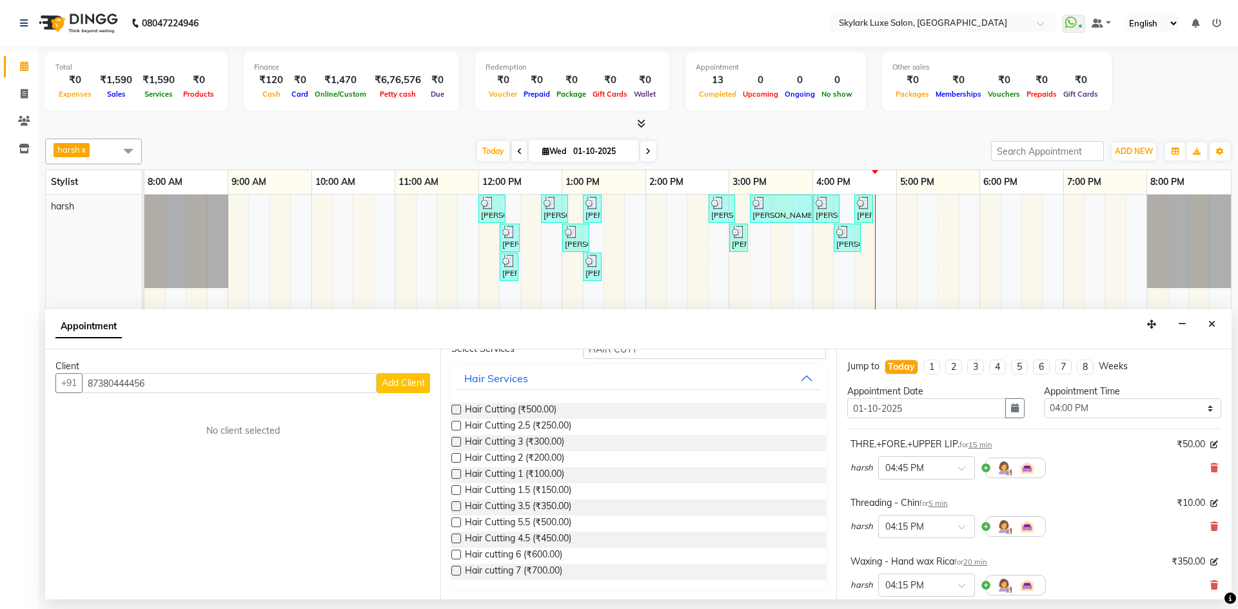
click at [406, 388] on span "Add Client" at bounding box center [403, 383] width 43 height 12
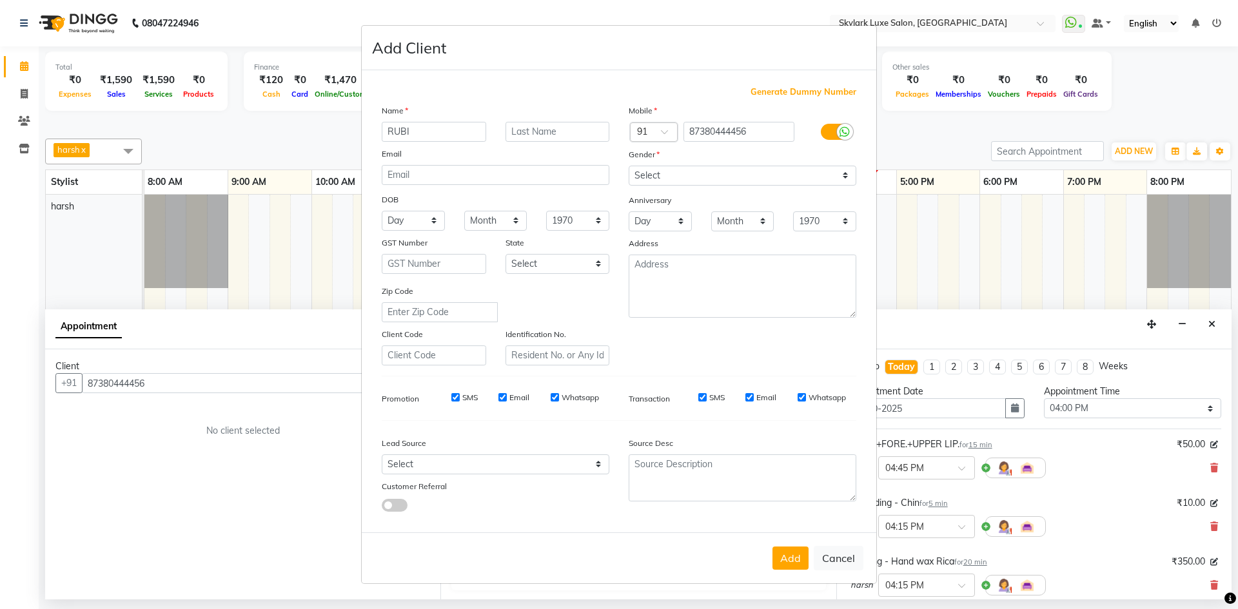
type input "RUBI"
click at [547, 137] on input "text" at bounding box center [558, 132] width 104 height 20
type input "MISHRA"
drag, startPoint x: 697, startPoint y: 170, endPoint x: 695, endPoint y: 183, distance: 13.7
click at [697, 170] on select "Select [DEMOGRAPHIC_DATA] [DEMOGRAPHIC_DATA] Other Prefer Not To Say" at bounding box center [743, 176] width 228 height 20
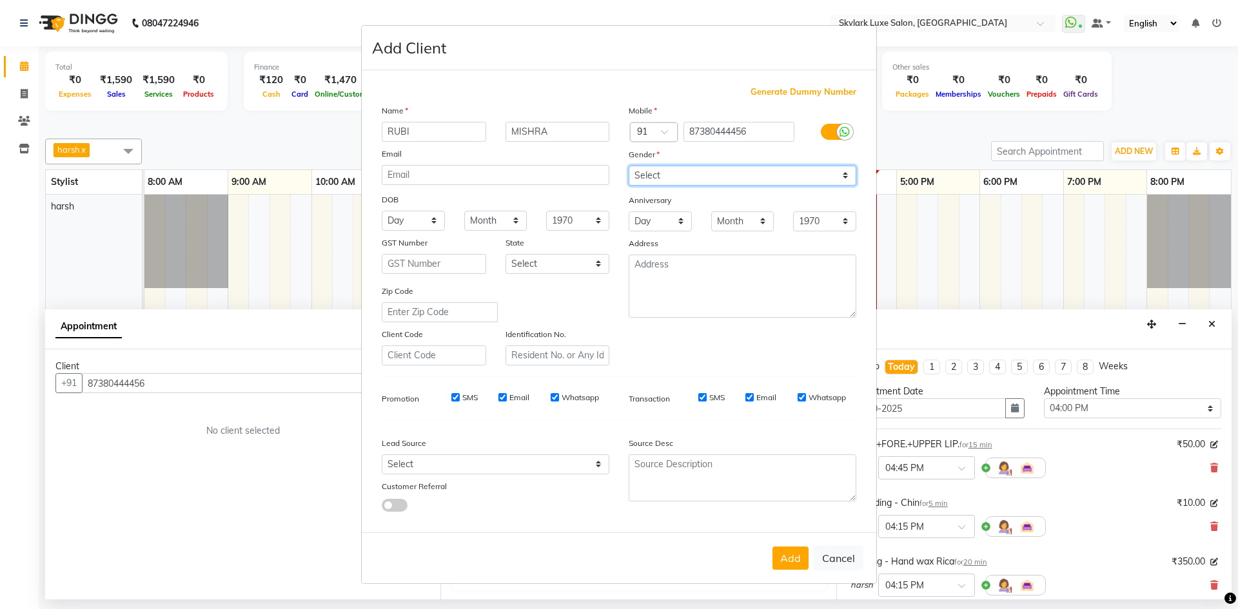
select select "[DEMOGRAPHIC_DATA]"
click at [629, 166] on select "Select [DEMOGRAPHIC_DATA] [DEMOGRAPHIC_DATA] Other Prefer Not To Say" at bounding box center [743, 176] width 228 height 20
click at [786, 549] on button "Add" at bounding box center [790, 558] width 36 height 23
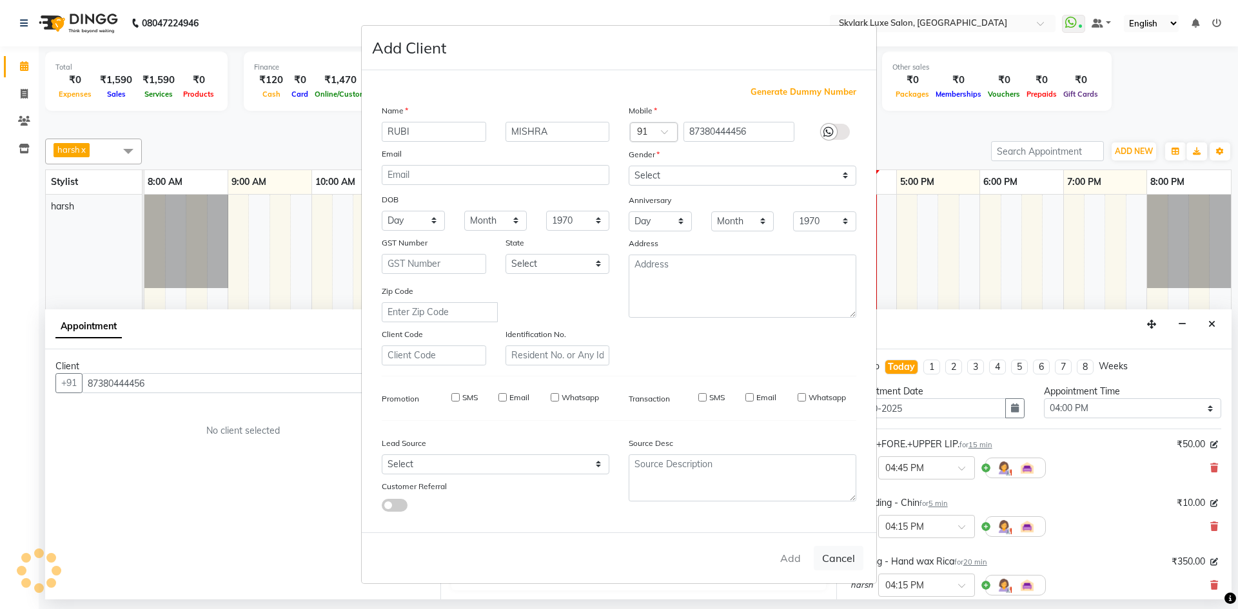
select select
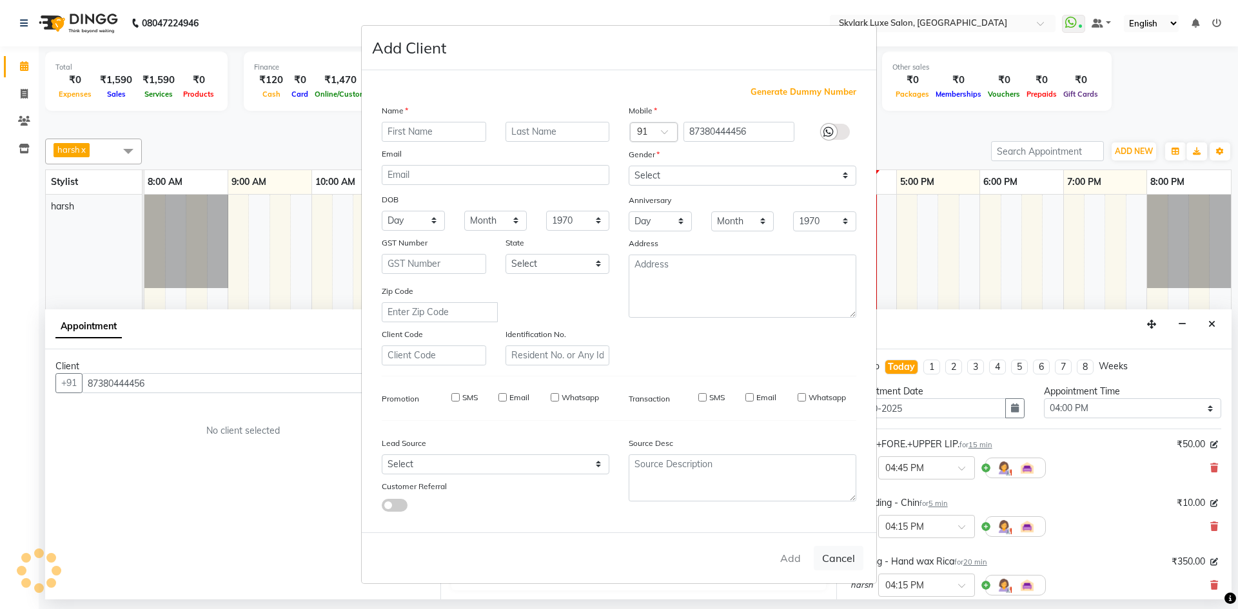
select select
checkbox input "false"
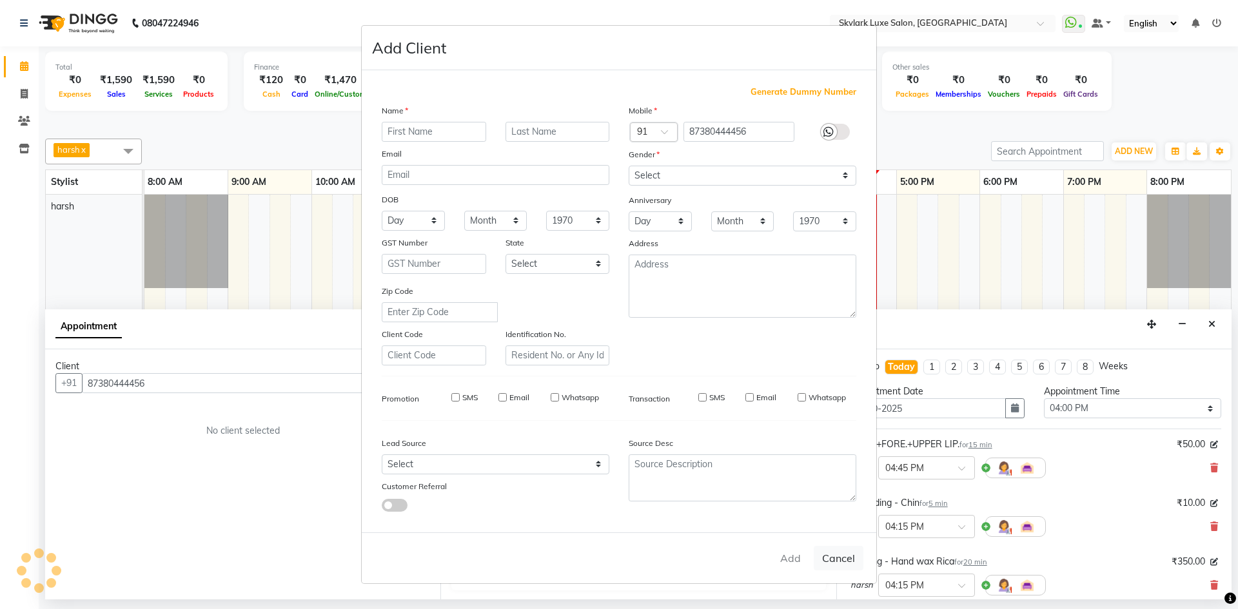
checkbox input "false"
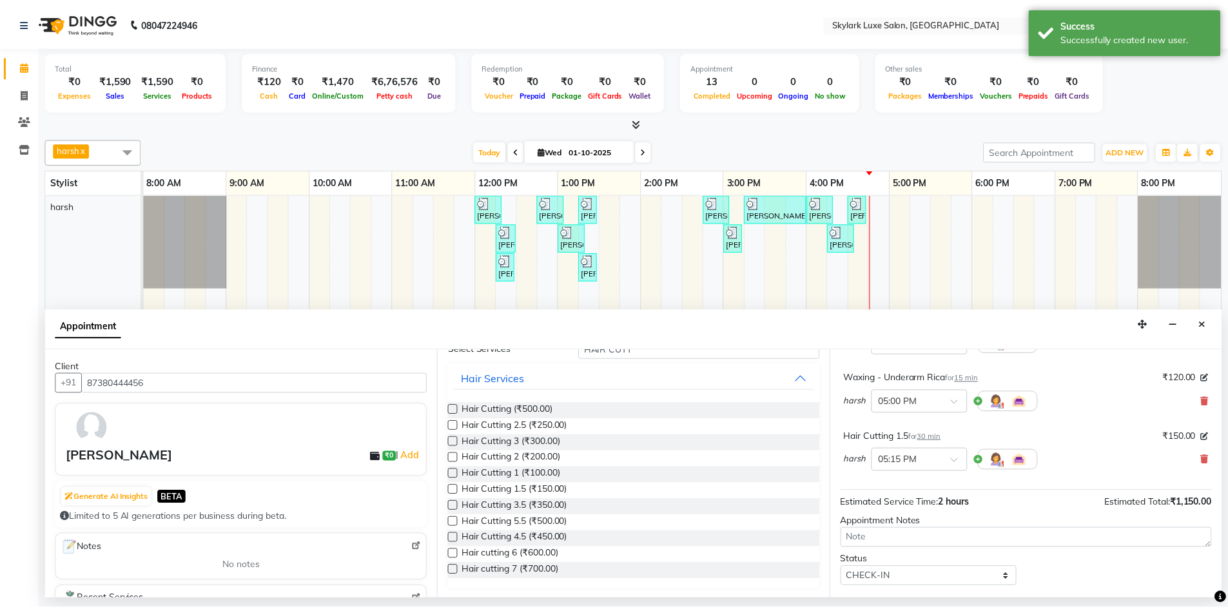
scroll to position [429, 0]
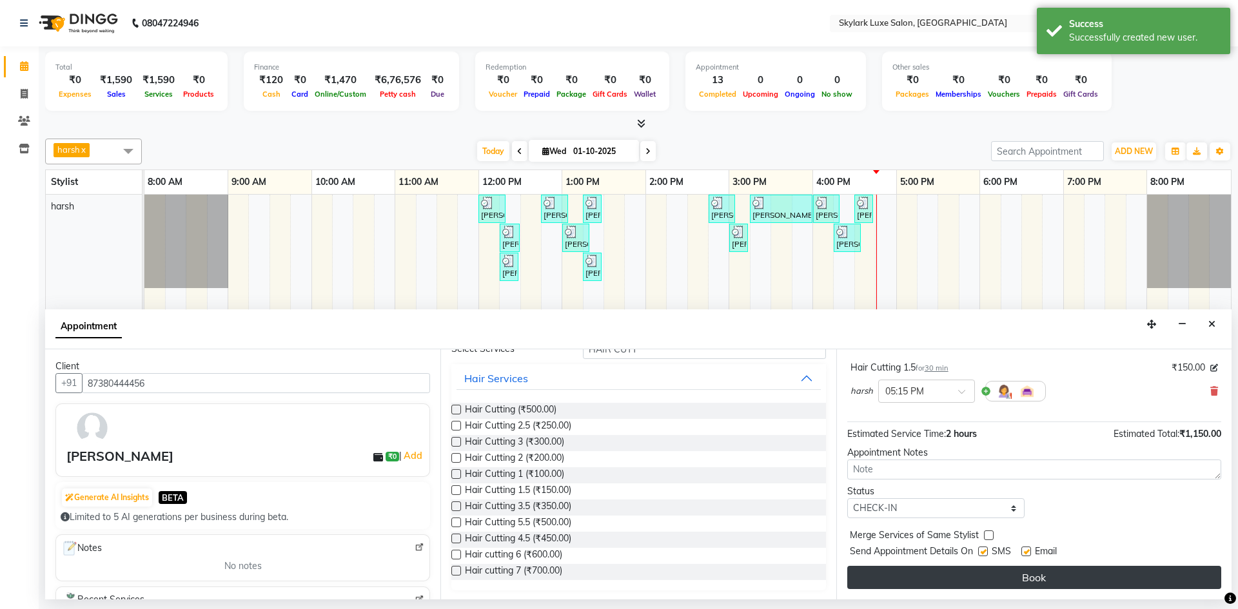
click at [976, 578] on button "Book" at bounding box center [1034, 577] width 374 height 23
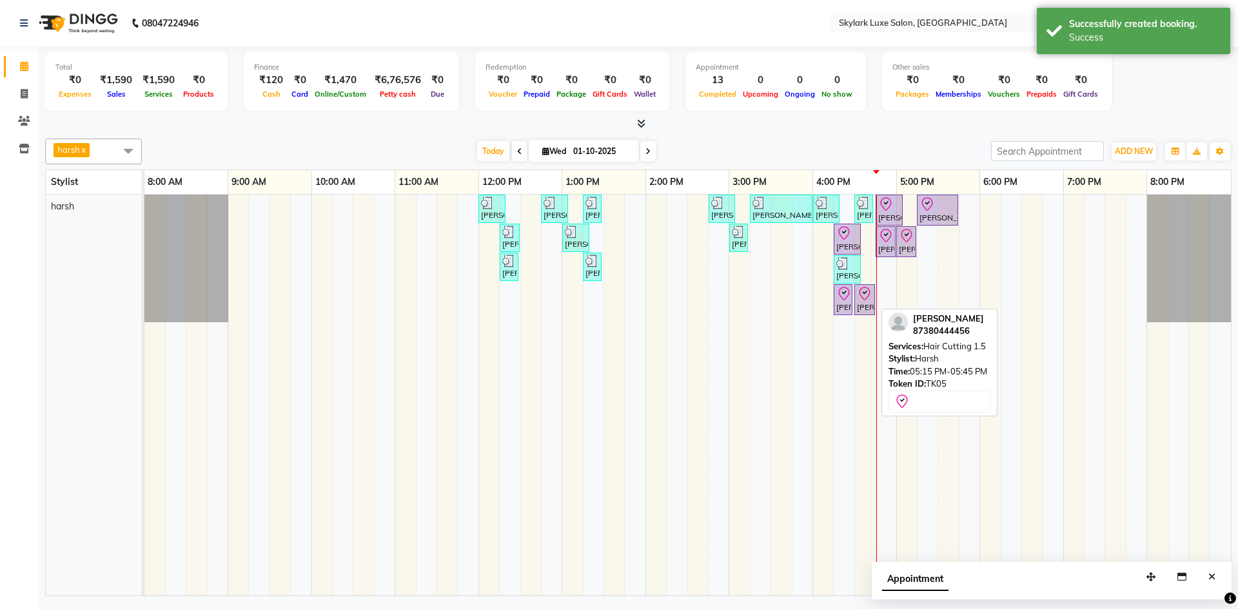
click at [934, 210] on icon at bounding box center [926, 204] width 15 height 15
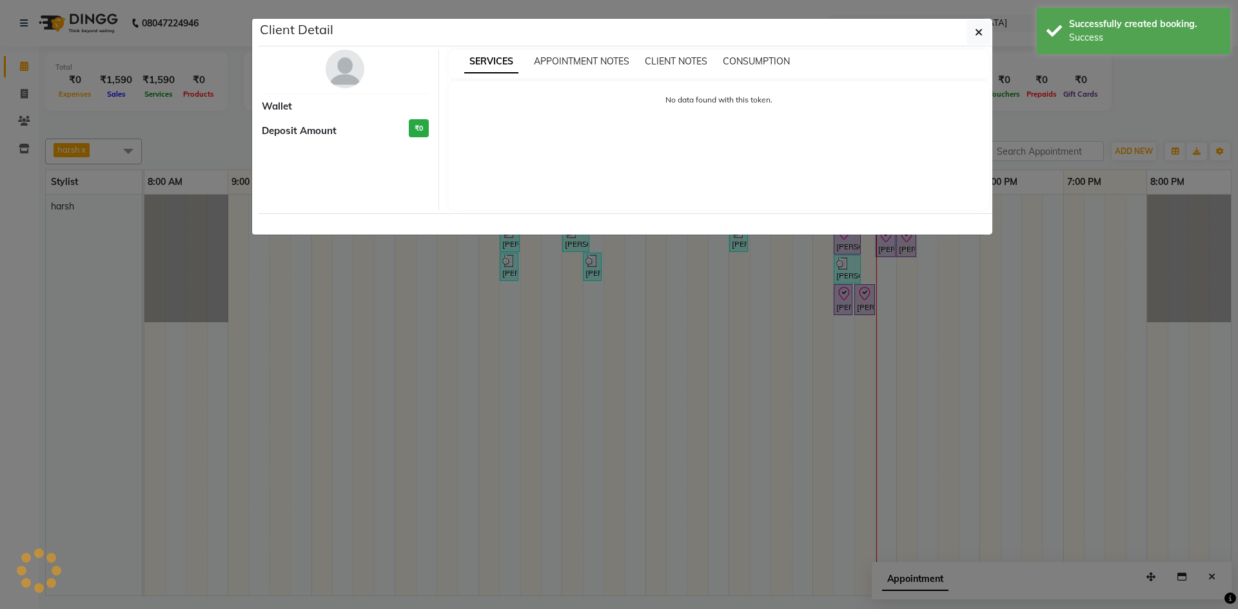
select select "8"
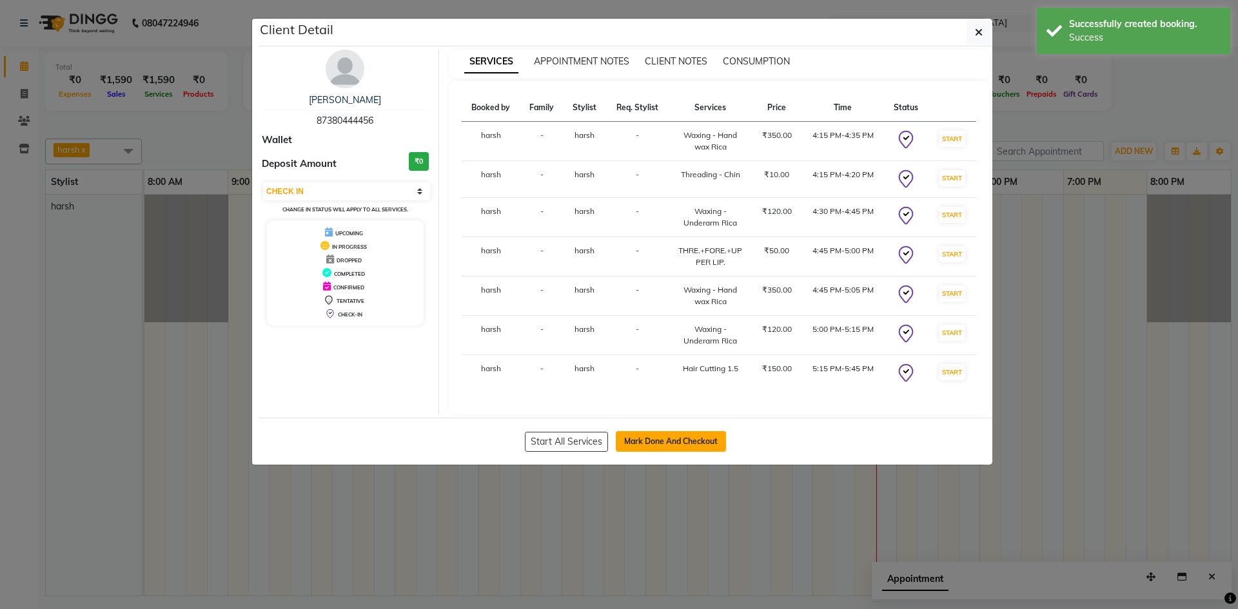
click at [673, 440] on button "Mark Done And Checkout" at bounding box center [671, 441] width 110 height 21
select select "service"
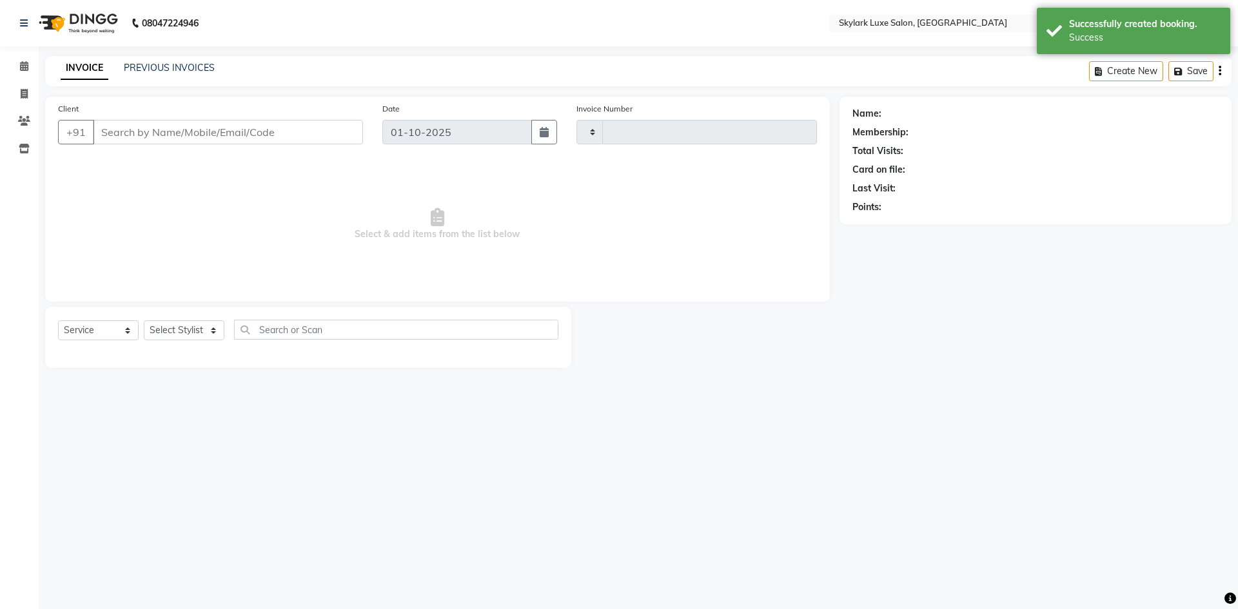
type input "0704"
select select "8191"
type input "87380444456"
select select "92719"
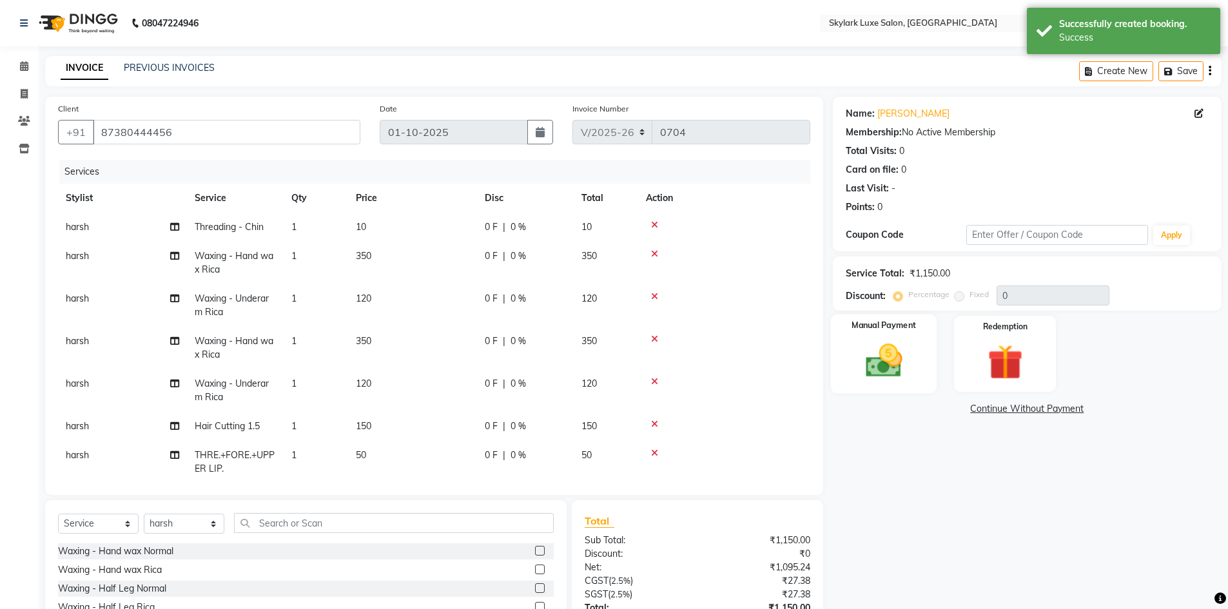
click at [860, 352] on img at bounding box center [883, 361] width 59 height 42
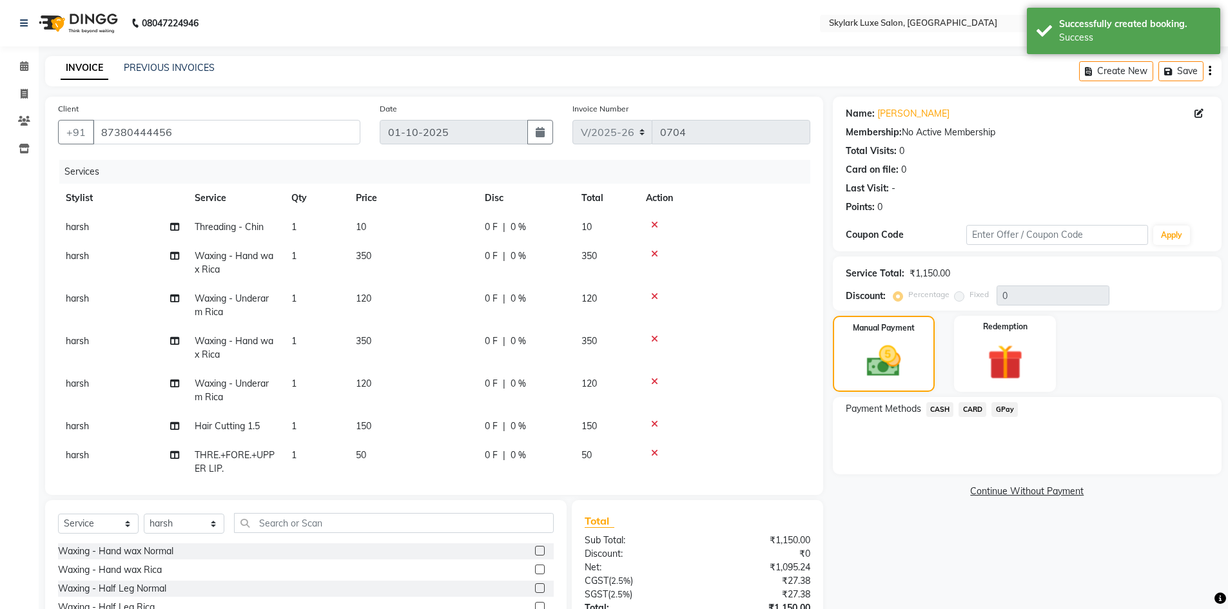
click at [1008, 411] on span "GPay" at bounding box center [1005, 409] width 26 height 15
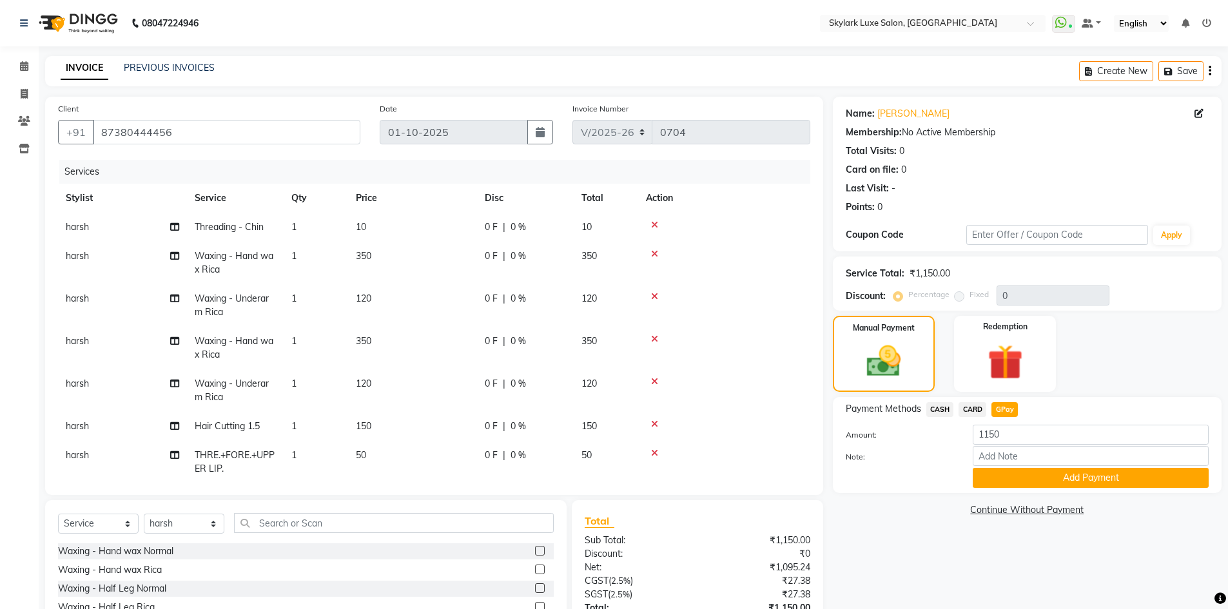
click at [939, 409] on span "CASH" at bounding box center [941, 409] width 28 height 15
click at [1035, 479] on button "Add Payment" at bounding box center [1091, 478] width 236 height 20
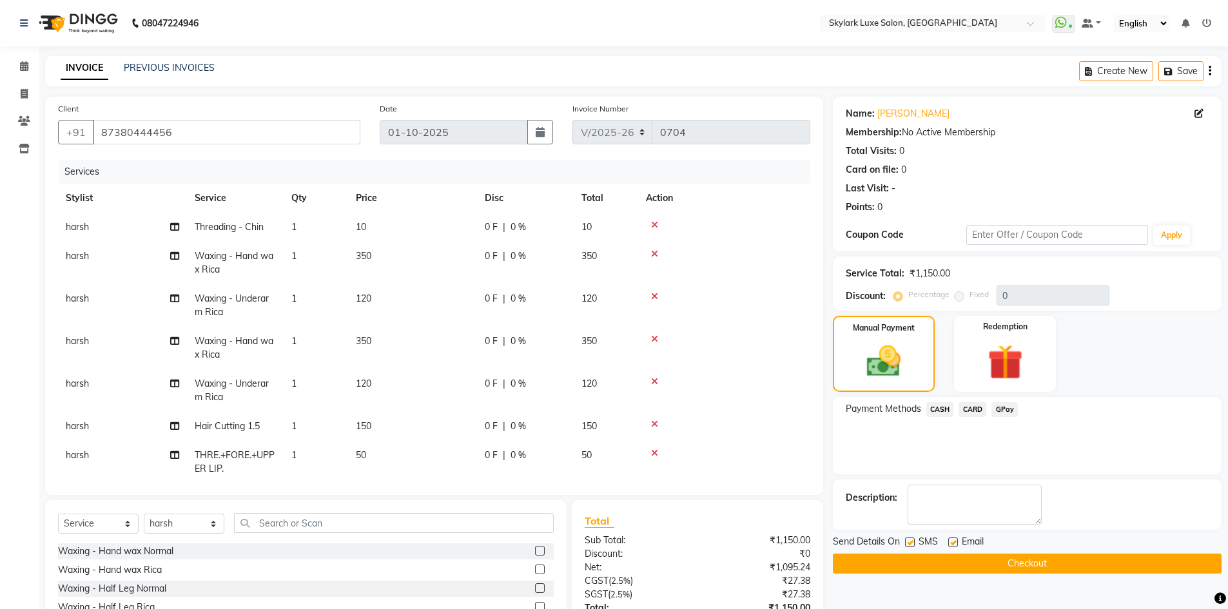
click at [982, 565] on button "Checkout" at bounding box center [1027, 564] width 389 height 20
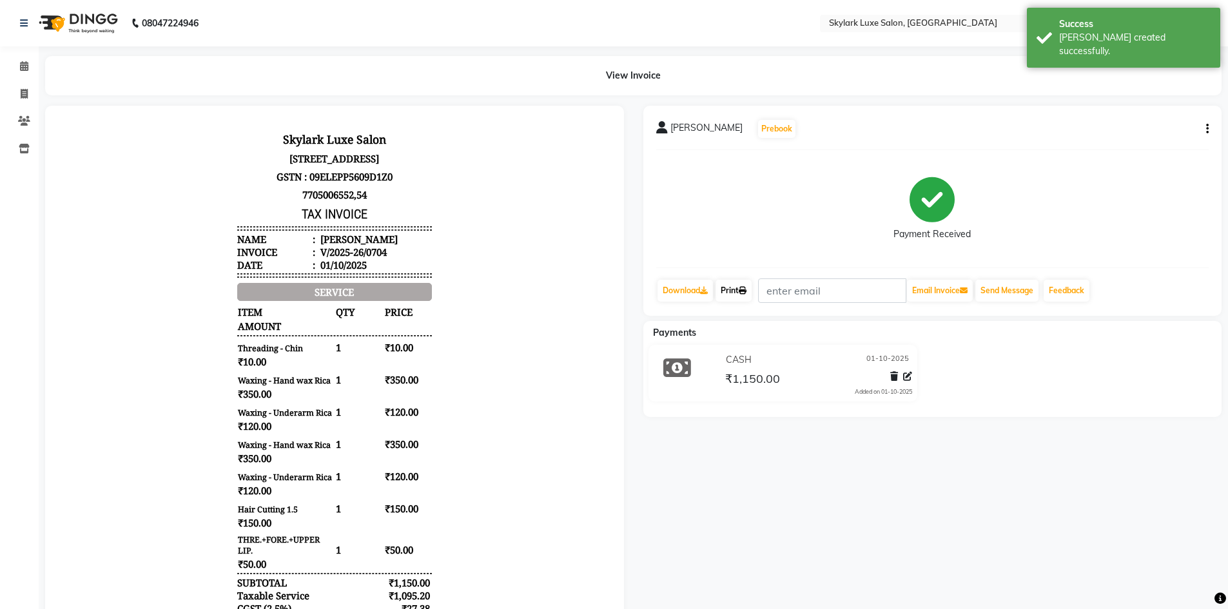
click at [738, 293] on link "Print" at bounding box center [734, 291] width 36 height 22
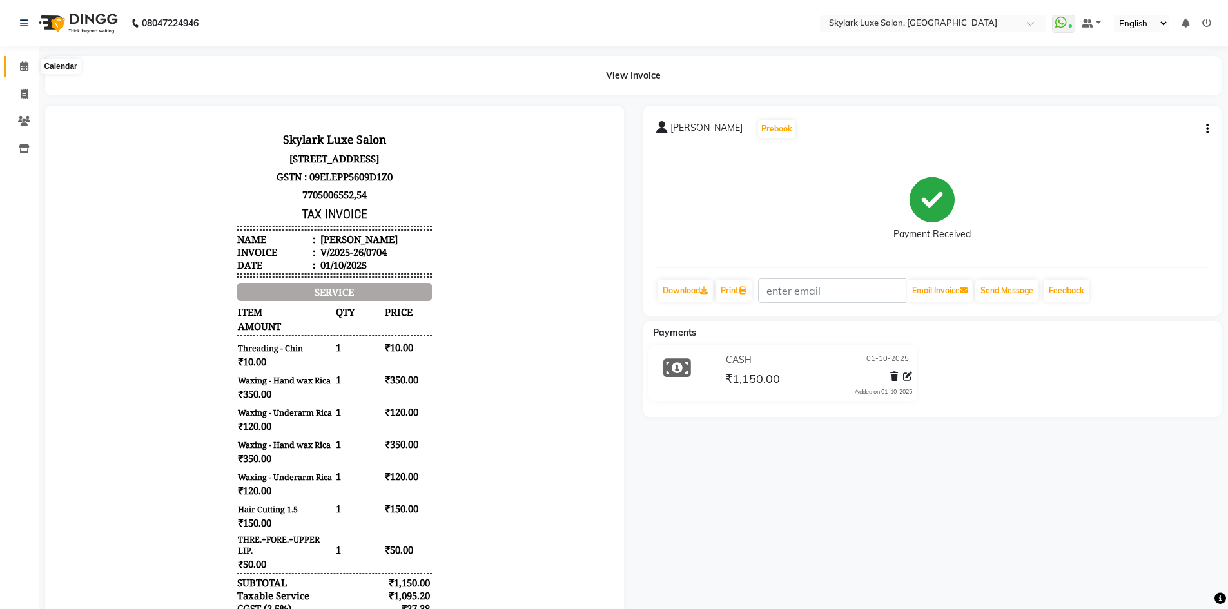
click at [29, 61] on span at bounding box center [24, 66] width 23 height 15
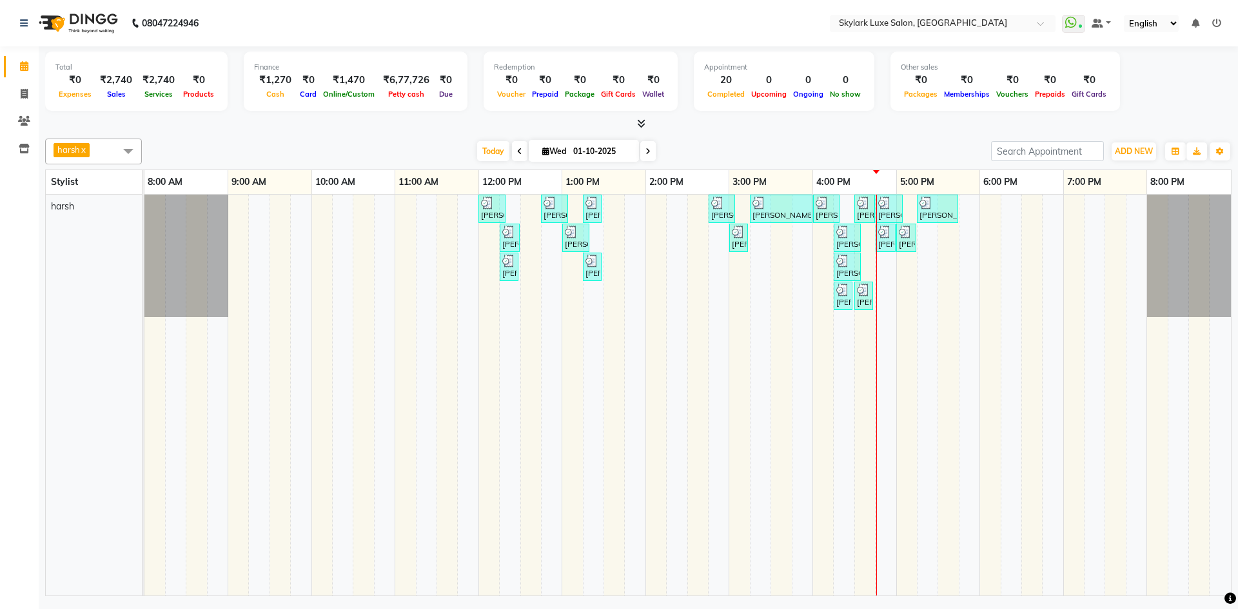
click at [967, 209] on div "[PERSON_NAME], TK01, 12:00 PM-12:20 PM, Threading - Eyebrow [PERSON_NAME], TK02…" at bounding box center [687, 395] width 1086 height 401
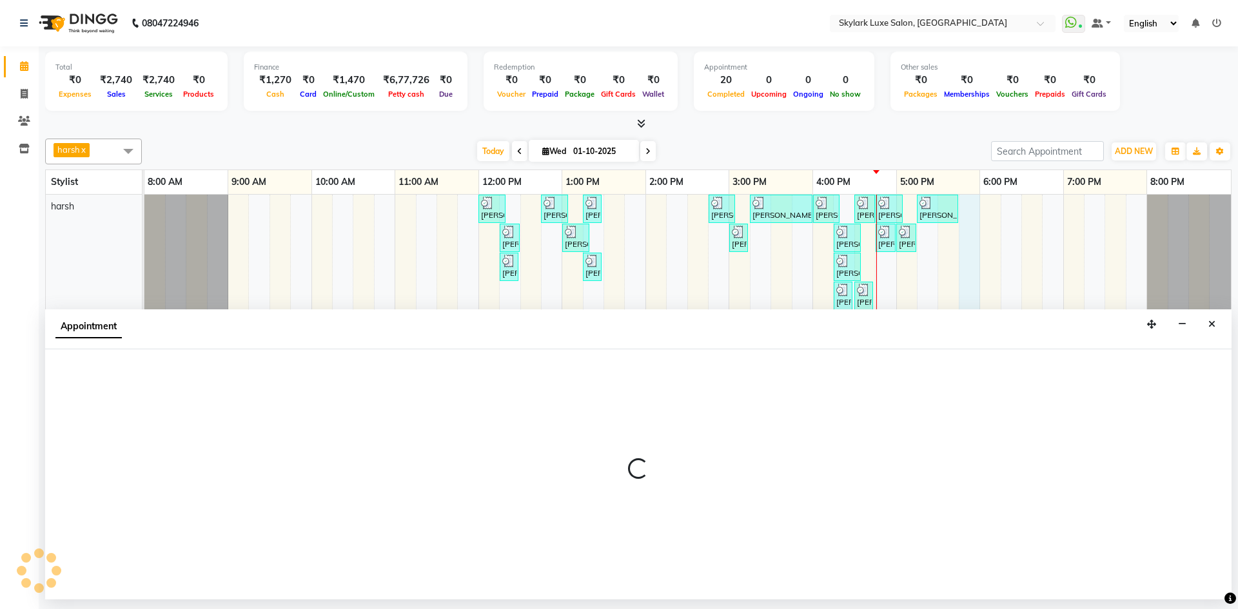
select select "92719"
select select "1065"
select select "tentative"
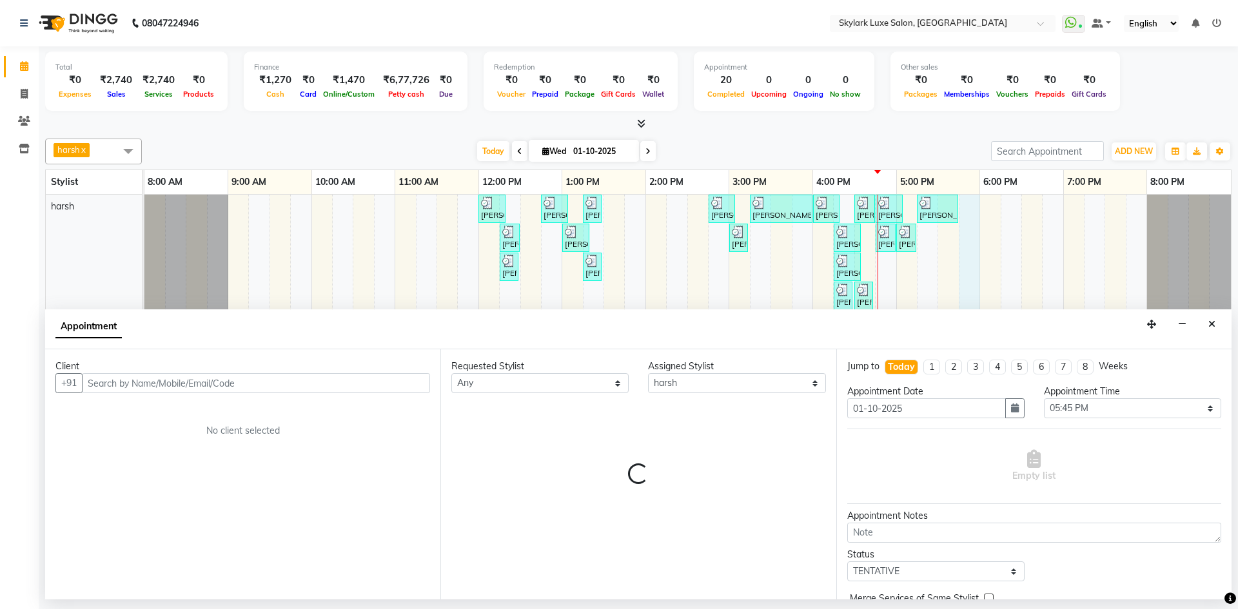
click at [344, 382] on input "text" at bounding box center [256, 383] width 348 height 20
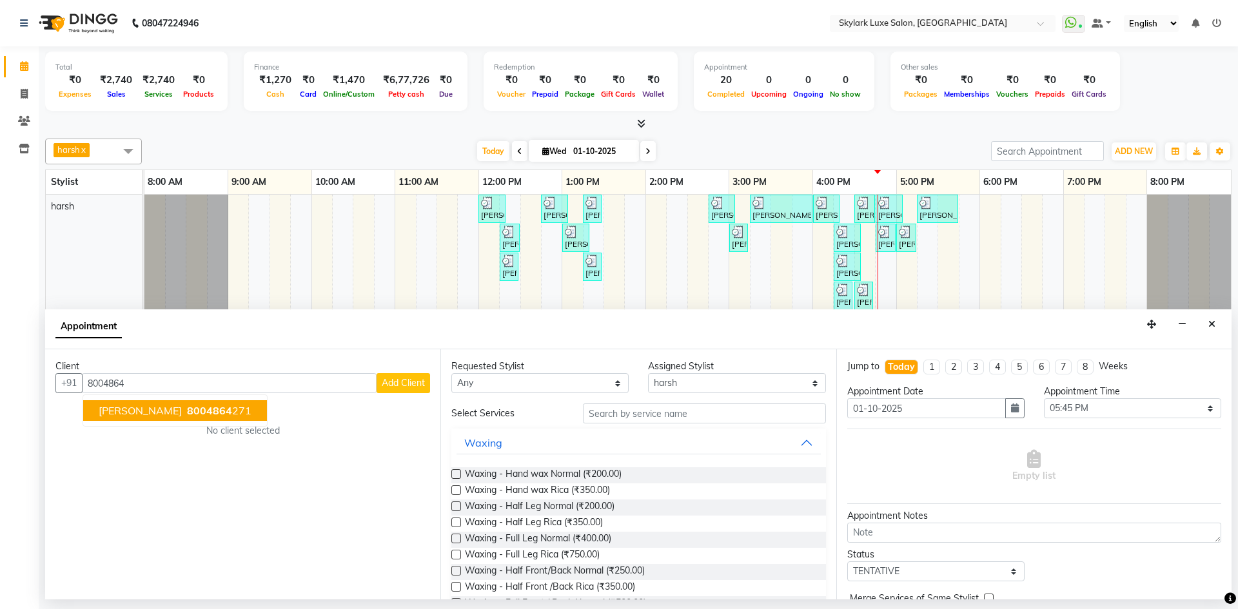
click at [132, 404] on span "[PERSON_NAME]" at bounding box center [140, 410] width 83 height 13
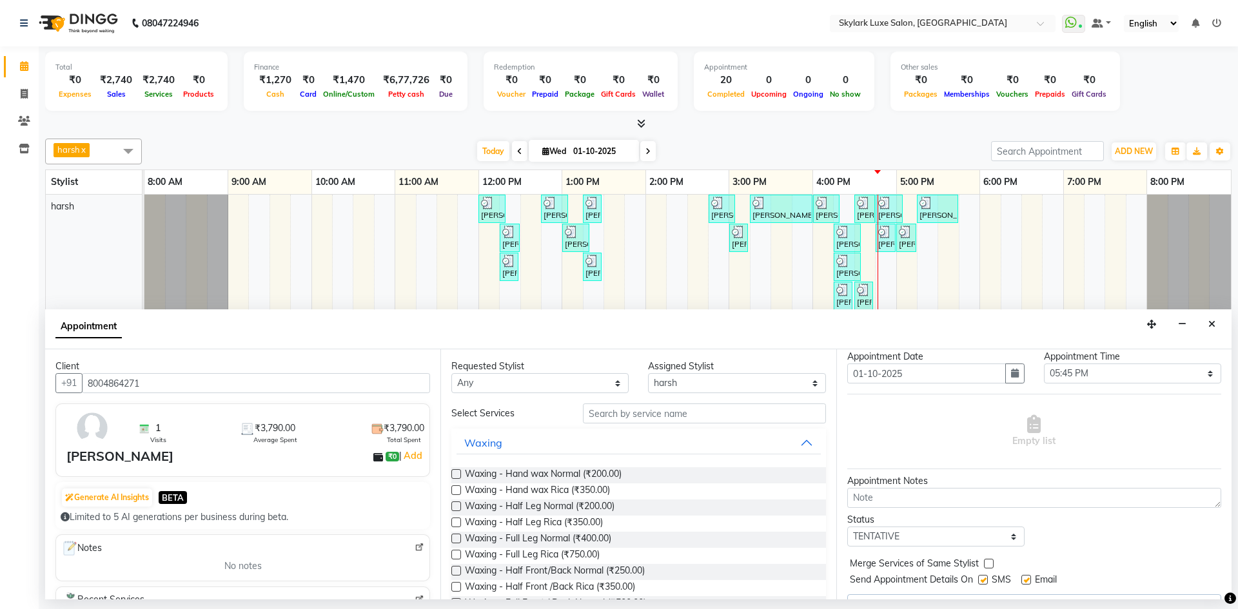
scroll to position [64, 0]
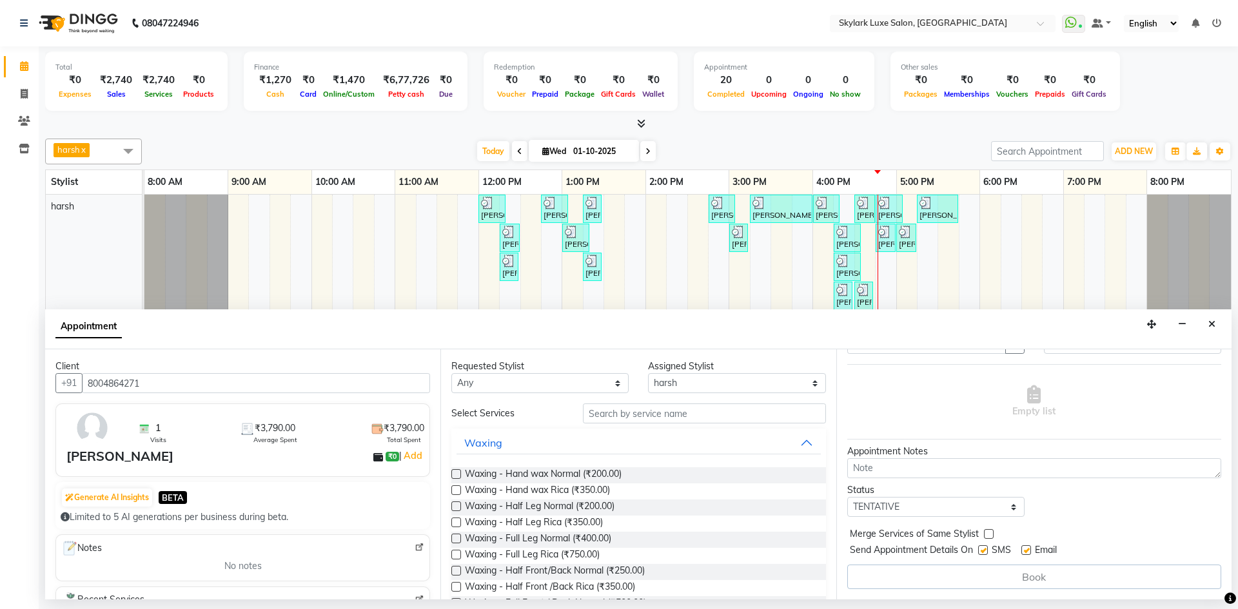
type input "8004864271"
drag, startPoint x: 914, startPoint y: 505, endPoint x: 913, endPoint y: 516, distance: 11.0
click at [914, 505] on select "Select TENTATIVE CONFIRM CHECK-IN UPCOMING" at bounding box center [935, 507] width 177 height 20
select select "check-in"
click at [847, 497] on select "Select TENTATIVE CONFIRM CHECK-IN UPCOMING" at bounding box center [935, 507] width 177 height 20
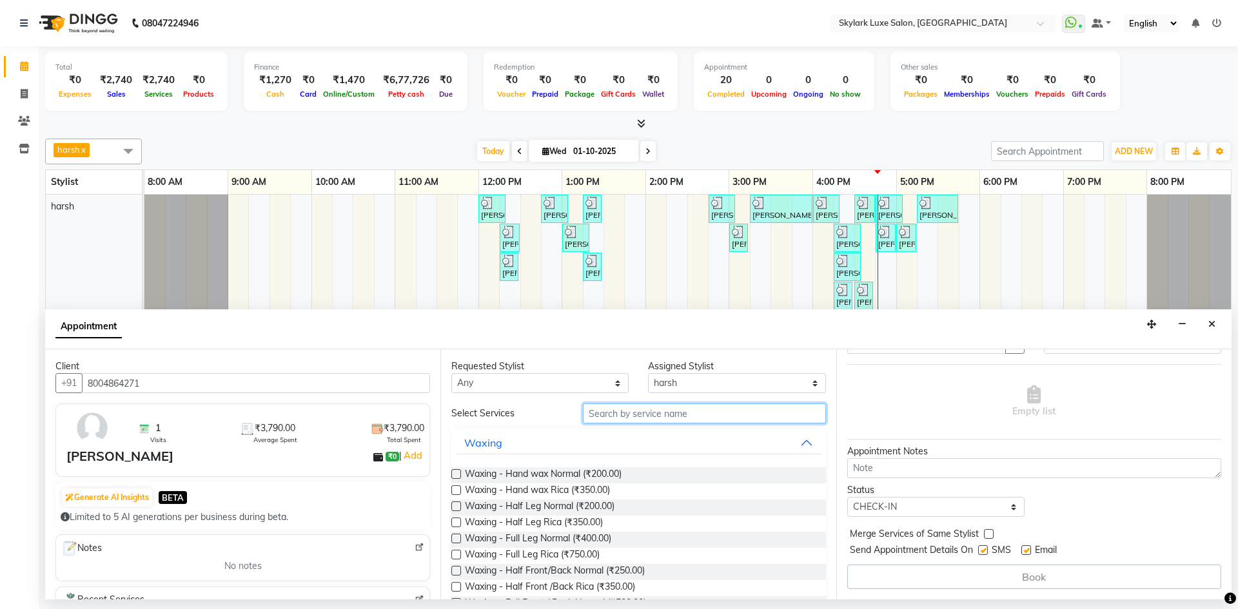
click at [628, 419] on input "text" at bounding box center [704, 414] width 243 height 20
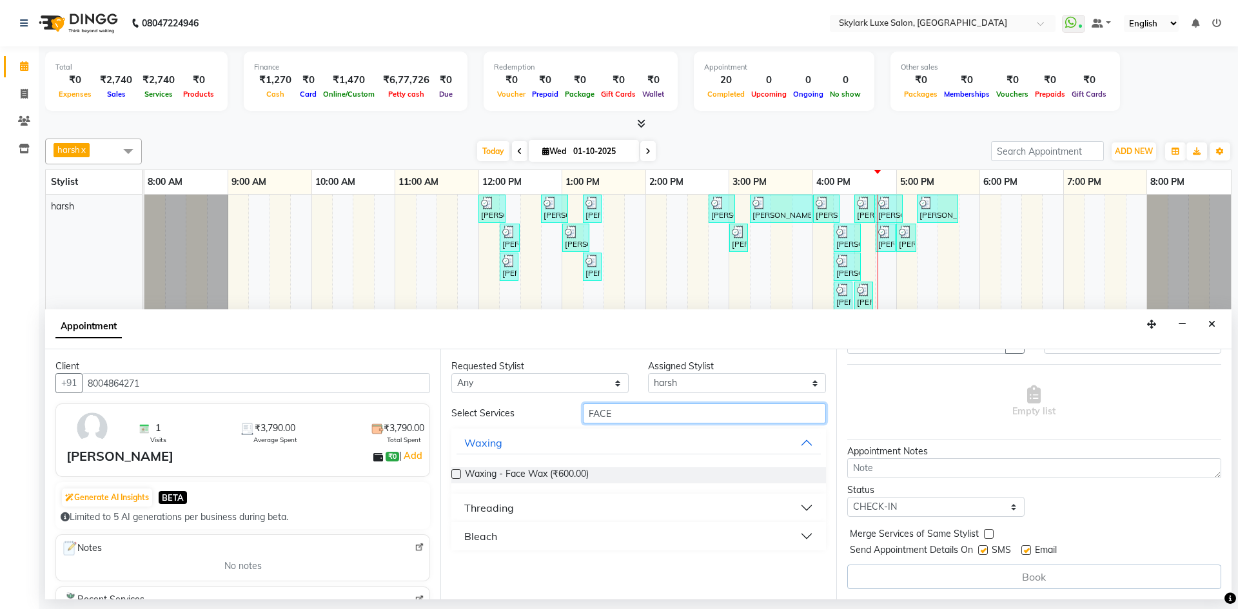
type input "FACE"
click at [590, 540] on button "Bleach" at bounding box center [639, 536] width 364 height 23
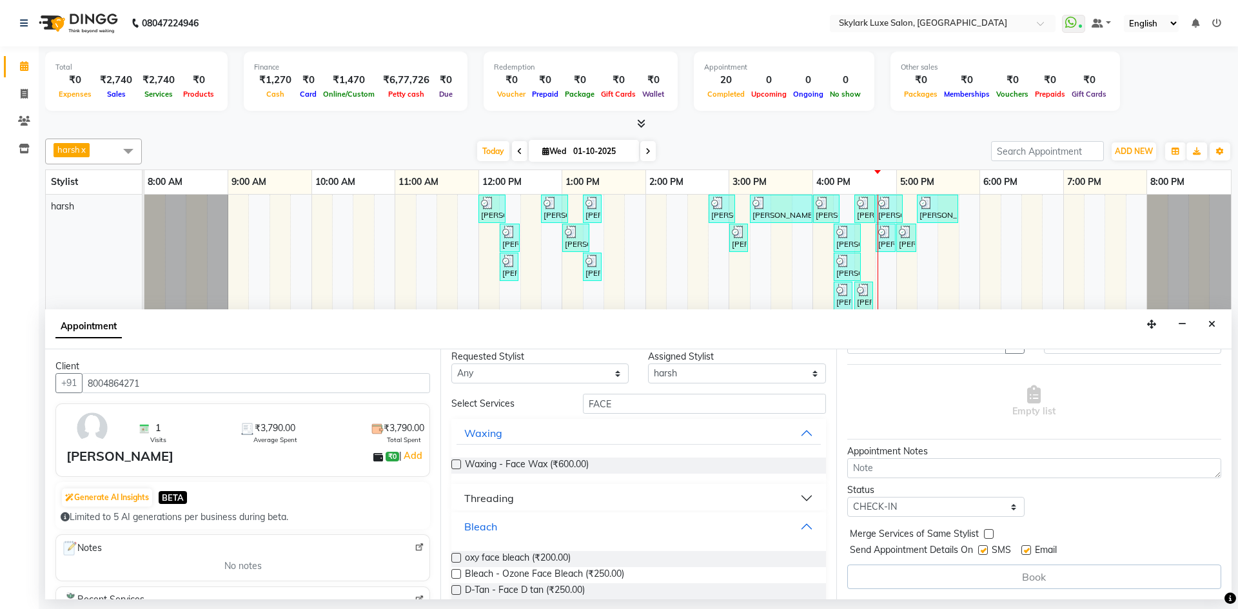
scroll to position [21, 0]
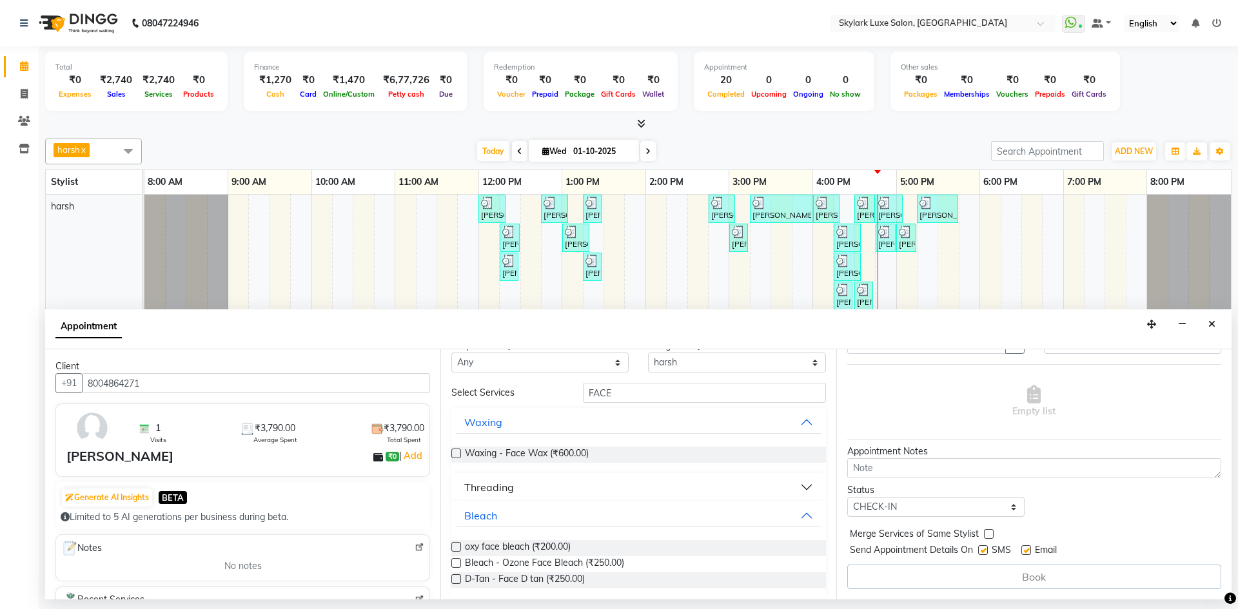
click at [457, 563] on label at bounding box center [456, 563] width 10 height 10
click at [457, 563] on input "checkbox" at bounding box center [455, 564] width 8 height 8
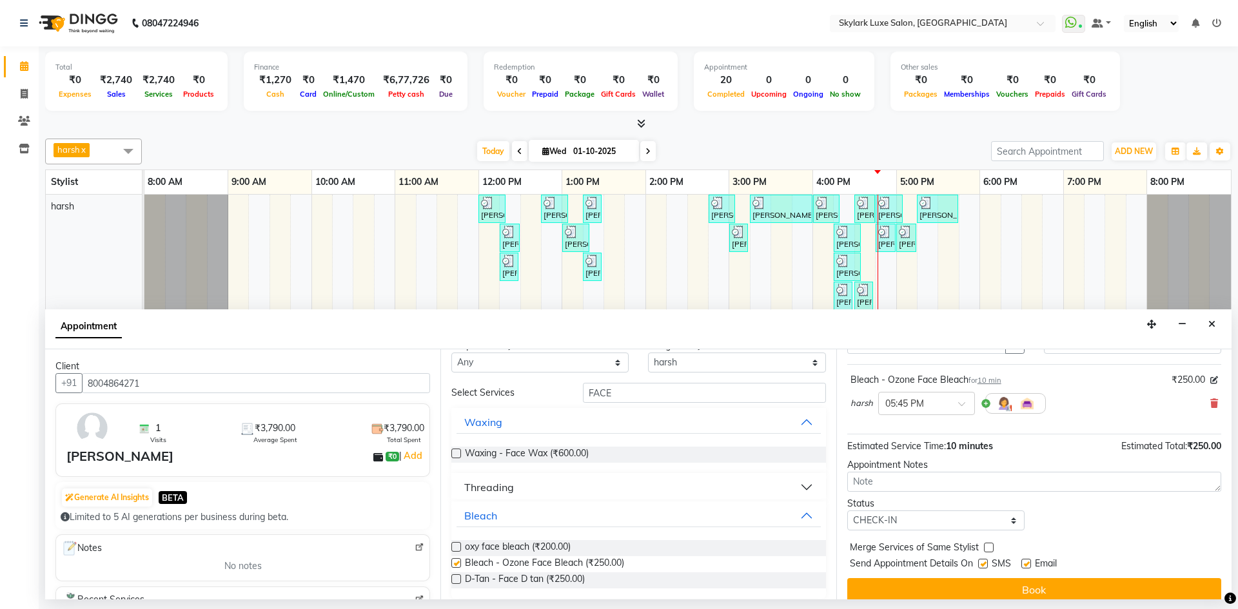
checkbox input "false"
drag, startPoint x: 593, startPoint y: 393, endPoint x: 562, endPoint y: 393, distance: 31.0
click at [562, 393] on div "Select Services FACE" at bounding box center [638, 393] width 393 height 20
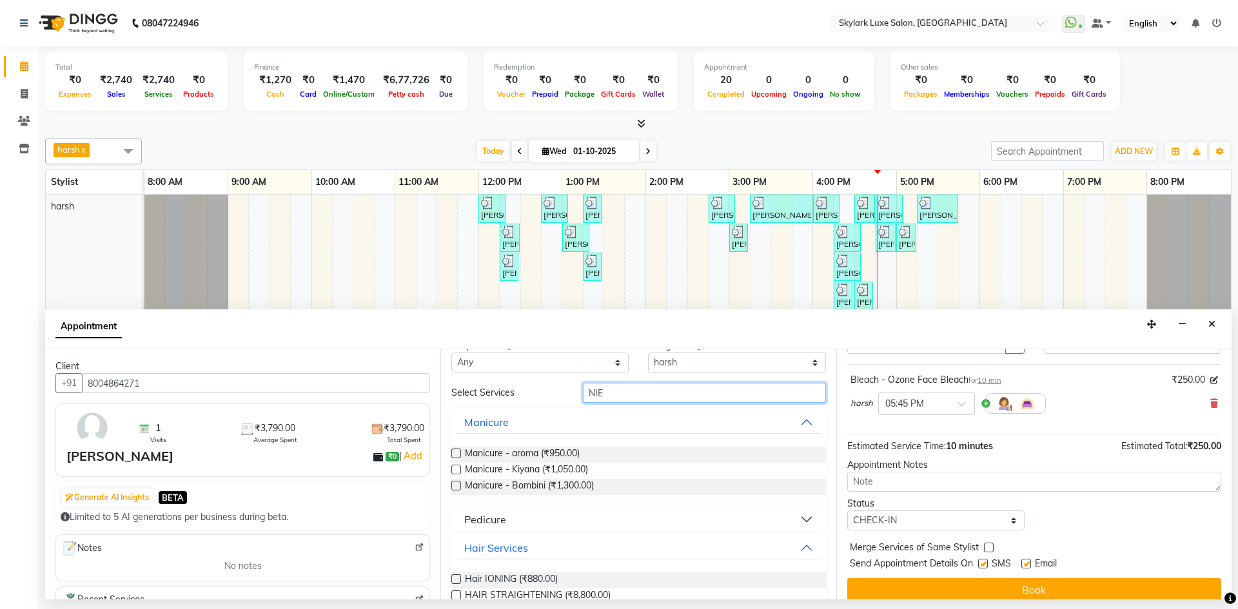
scroll to position [0, 0]
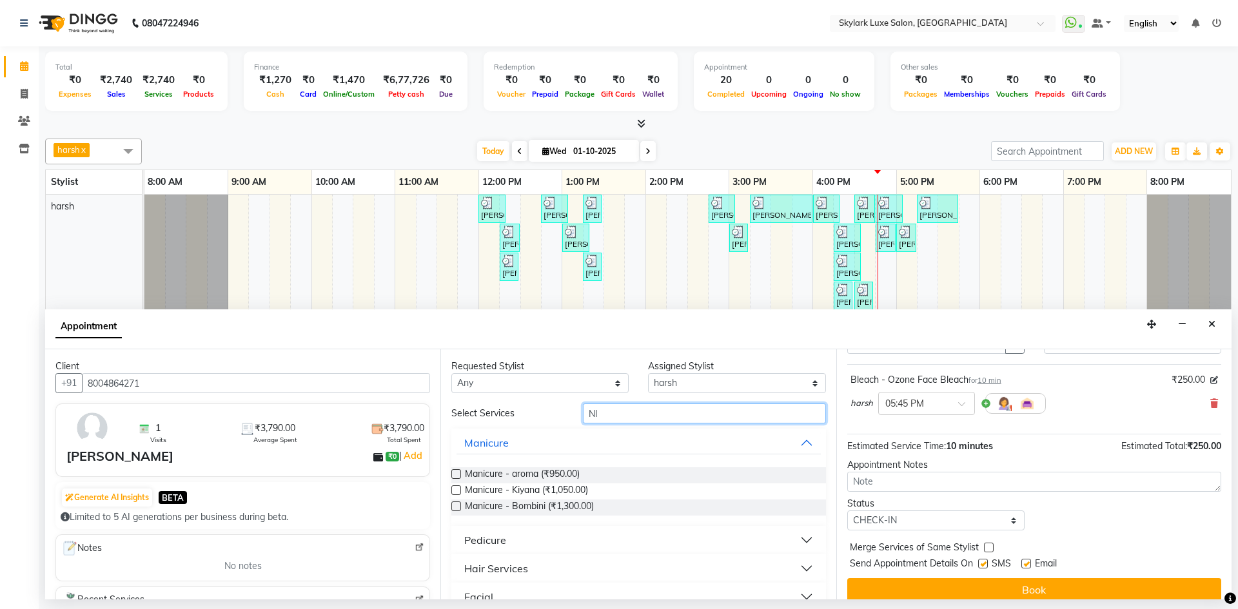
type input "NIC"
drag, startPoint x: 625, startPoint y: 418, endPoint x: 549, endPoint y: 425, distance: 76.4
click at [549, 425] on div "Select Services NIC Manicure Manicure - aroma (₹950.00) Manicure - [GEOGRAPHIC_…" at bounding box center [638, 479] width 374 height 151
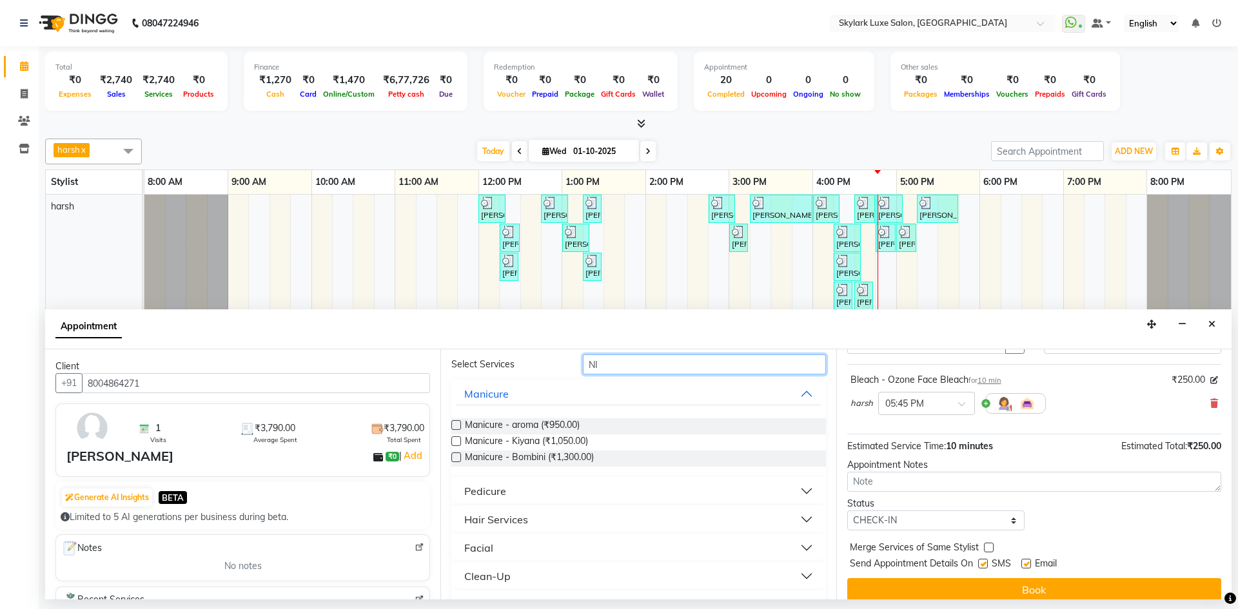
scroll to position [107, 0]
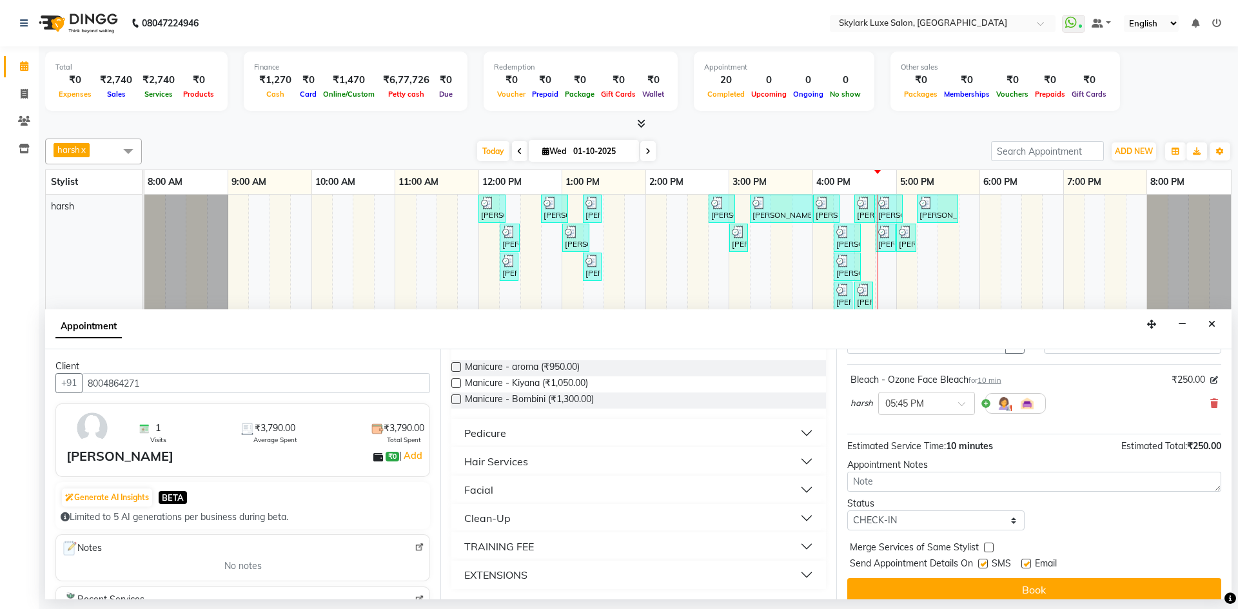
type input "N"
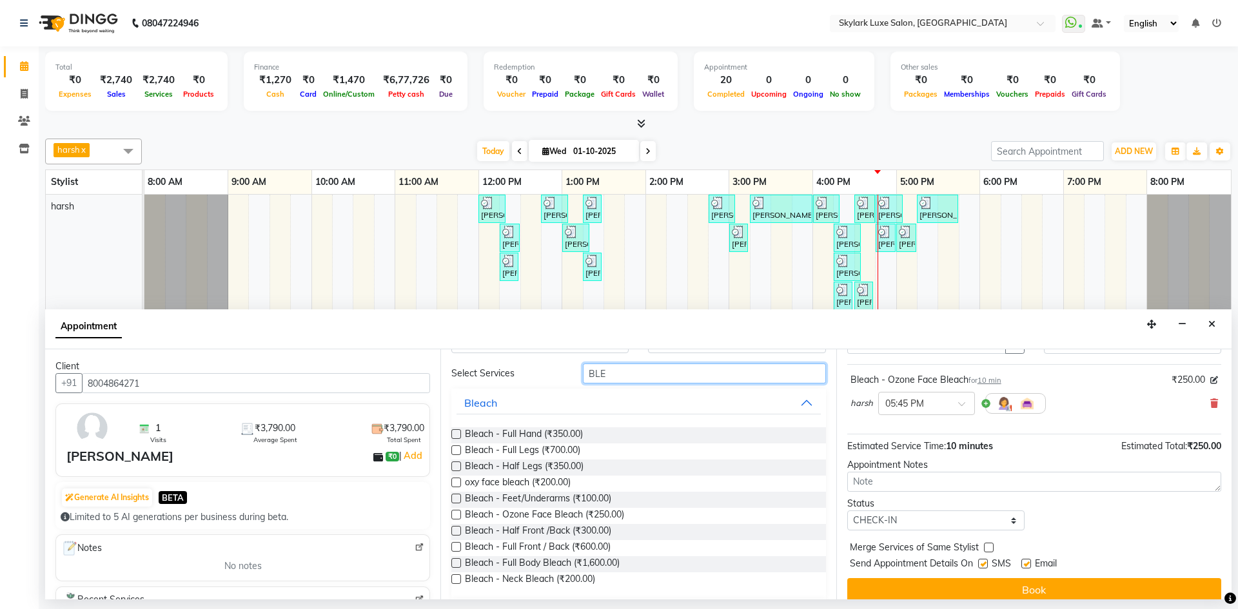
scroll to position [78, 0]
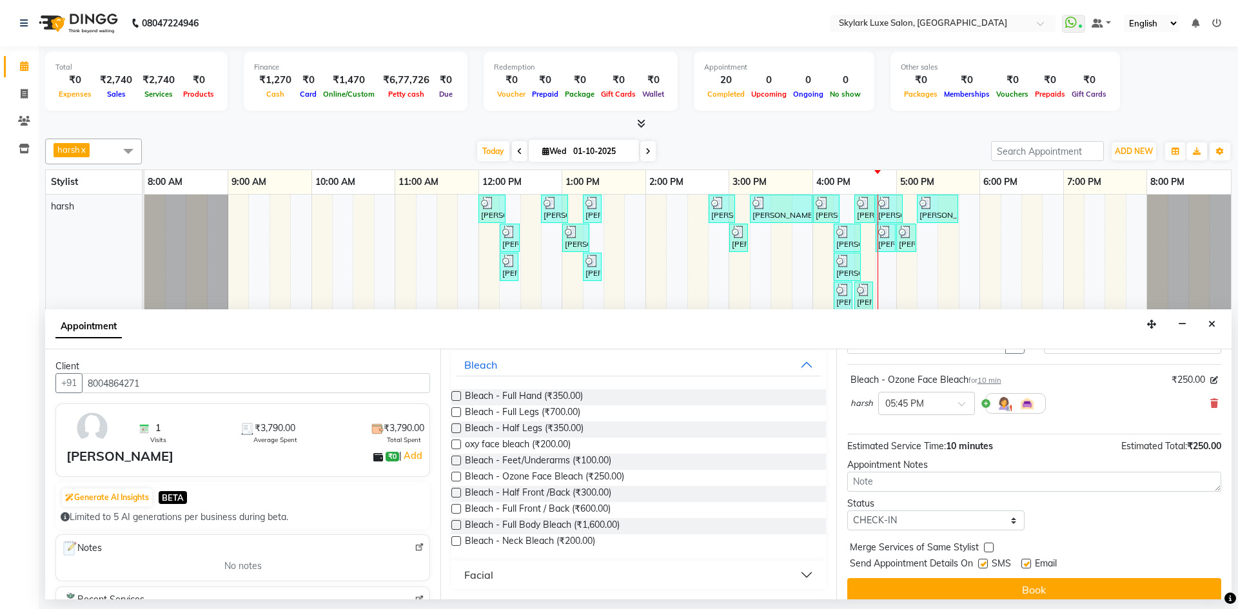
type input "BLE"
click at [456, 540] on label at bounding box center [456, 541] width 10 height 10
click at [456, 540] on input "checkbox" at bounding box center [455, 542] width 8 height 8
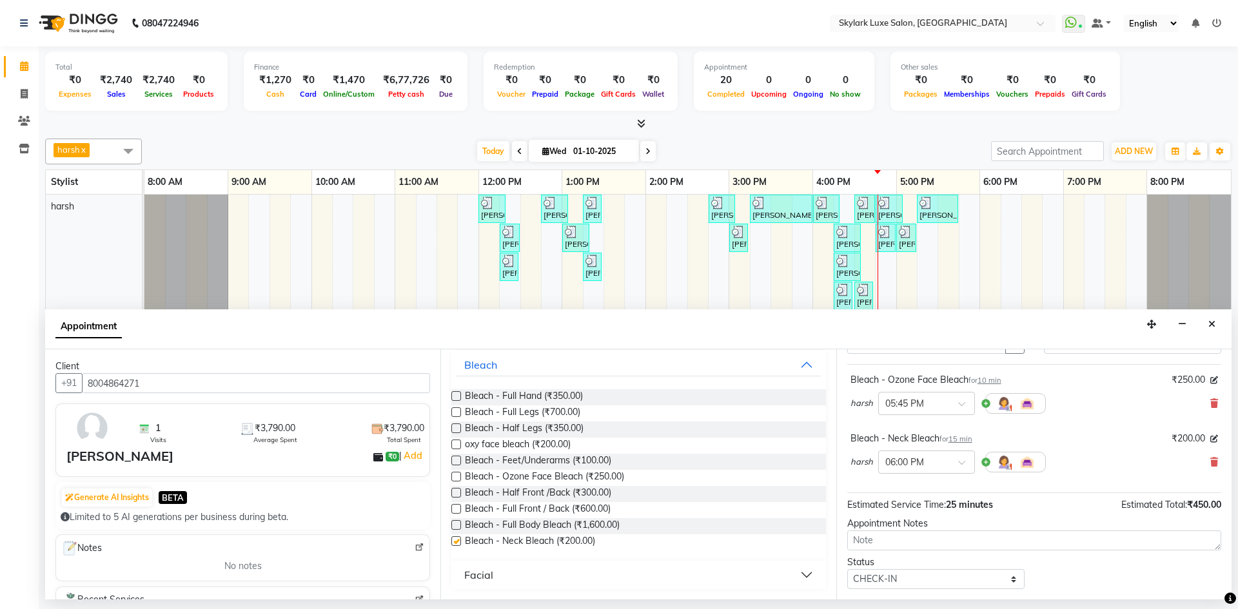
scroll to position [0, 0]
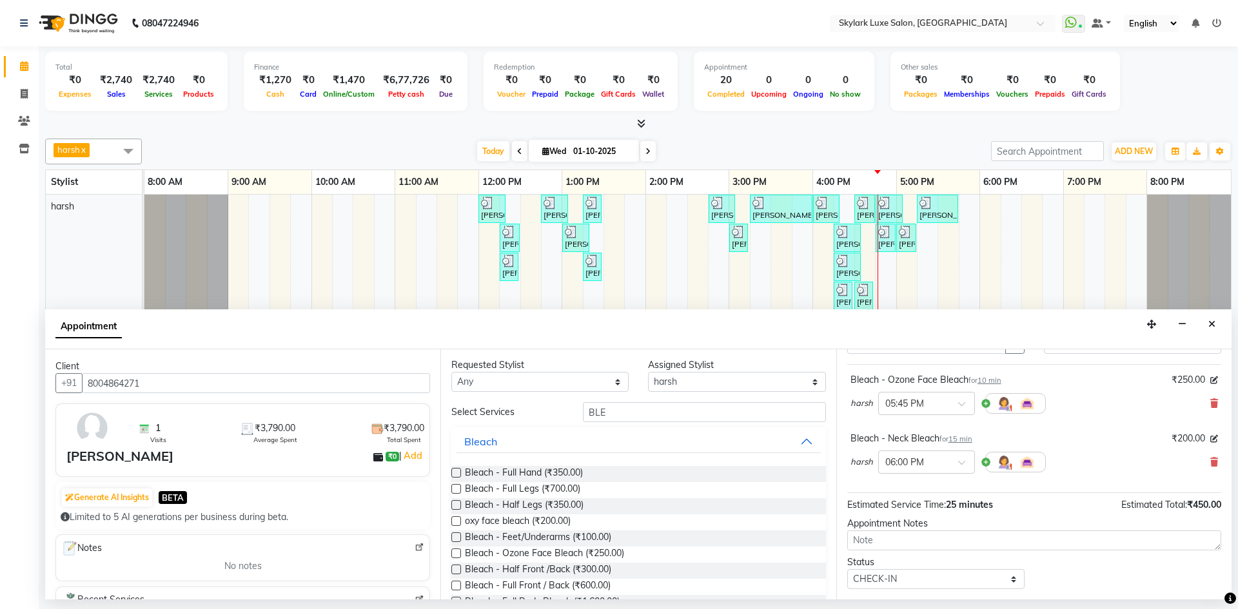
checkbox input "false"
drag, startPoint x: 640, startPoint y: 417, endPoint x: 494, endPoint y: 428, distance: 146.1
click at [494, 428] on div "Select Services BLE Bleach Bleach - Full Hand (₹350.00) Bleach - Full Legs (₹70…" at bounding box center [638, 536] width 374 height 264
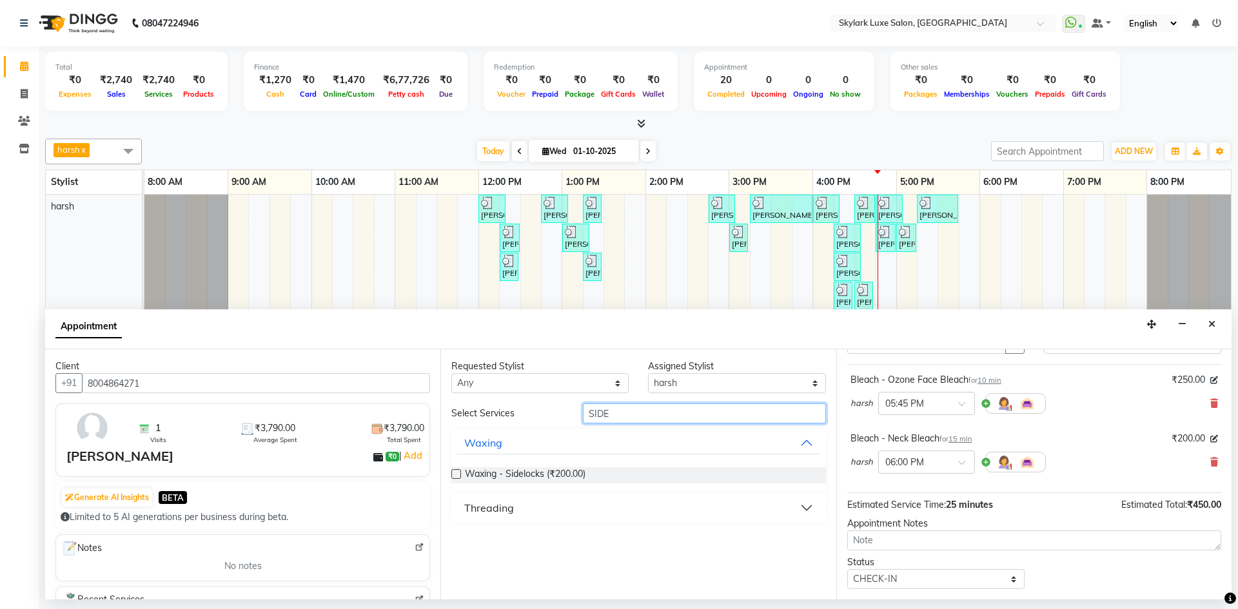
type input "SIDE"
click at [452, 471] on label at bounding box center [456, 474] width 10 height 10
click at [452, 471] on input "checkbox" at bounding box center [455, 475] width 8 height 8
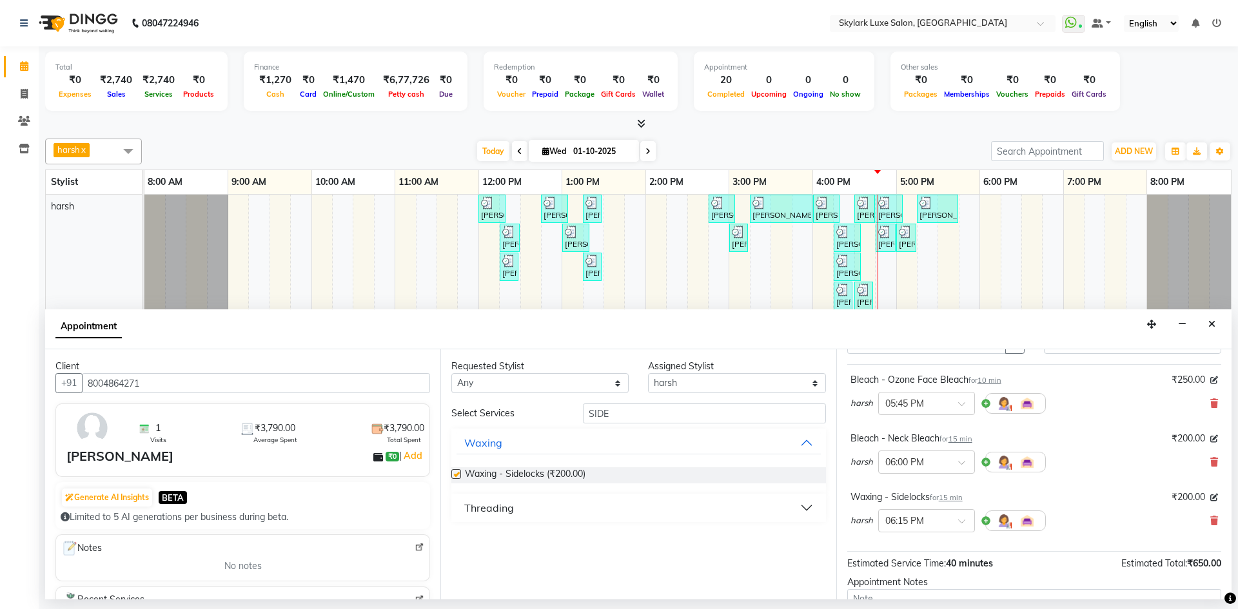
checkbox input "false"
drag, startPoint x: 629, startPoint y: 411, endPoint x: 543, endPoint y: 421, distance: 87.0
click at [543, 421] on div "Select Services SIDE" at bounding box center [638, 414] width 393 height 20
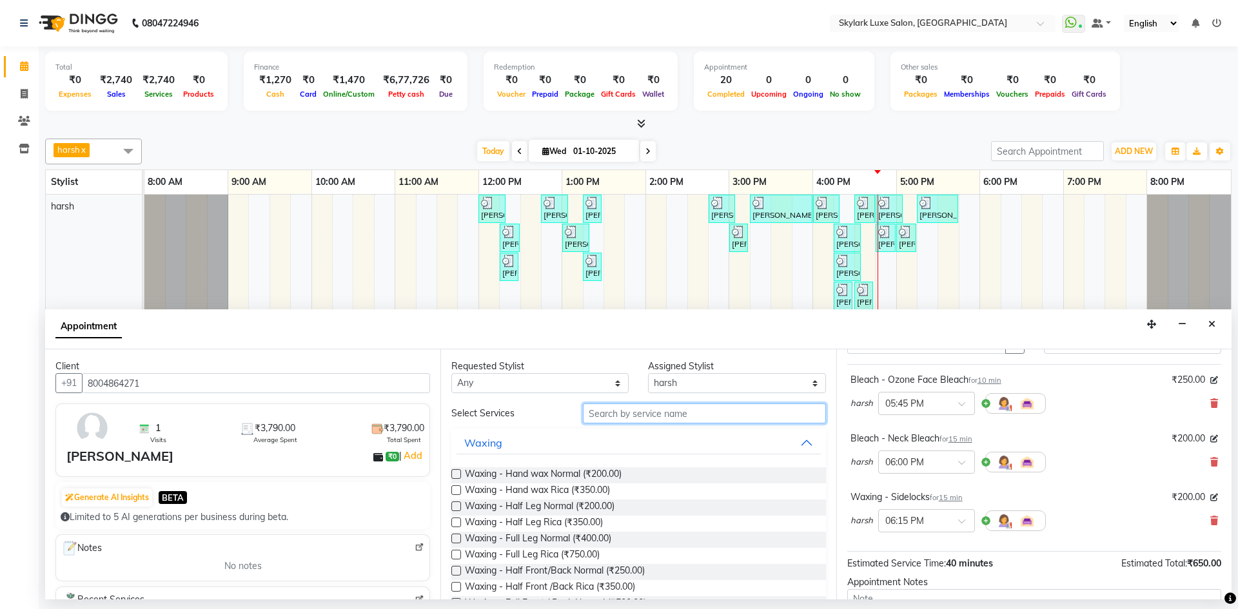
click at [690, 410] on input "text" at bounding box center [704, 414] width 243 height 20
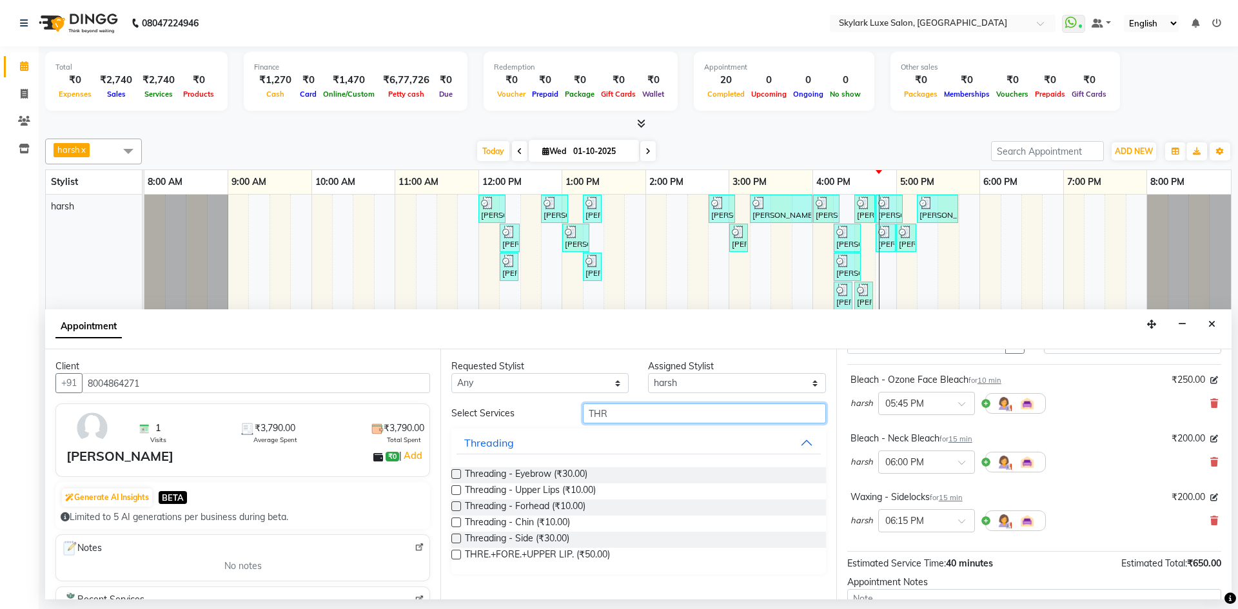
type input "THR"
click at [453, 474] on label at bounding box center [456, 474] width 10 height 10
click at [453, 474] on input "checkbox" at bounding box center [455, 475] width 8 height 8
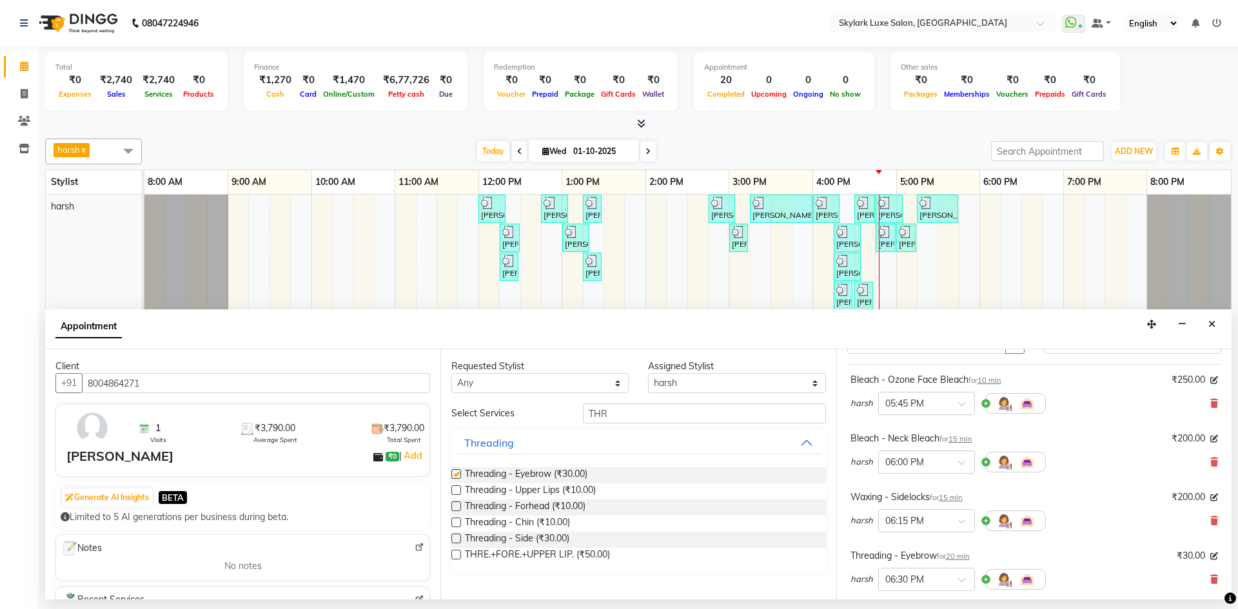
checkbox input "false"
click at [457, 488] on label at bounding box center [456, 491] width 10 height 10
click at [457, 488] on input "checkbox" at bounding box center [455, 491] width 8 height 8
checkbox input "false"
drag, startPoint x: 625, startPoint y: 406, endPoint x: 539, endPoint y: 429, distance: 89.5
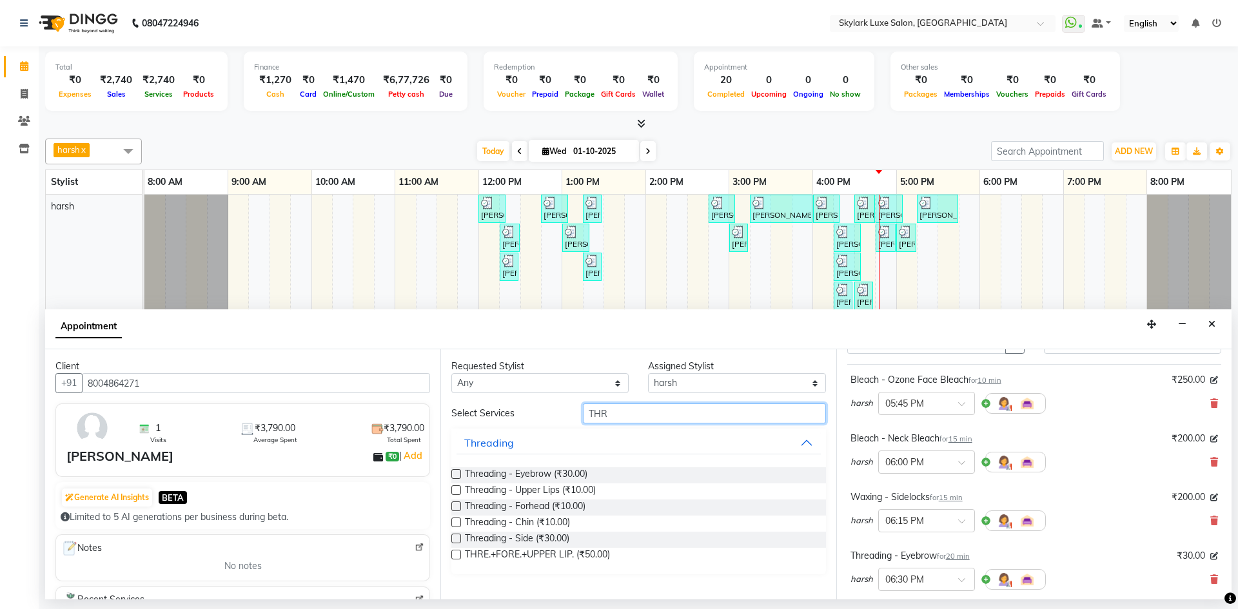
click at [539, 429] on div "Select Services THR Threading Threading - Eyebrow (₹30.00) Threading - Upper Li…" at bounding box center [638, 489] width 374 height 171
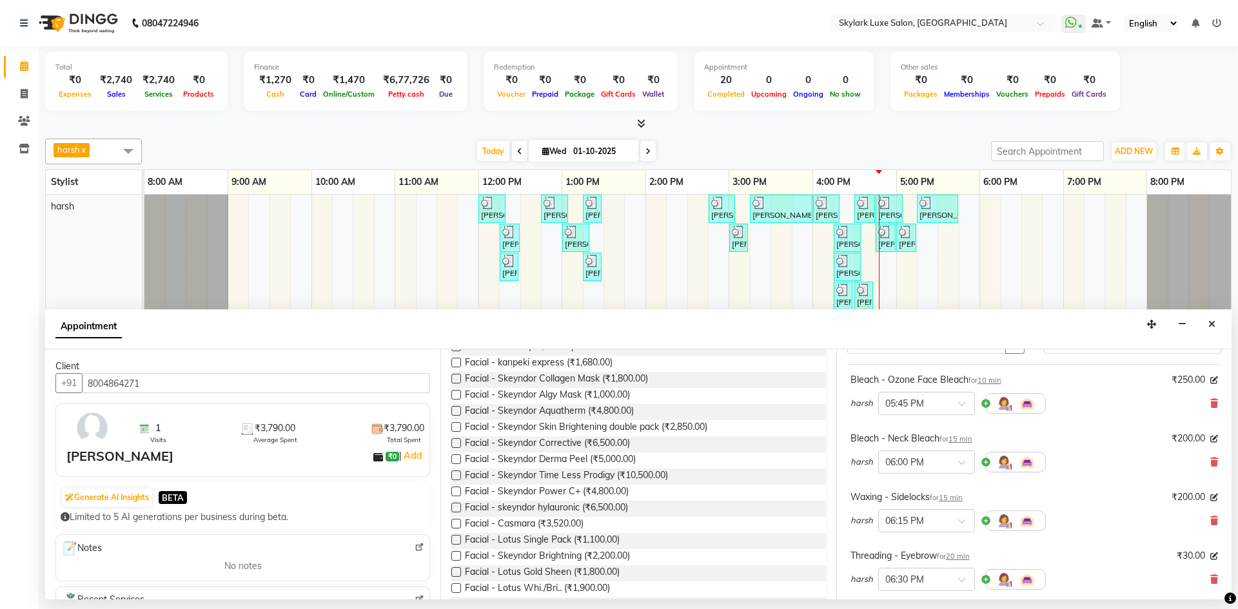
scroll to position [129, 0]
type input "FACIAL"
click at [451, 489] on label at bounding box center [456, 491] width 10 height 10
click at [451, 489] on input "checkbox" at bounding box center [455, 491] width 8 height 8
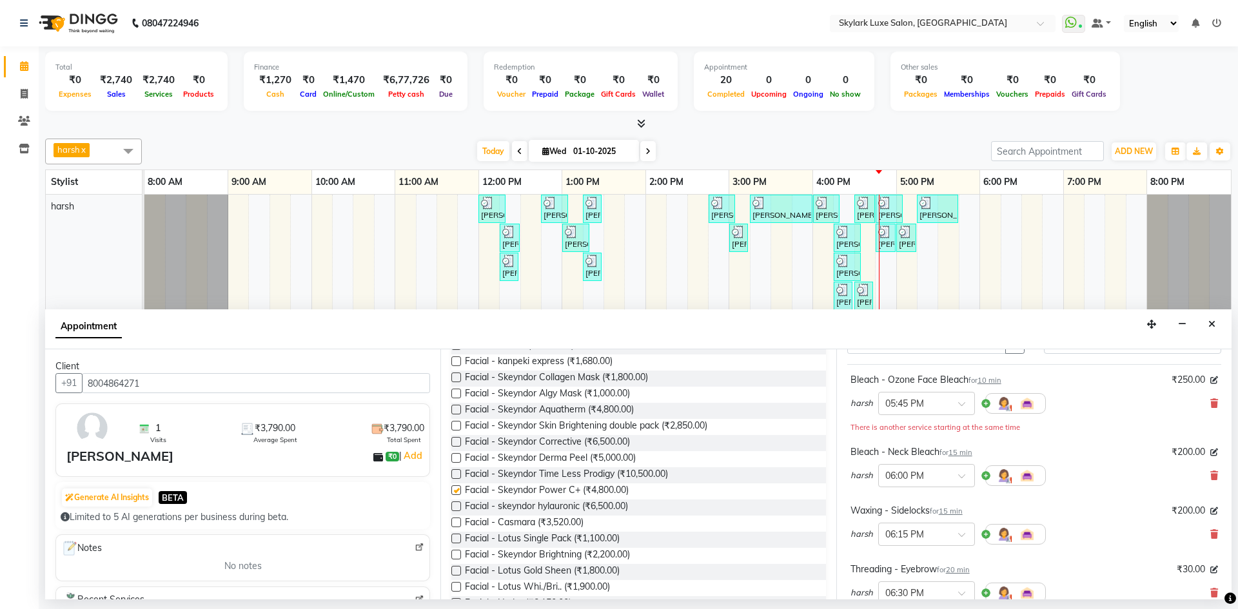
checkbox input "false"
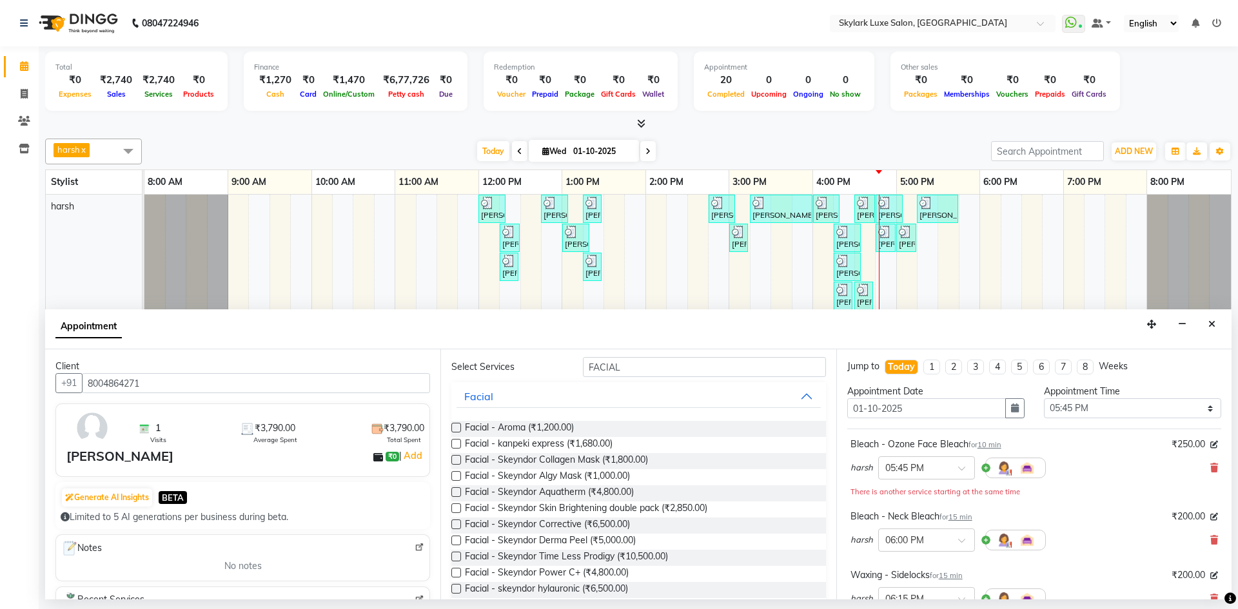
scroll to position [0, 0]
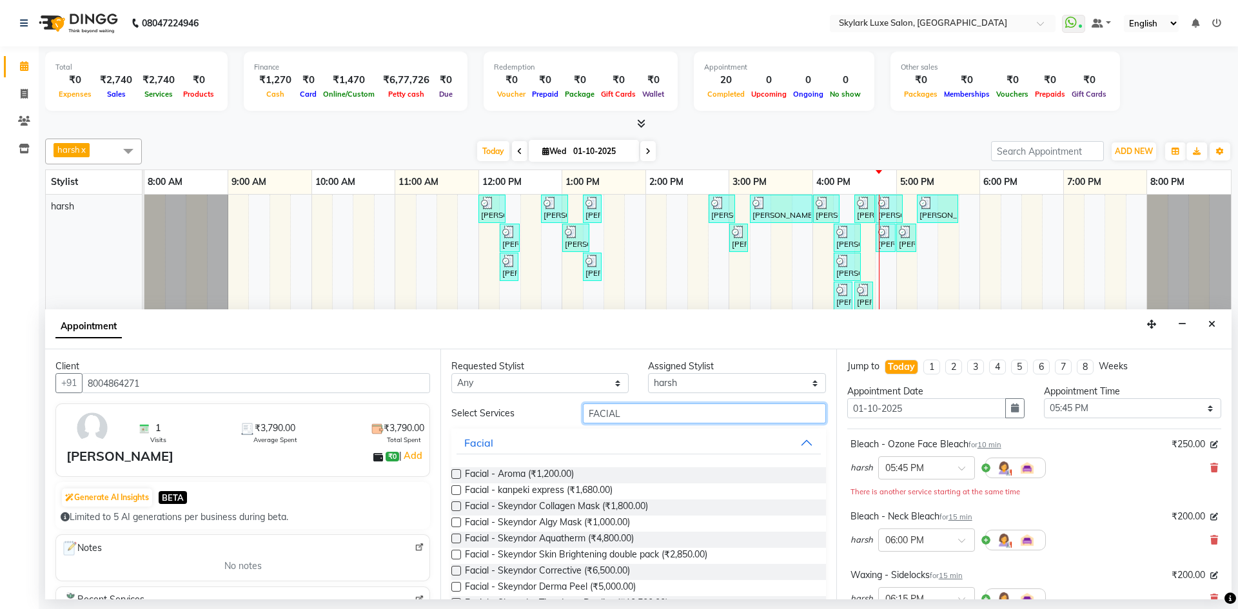
drag, startPoint x: 640, startPoint y: 404, endPoint x: 638, endPoint y: 413, distance: 8.5
click at [640, 407] on input "FACIAL" at bounding box center [704, 414] width 243 height 20
drag, startPoint x: 639, startPoint y: 414, endPoint x: 499, endPoint y: 417, distance: 139.9
click at [499, 417] on div "Select Services FACIAL" at bounding box center [638, 414] width 393 height 20
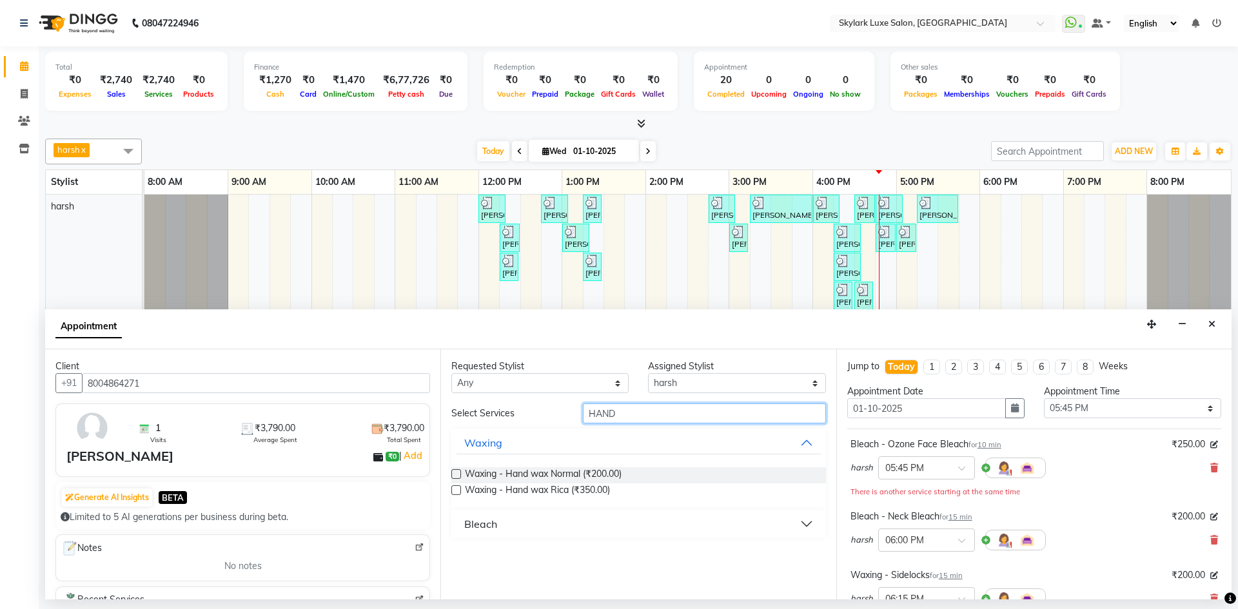
type input "HAND"
click at [454, 489] on label at bounding box center [456, 491] width 10 height 10
click at [454, 489] on input "checkbox" at bounding box center [455, 491] width 8 height 8
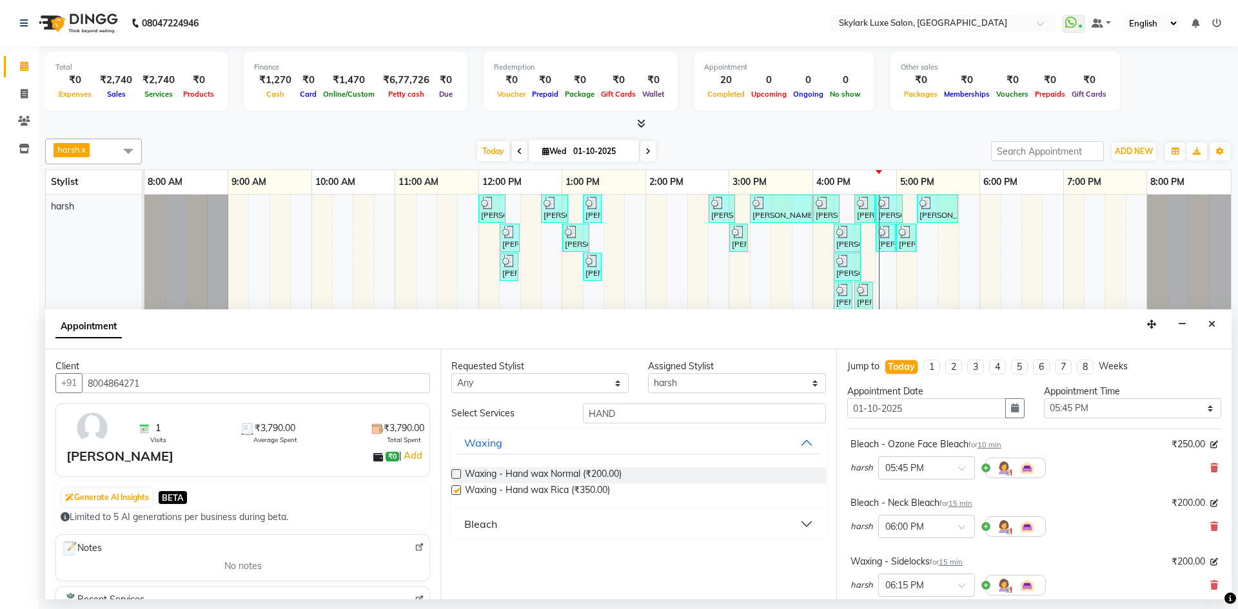
checkbox input "false"
drag, startPoint x: 635, startPoint y: 410, endPoint x: 524, endPoint y: 467, distance: 124.6
click at [524, 467] on div "Select Services HAND Waxing Waxing - Hand wax Normal (₹200.00) Waxing - Hand wa…" at bounding box center [638, 471] width 374 height 135
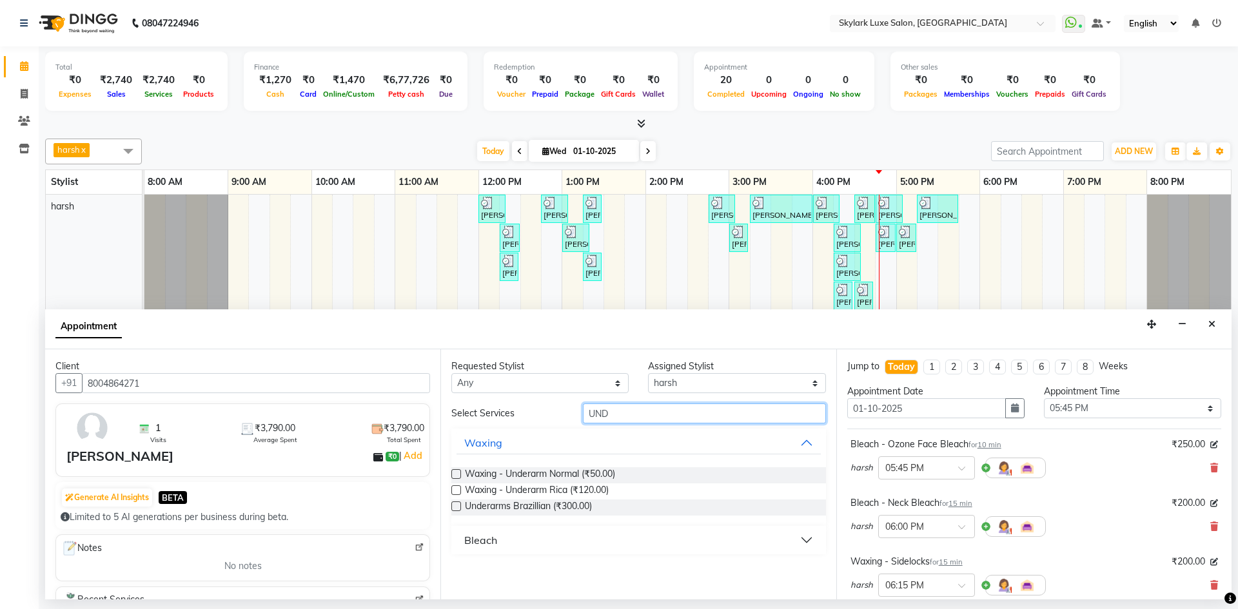
type input "UND"
click at [457, 487] on label at bounding box center [456, 491] width 10 height 10
click at [457, 487] on input "checkbox" at bounding box center [455, 491] width 8 height 8
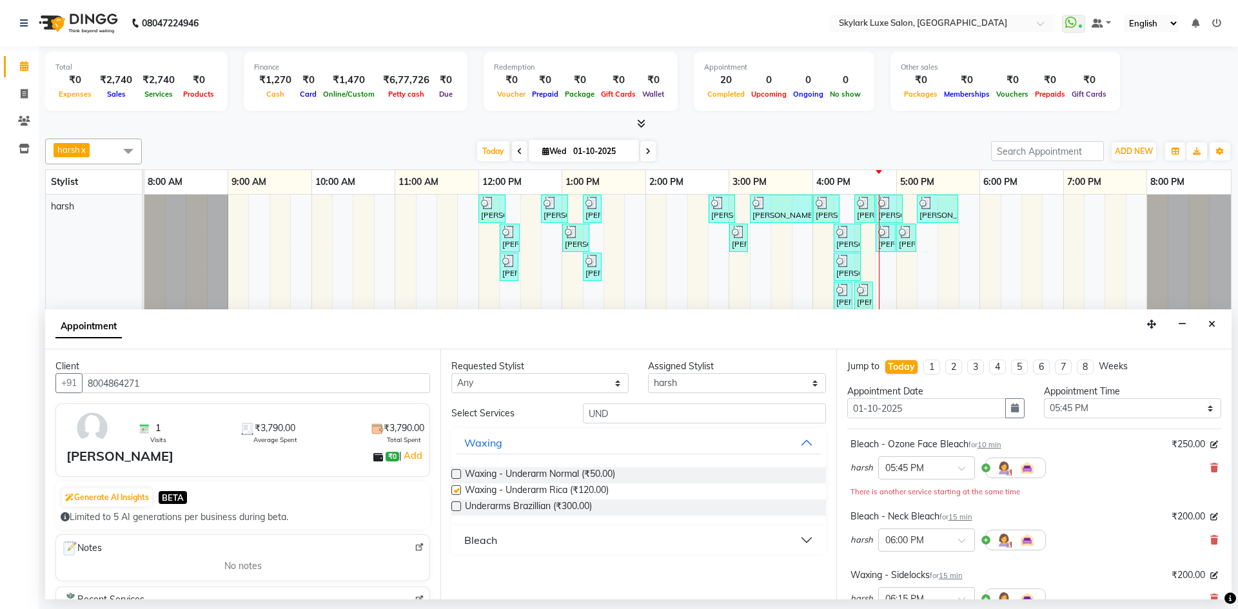
checkbox input "false"
drag, startPoint x: 634, startPoint y: 415, endPoint x: 498, endPoint y: 439, distance: 138.2
click at [498, 439] on div "Select Services UND Waxing Waxing - Underarm Normal (₹50.00) Waxing - Underarm …" at bounding box center [638, 479] width 374 height 151
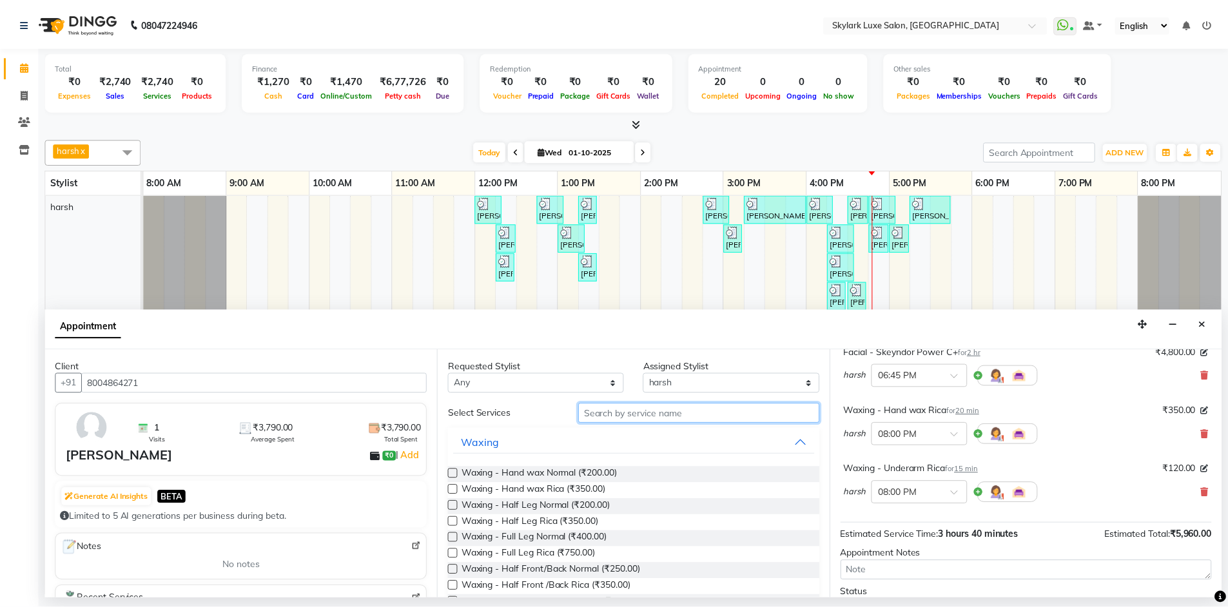
scroll to position [501, 0]
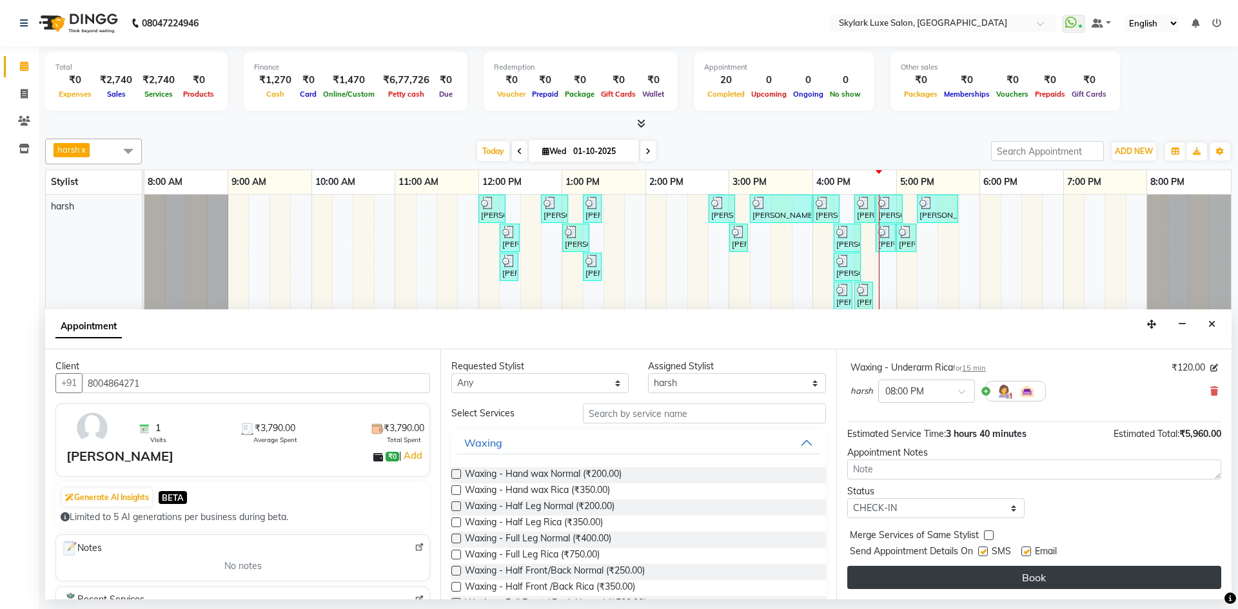
click at [926, 575] on button "Book" at bounding box center [1034, 577] width 374 height 23
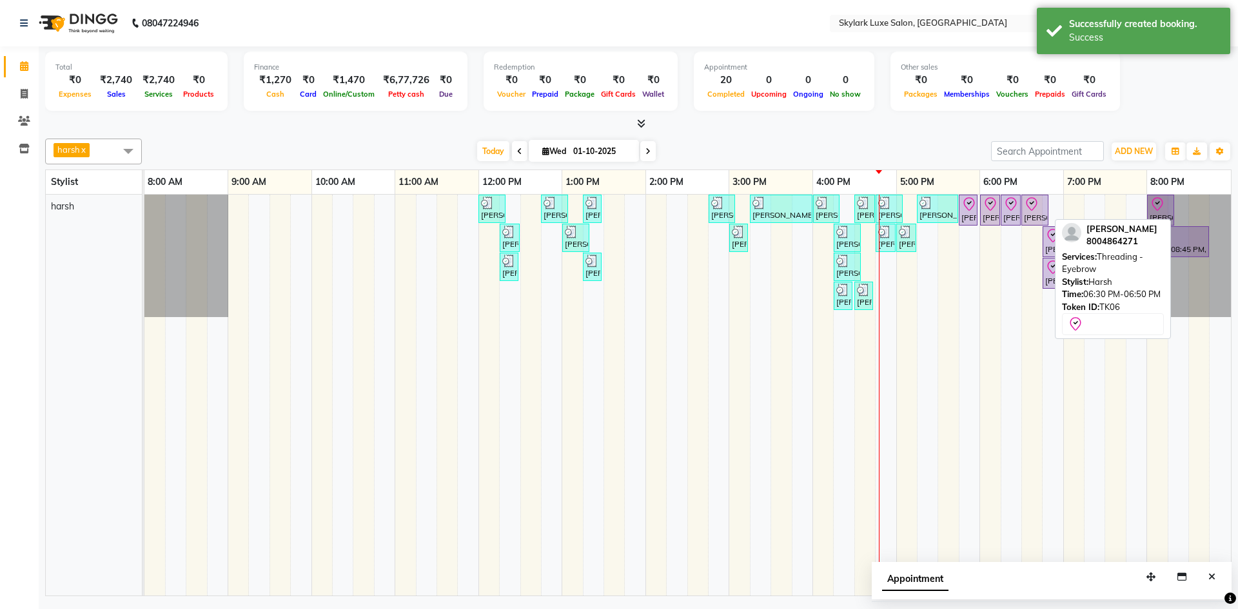
click at [1030, 212] on div "[PERSON_NAME], TK06, 06:30 PM-06:50 PM, Threading - Eyebrow" at bounding box center [1035, 210] width 25 height 27
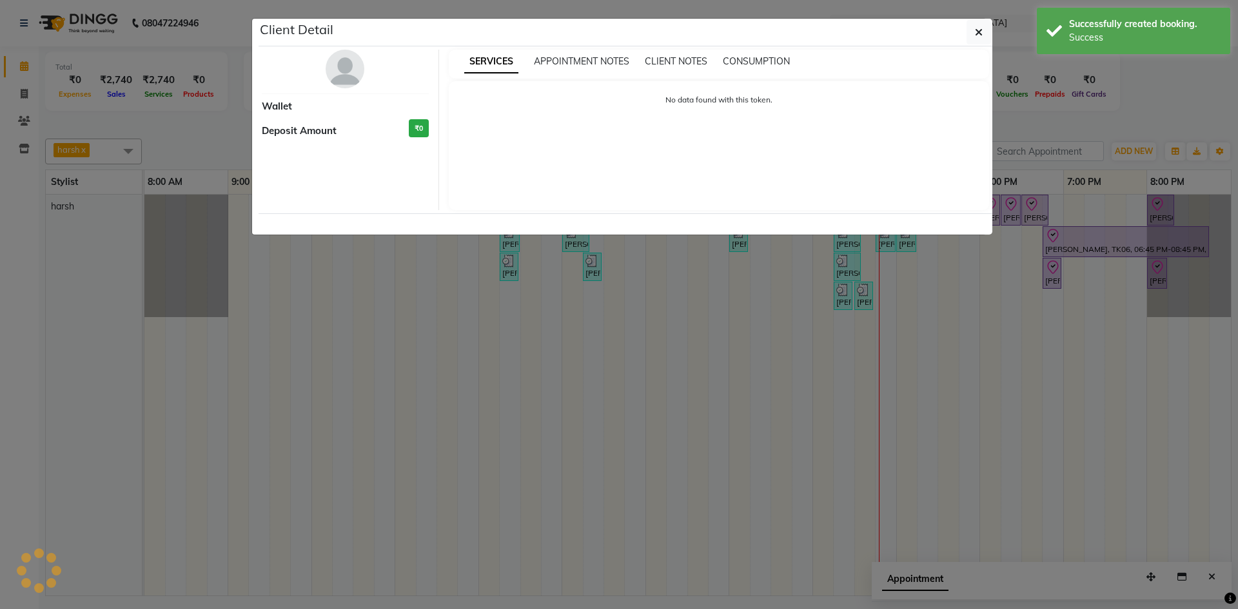
select select "8"
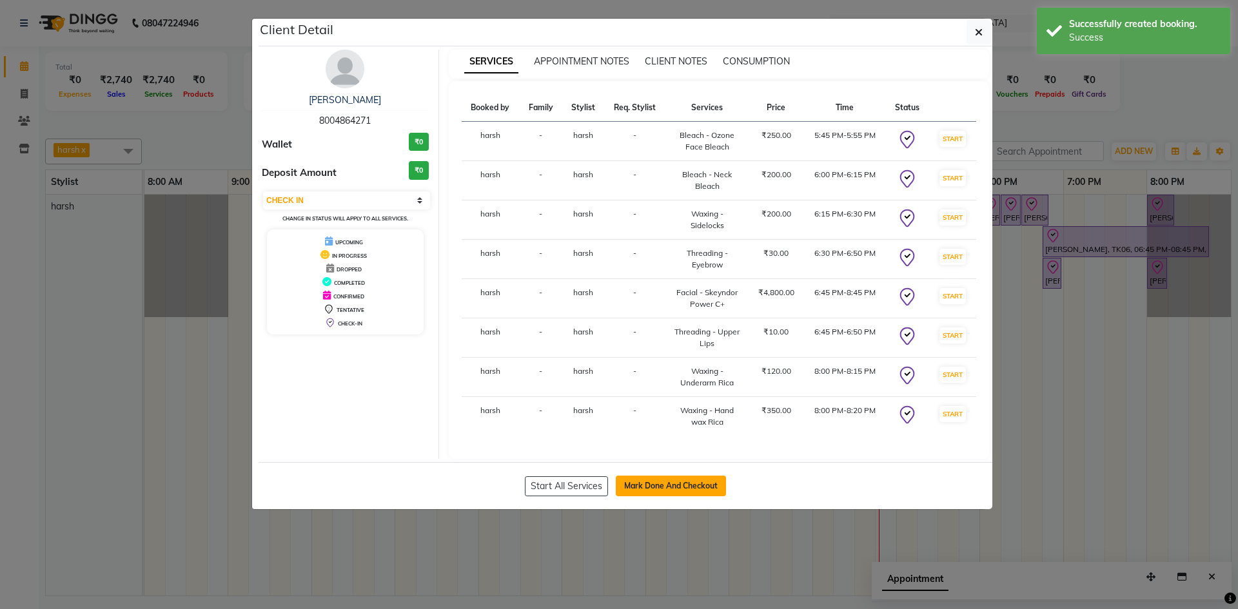
click at [685, 491] on button "Mark Done And Checkout" at bounding box center [671, 486] width 110 height 21
select select "service"
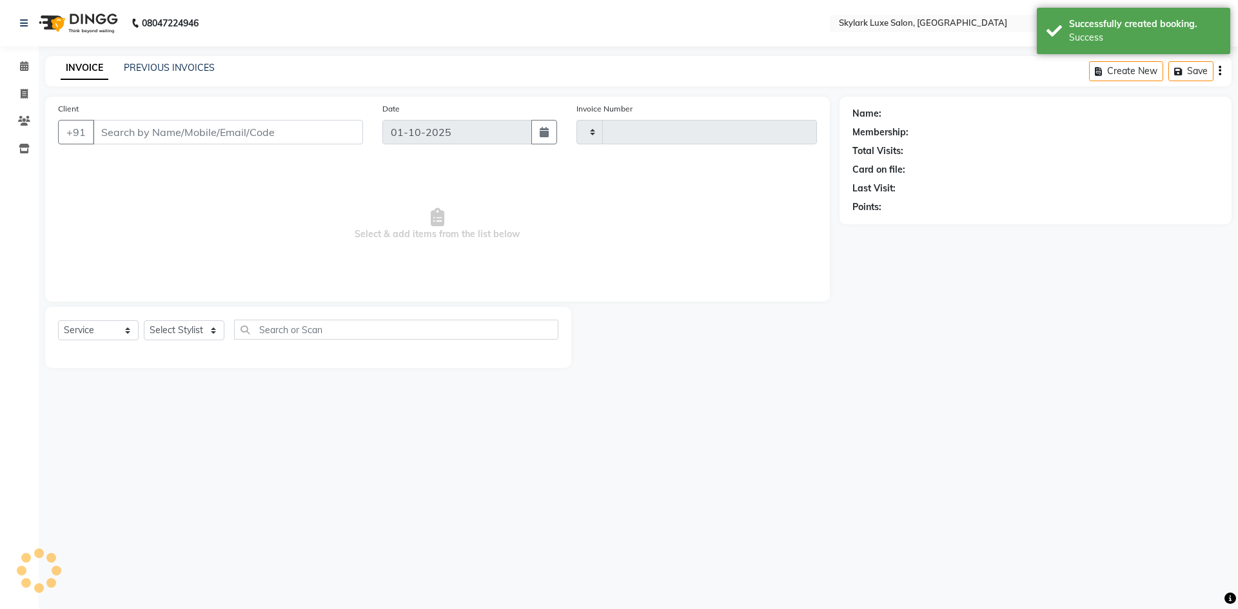
type input "0705"
select select "8191"
type input "8004864271"
select select "92719"
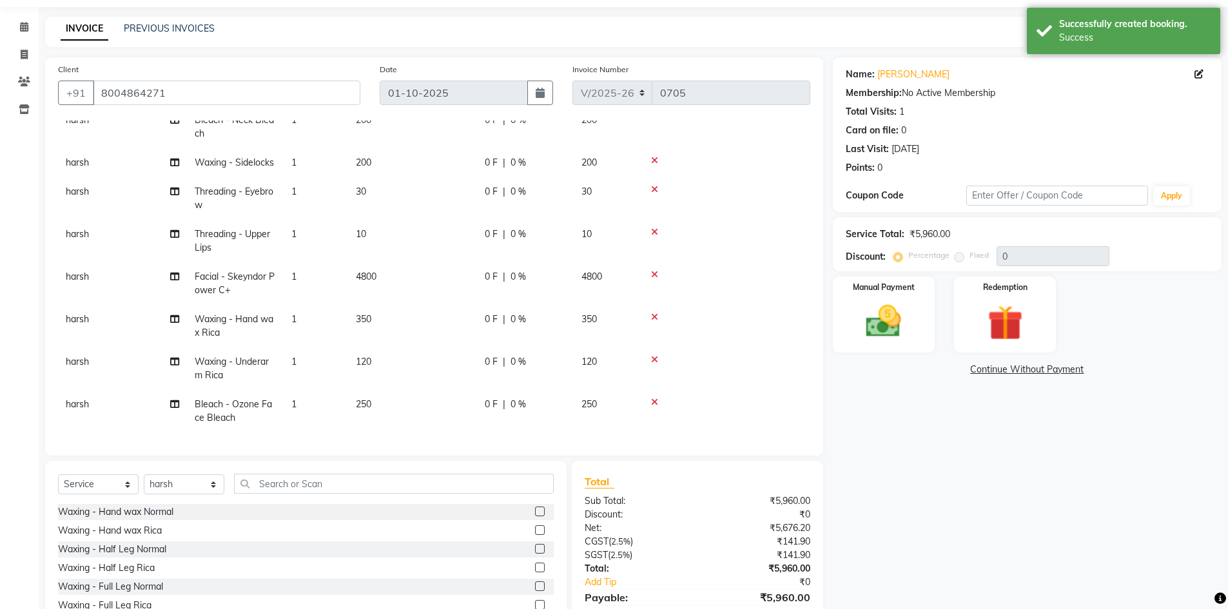
scroll to position [101, 0]
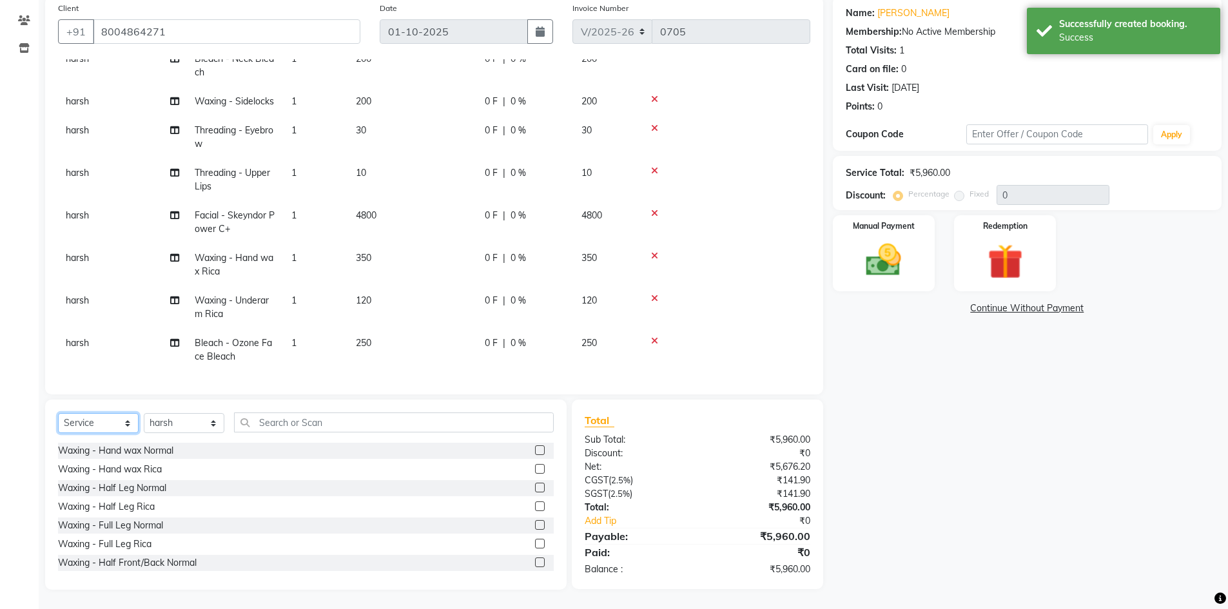
click at [77, 428] on select "Select Service Product Membership Package Voucher Prepaid Gift Card" at bounding box center [98, 423] width 81 height 20
select select "product"
click at [58, 413] on select "Select Service Product Membership Package Voucher Prepaid Gift Card" at bounding box center [98, 423] width 81 height 20
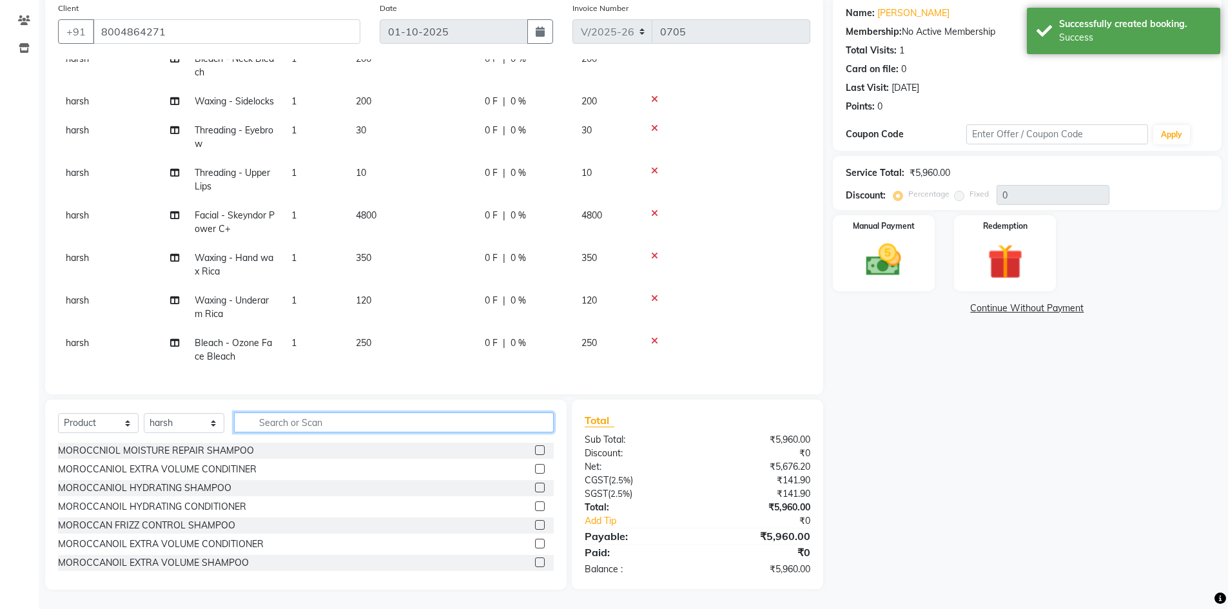
click at [259, 418] on input "text" at bounding box center [394, 423] width 320 height 20
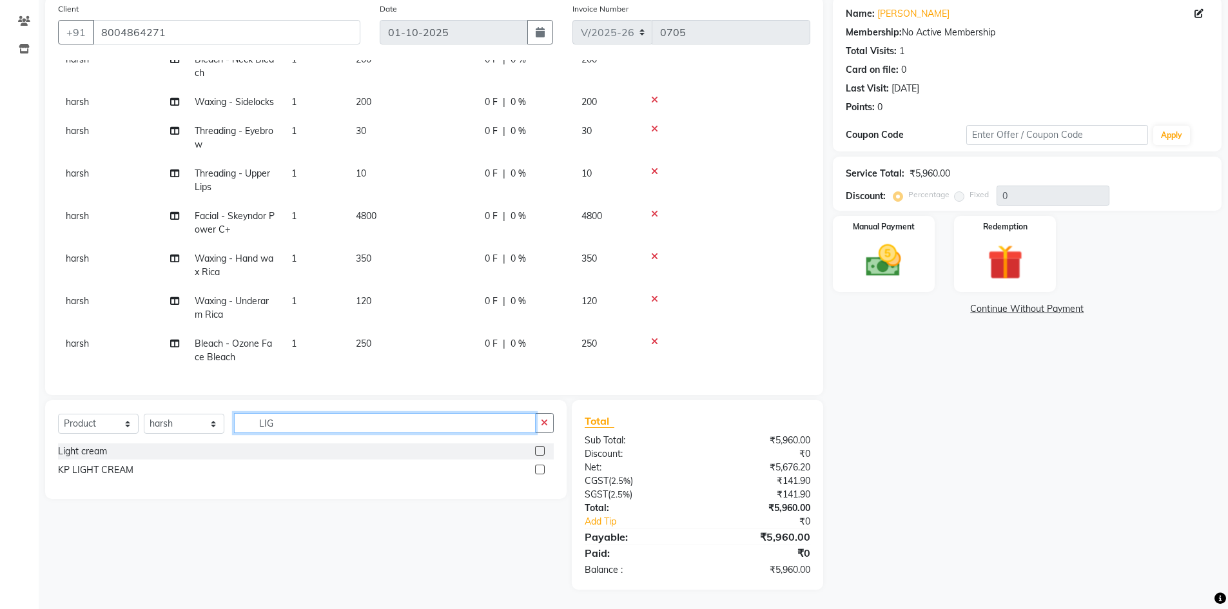
scroll to position [100, 0]
type input "LIGHT"
click at [540, 450] on label at bounding box center [540, 451] width 10 height 10
click at [540, 450] on input "checkbox" at bounding box center [539, 451] width 8 height 8
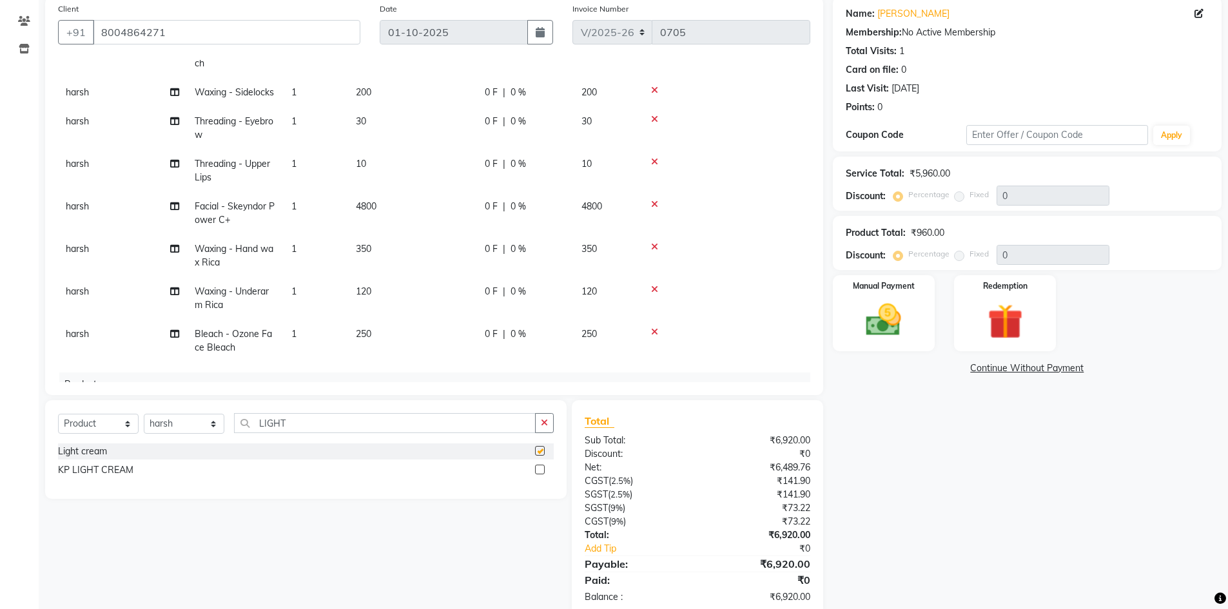
checkbox input "false"
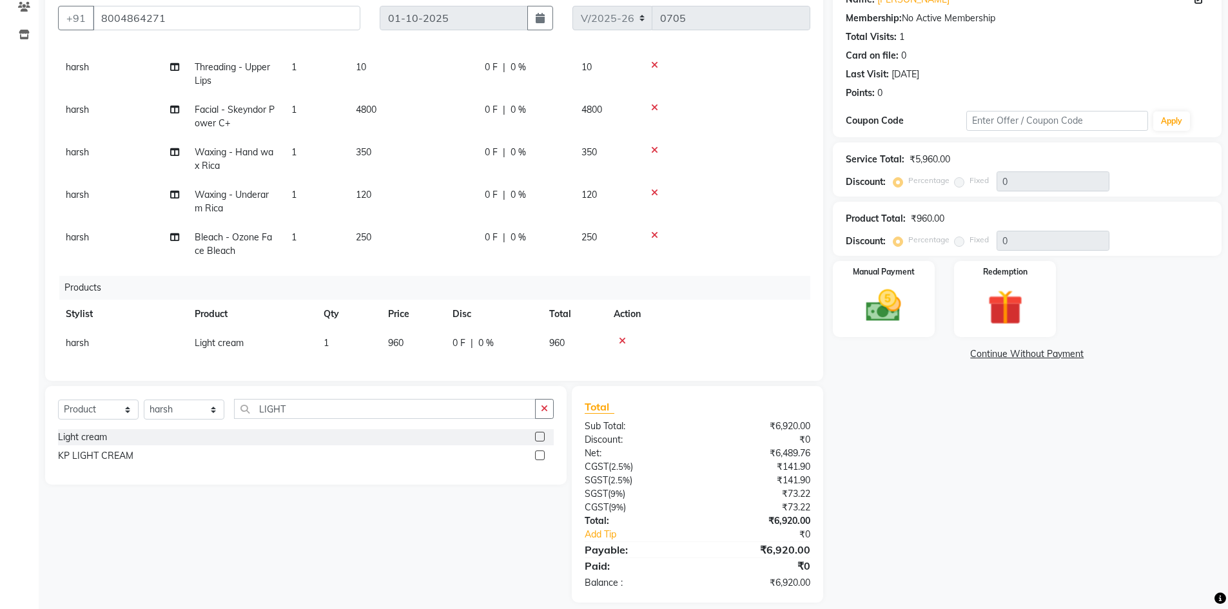
scroll to position [127, 0]
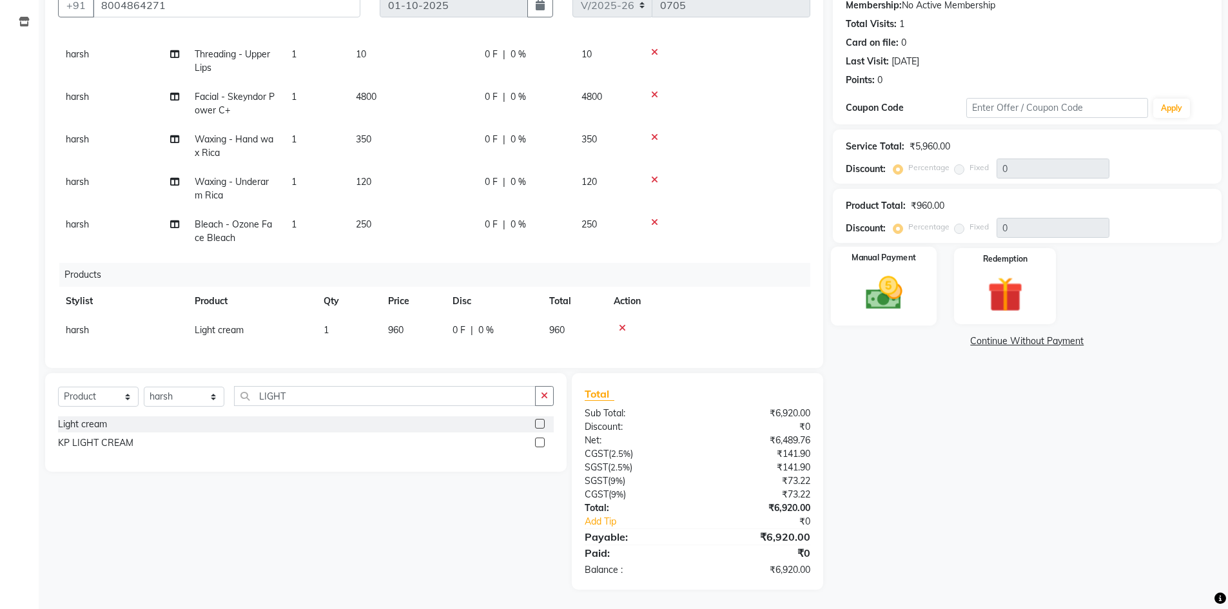
click at [878, 288] on img at bounding box center [883, 293] width 59 height 42
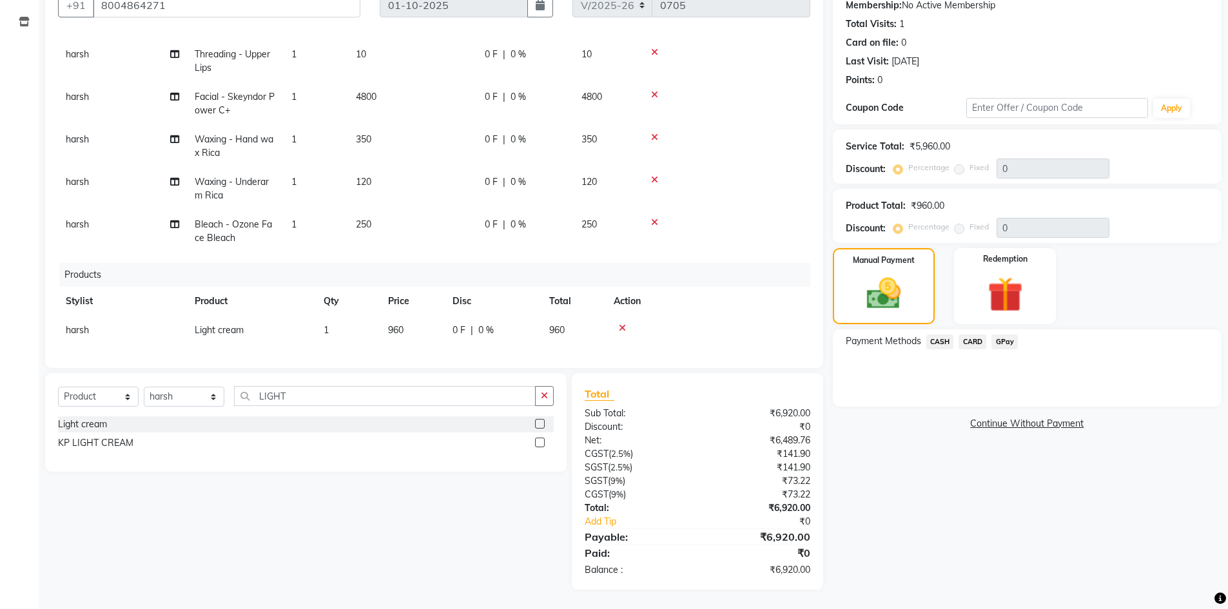
click at [1004, 341] on span "GPay" at bounding box center [1005, 342] width 26 height 15
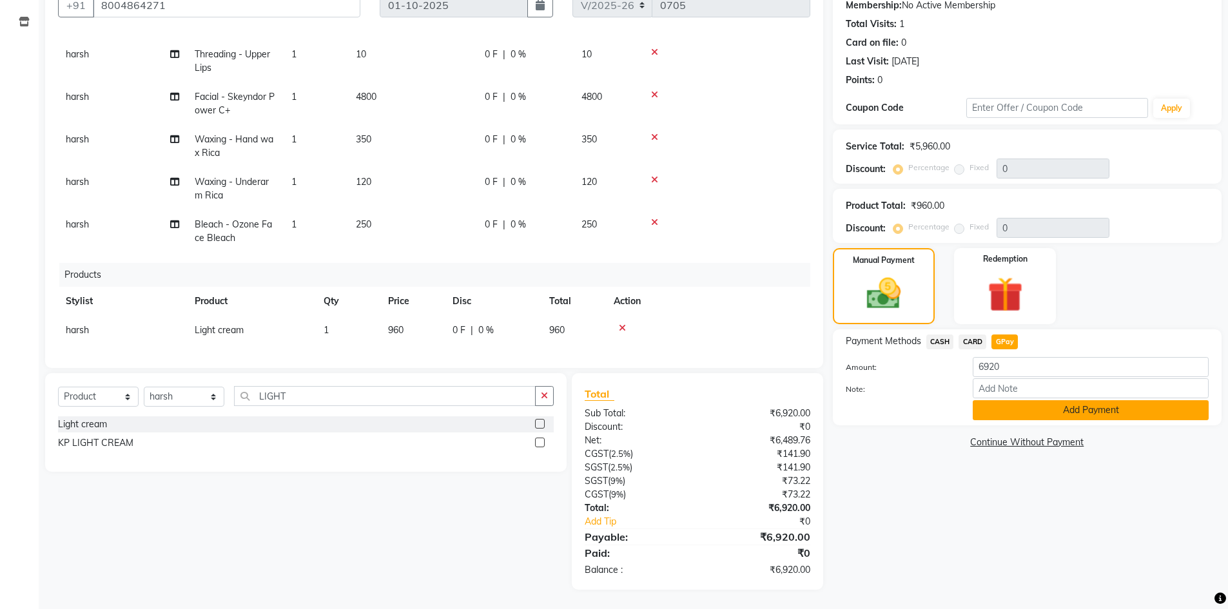
click at [1058, 415] on button "Add Payment" at bounding box center [1091, 410] width 236 height 20
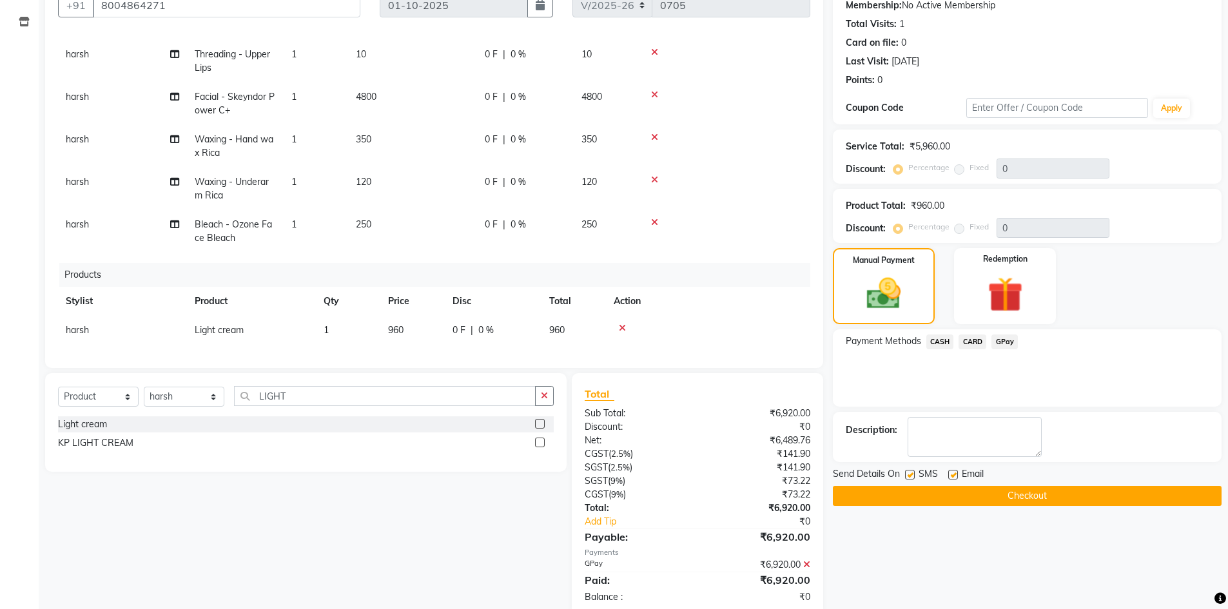
click at [1000, 500] on button "Checkout" at bounding box center [1027, 496] width 389 height 20
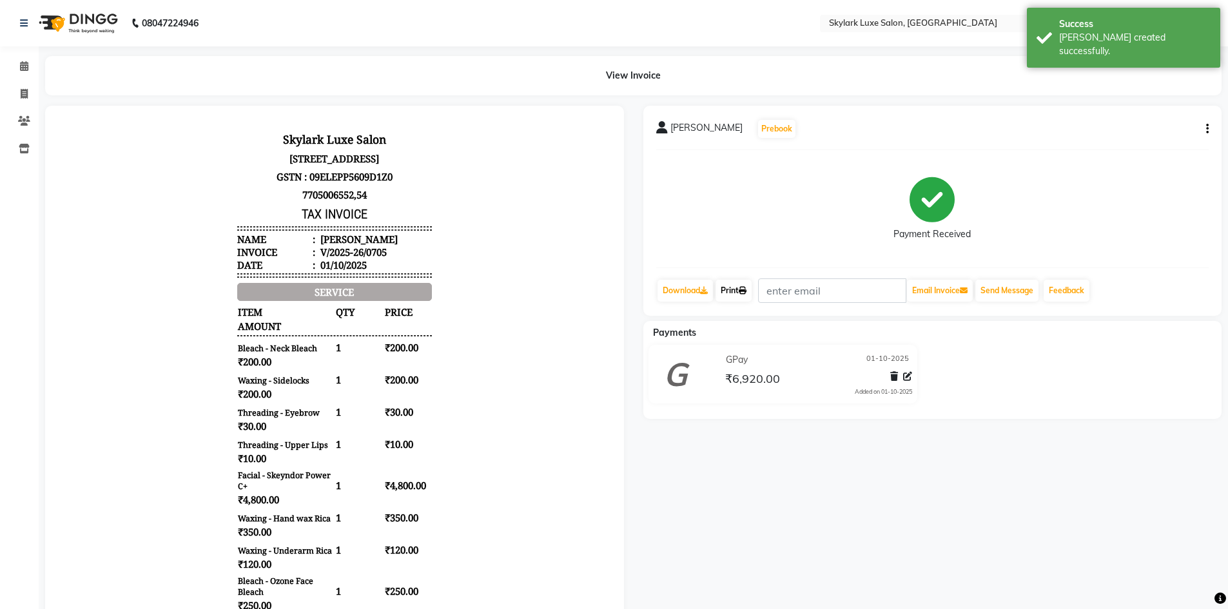
click at [728, 295] on link "Print" at bounding box center [734, 291] width 36 height 22
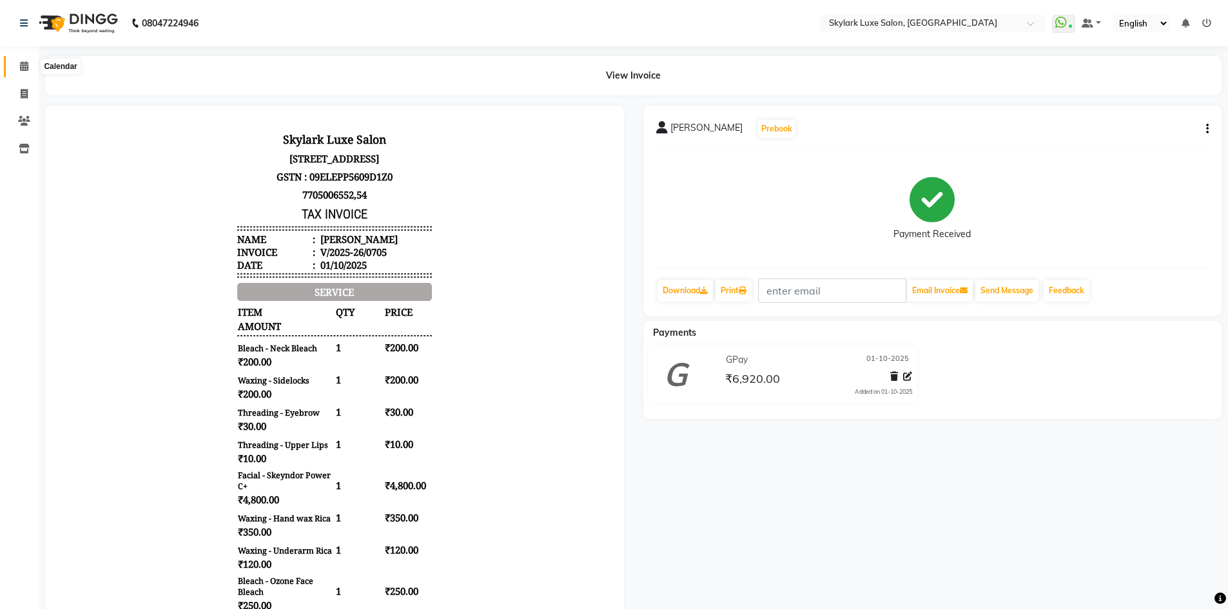
click at [17, 70] on span at bounding box center [24, 66] width 23 height 15
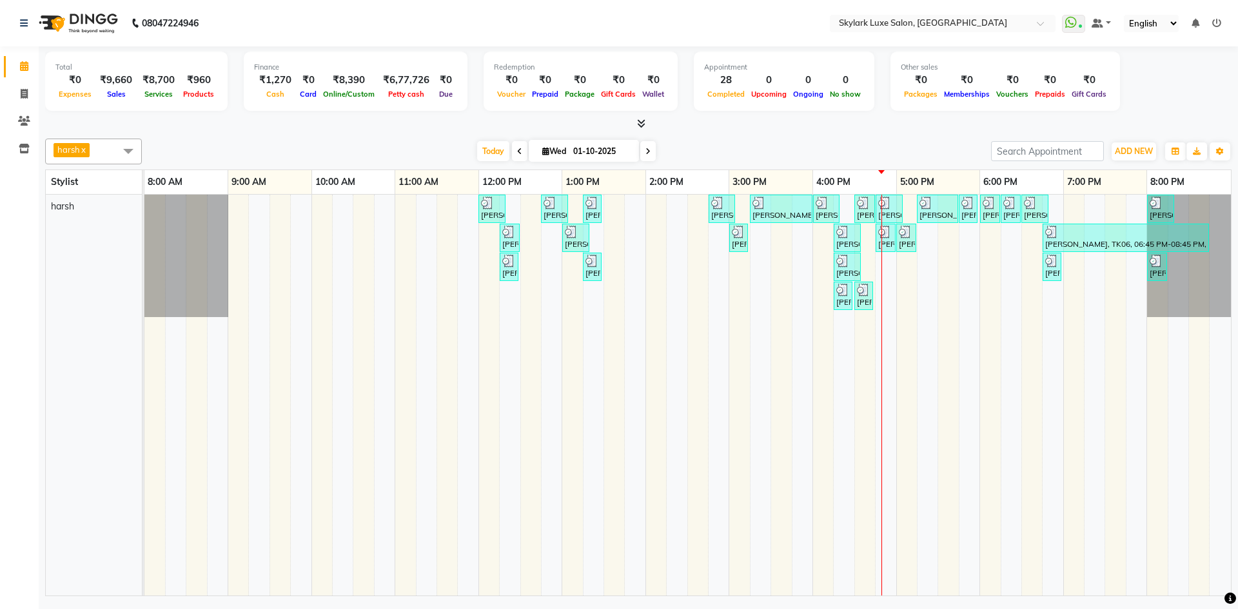
click at [634, 215] on div "[PERSON_NAME], TK01, 12:00 PM-12:20 PM, Threading - Eyebrow [PERSON_NAME], TK02…" at bounding box center [687, 395] width 1086 height 401
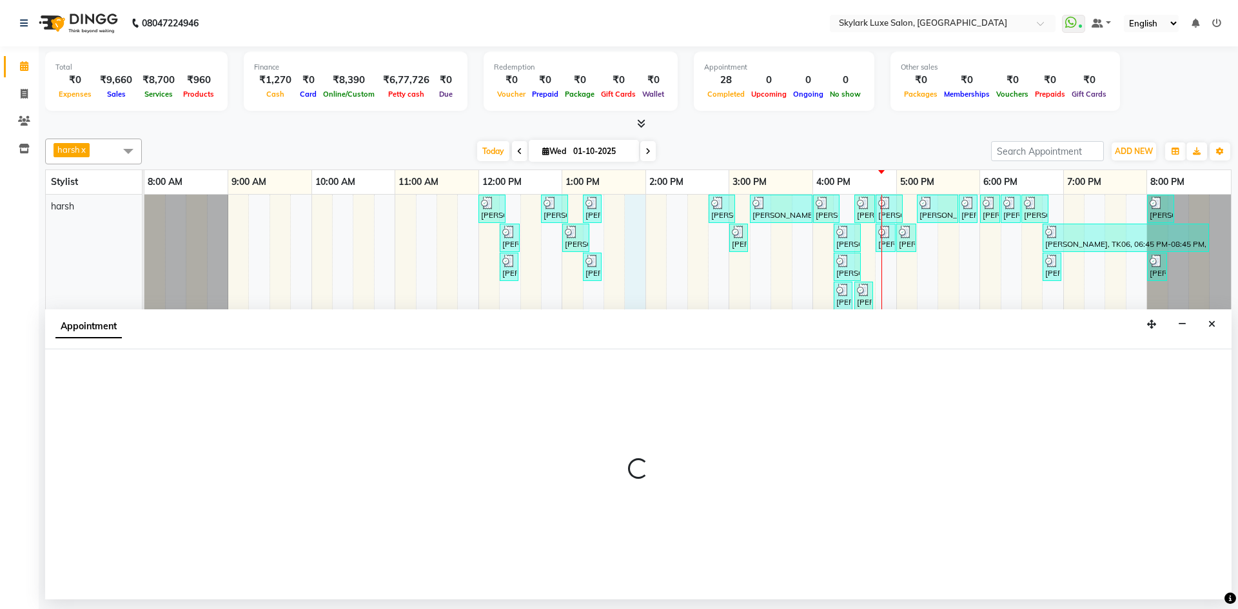
select select "92719"
select select "825"
select select "tentative"
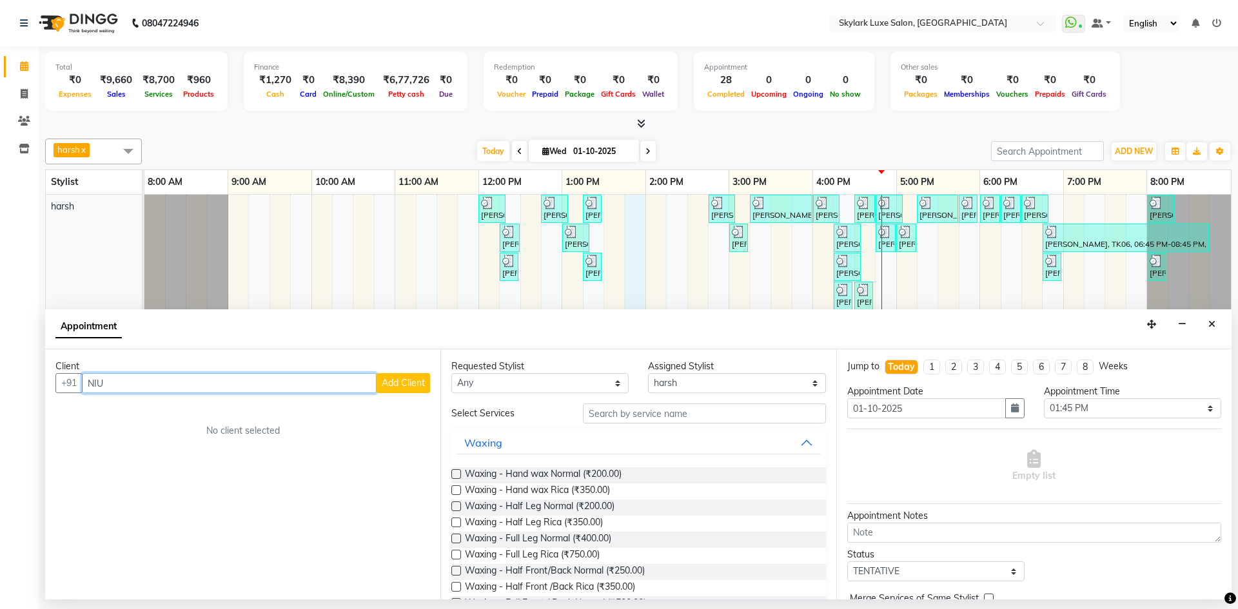
type input "NIU"
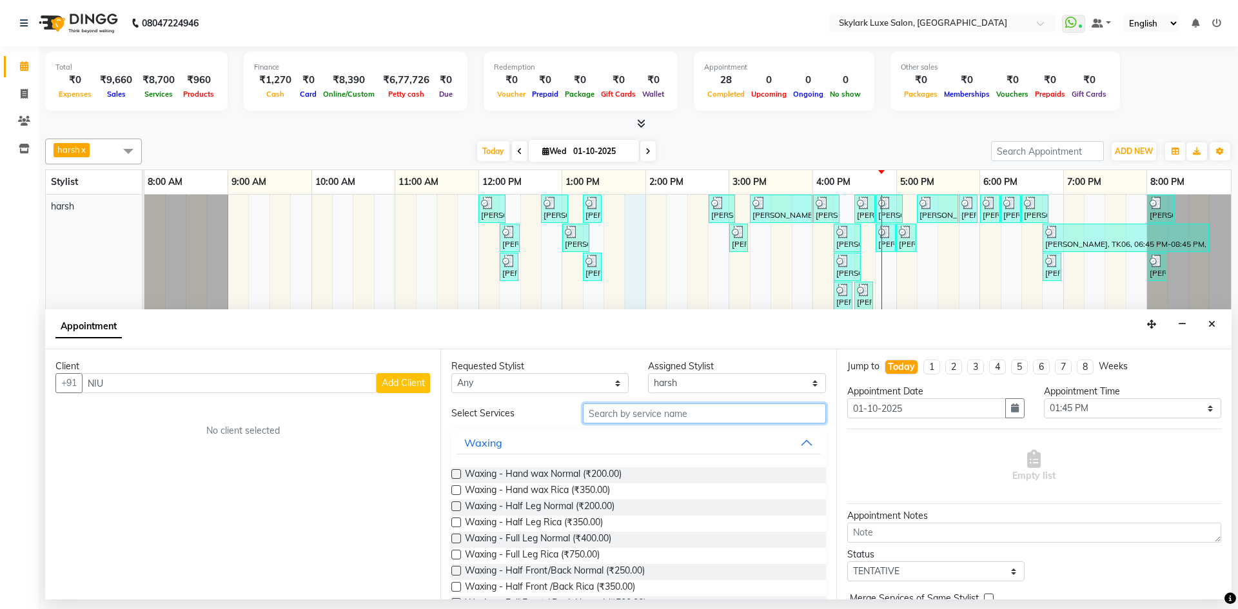
click at [626, 411] on input "text" at bounding box center [704, 414] width 243 height 20
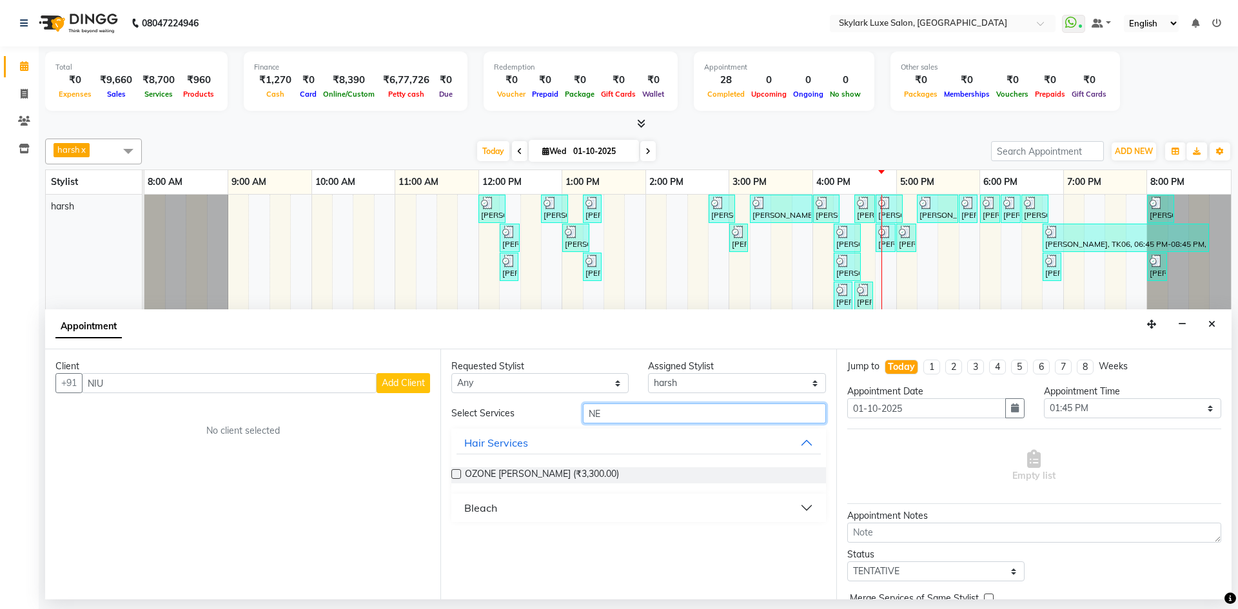
type input "N"
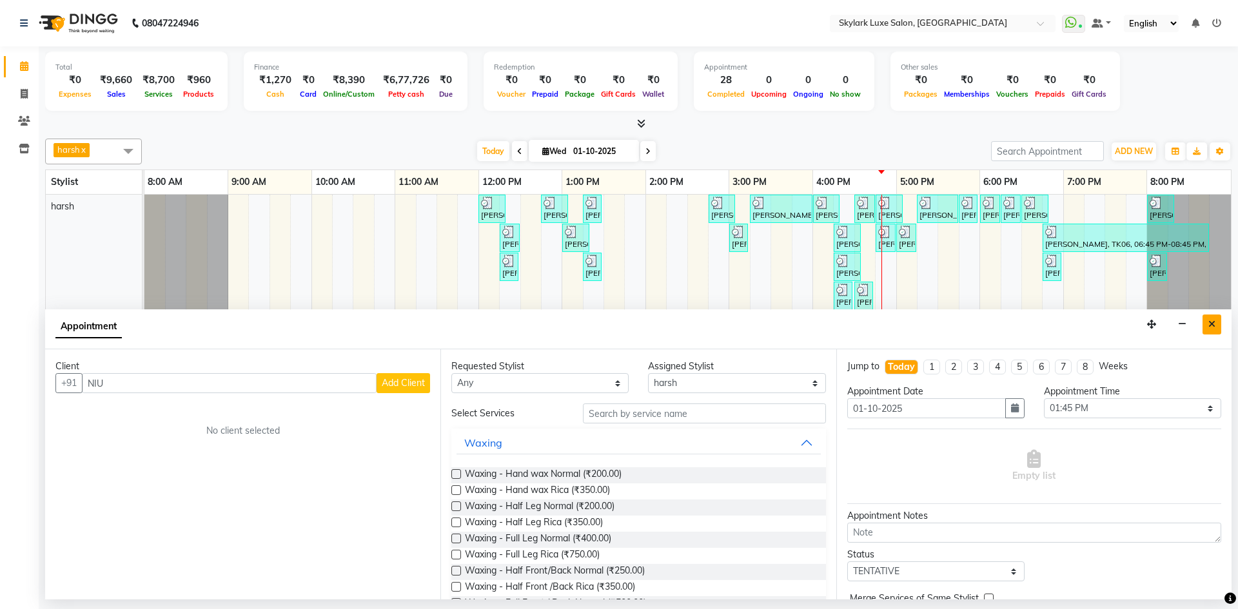
click at [1214, 322] on icon "Close" at bounding box center [1211, 324] width 7 height 9
